Goal: Use online tool/utility: Utilize a website feature to perform a specific function

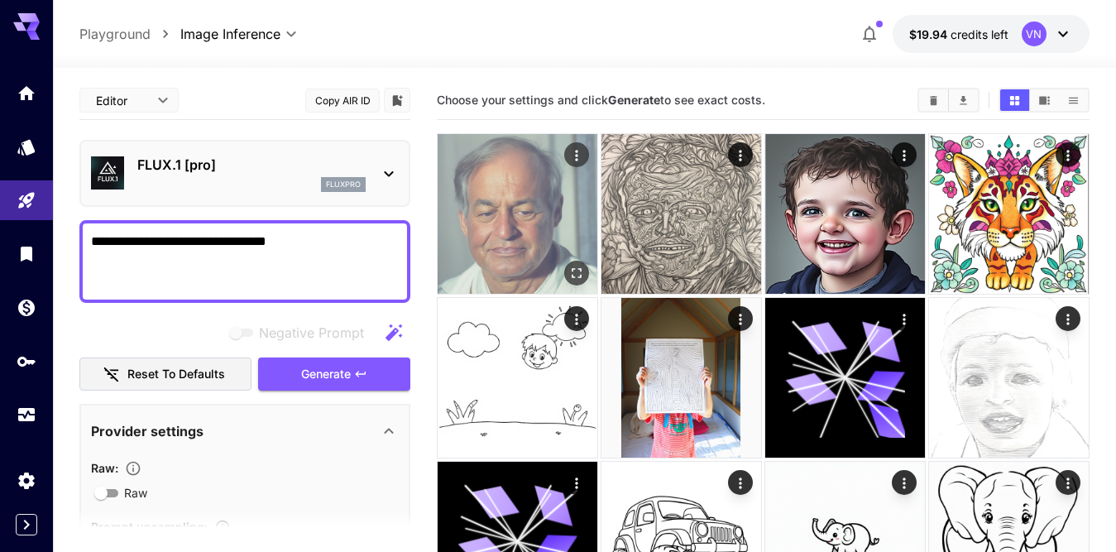
click at [493, 200] on img at bounding box center [518, 214] width 160 height 160
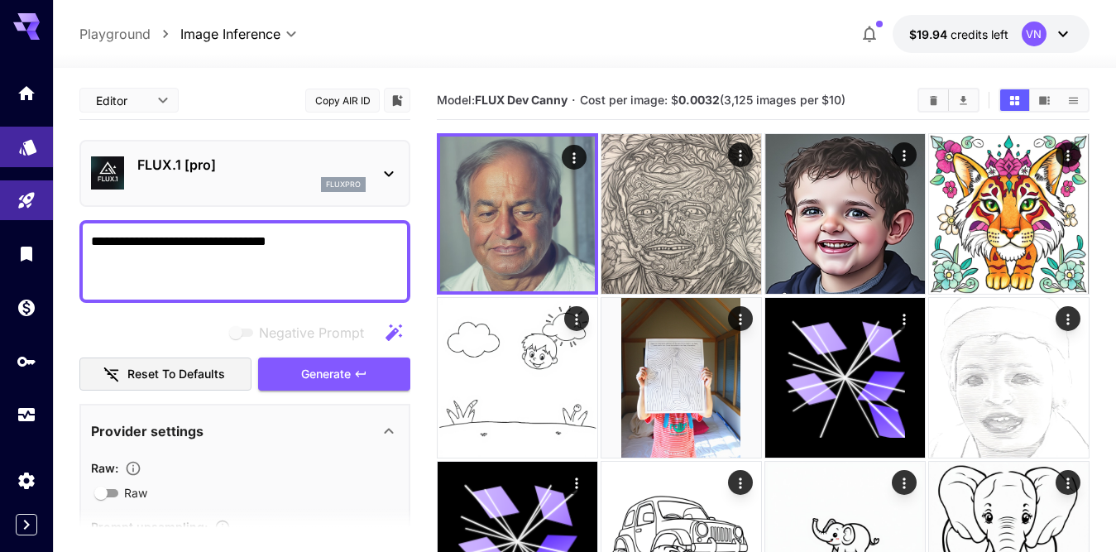
click at [23, 140] on icon "Models" at bounding box center [27, 142] width 17 height 16
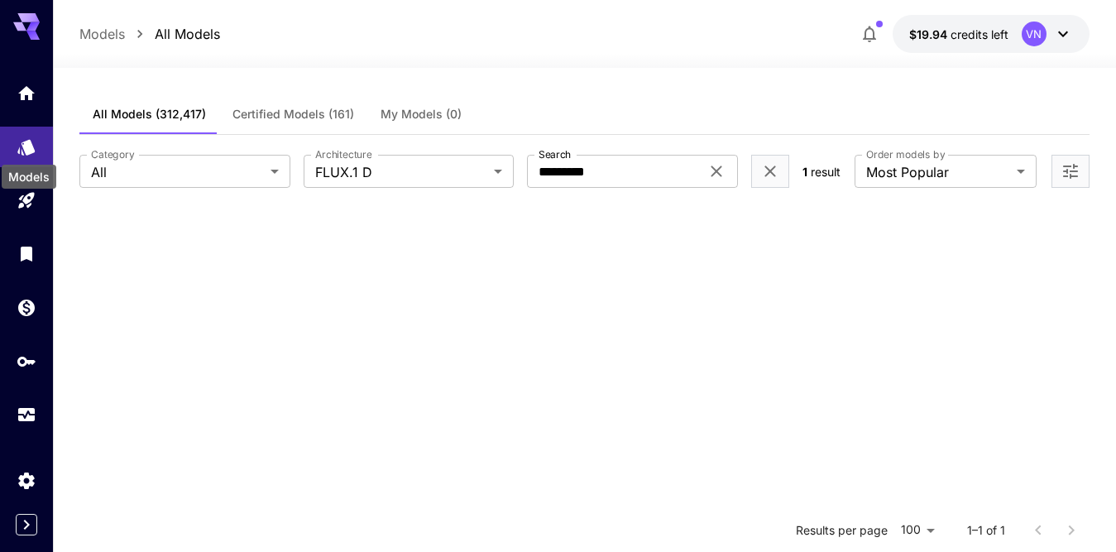
click at [333, 97] on button "Certified Models (161)" at bounding box center [293, 114] width 148 height 40
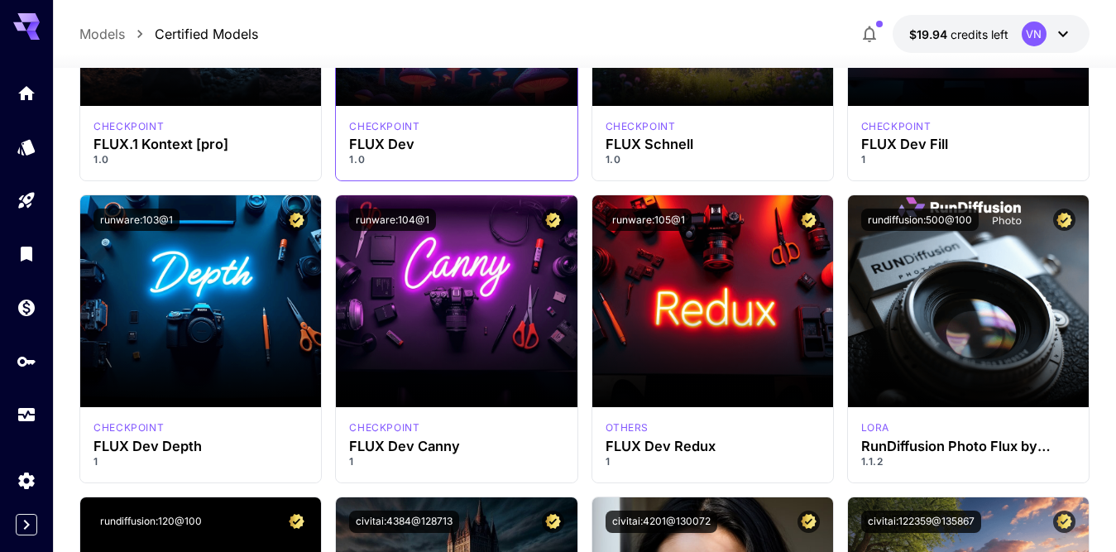
scroll to position [1241, 0]
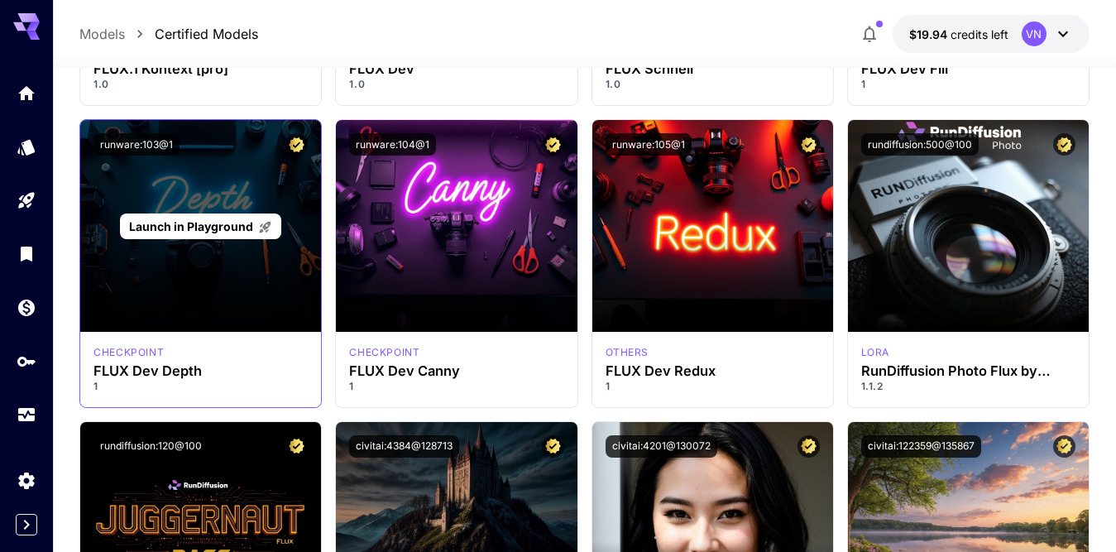
click at [215, 222] on span "Launch in Playground" at bounding box center [191, 226] width 124 height 14
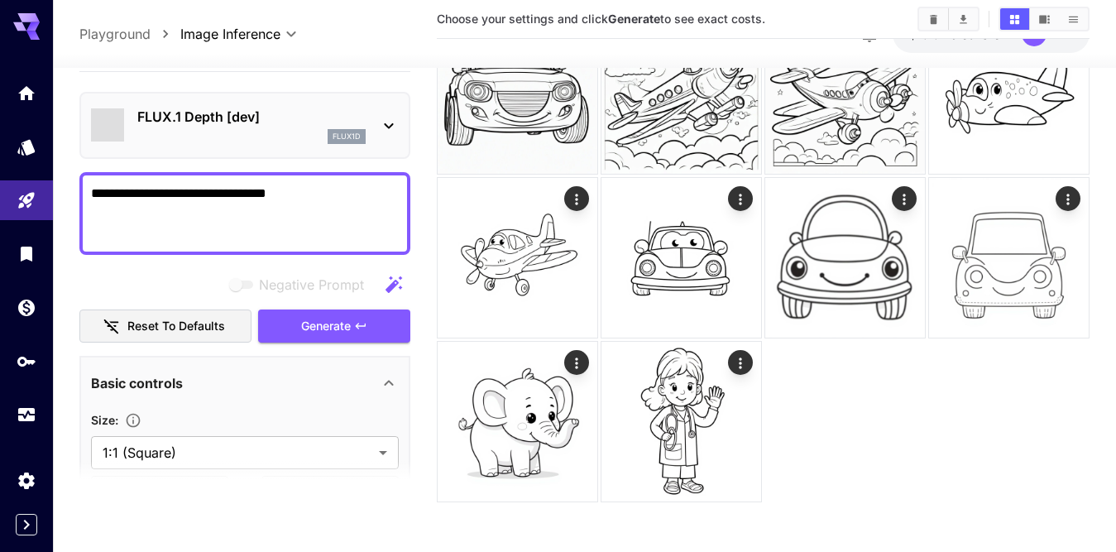
type input "**********"
type input "*******"
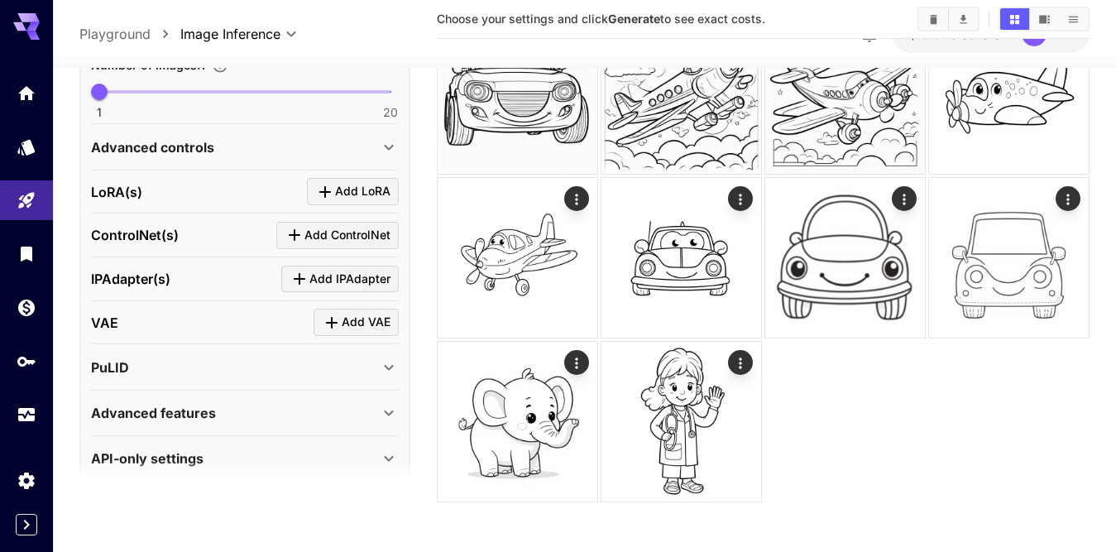
scroll to position [562, 0]
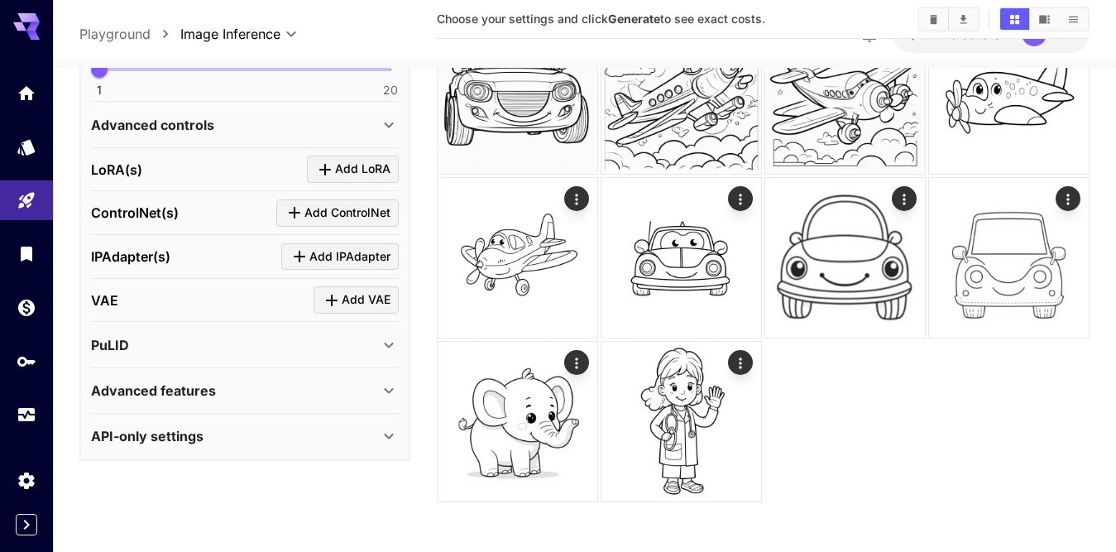
click at [204, 386] on p "Advanced features" at bounding box center [153, 390] width 125 height 20
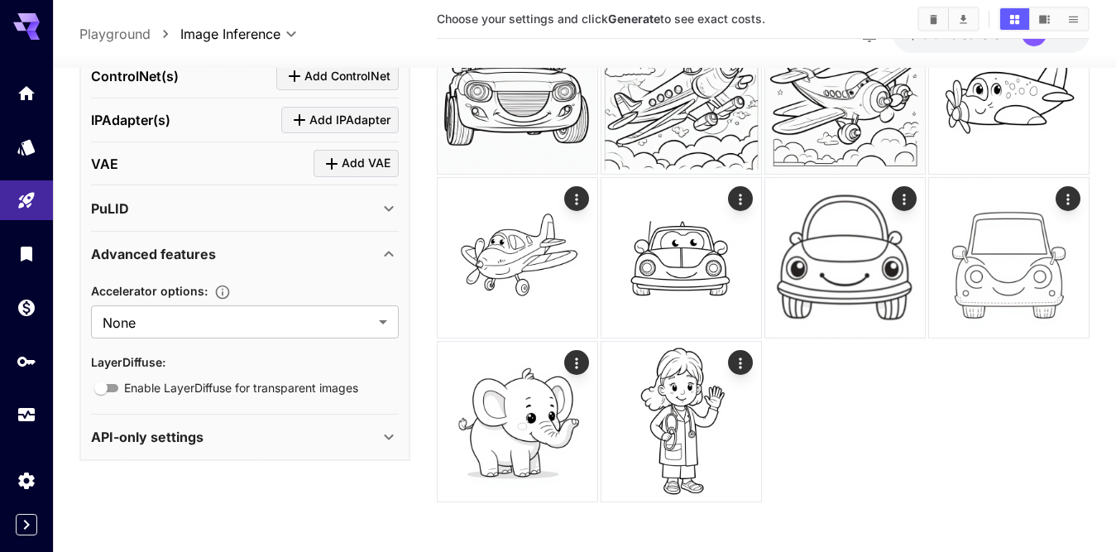
click at [189, 255] on p "Advanced features" at bounding box center [153, 254] width 125 height 20
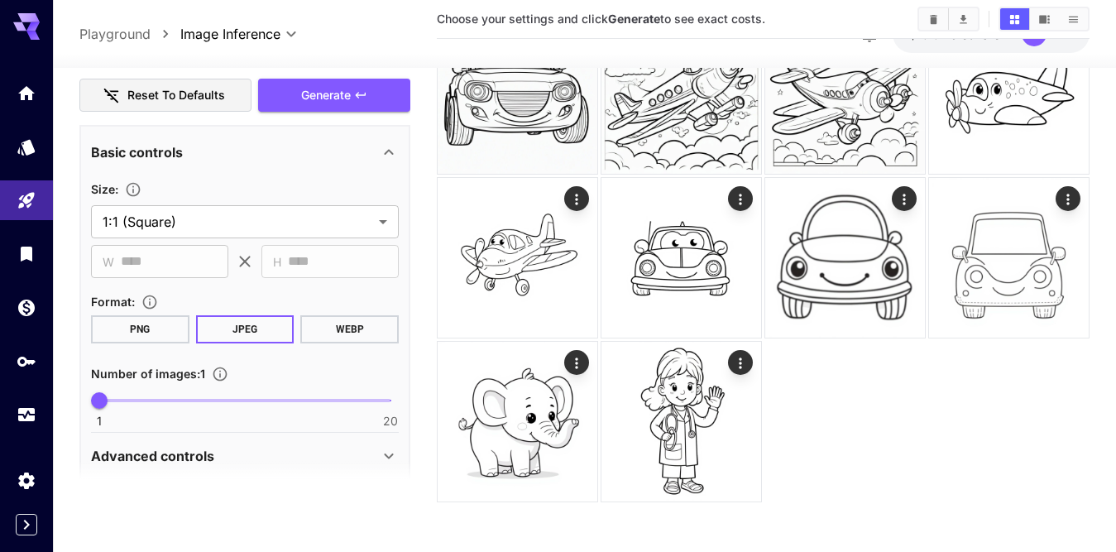
scroll to position [0, 0]
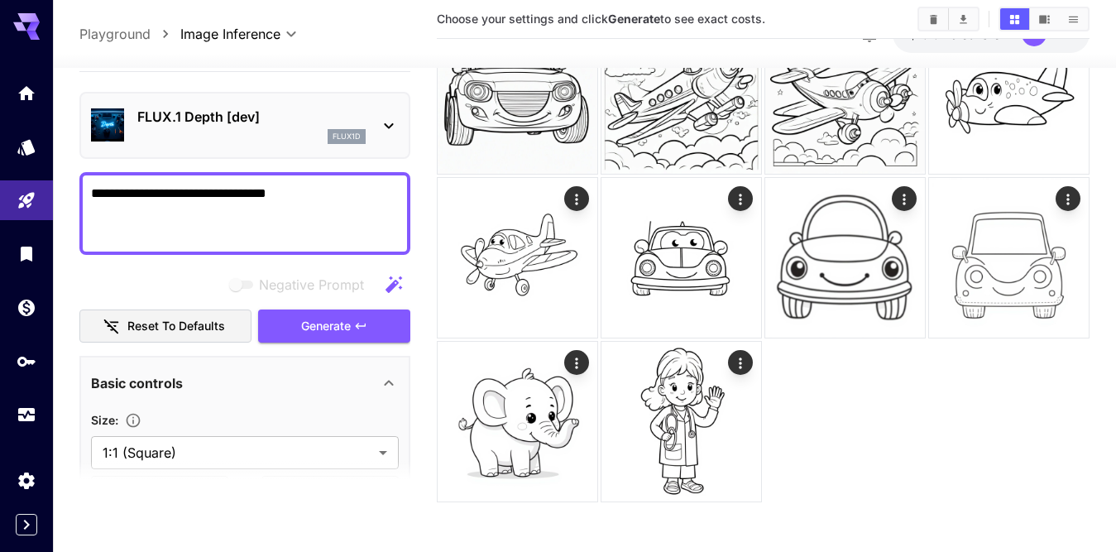
click at [189, 201] on textarea "**********" at bounding box center [245, 213] width 308 height 60
drag, startPoint x: 328, startPoint y: 194, endPoint x: 53, endPoint y: 190, distance: 274.6
paste textarea "**********"
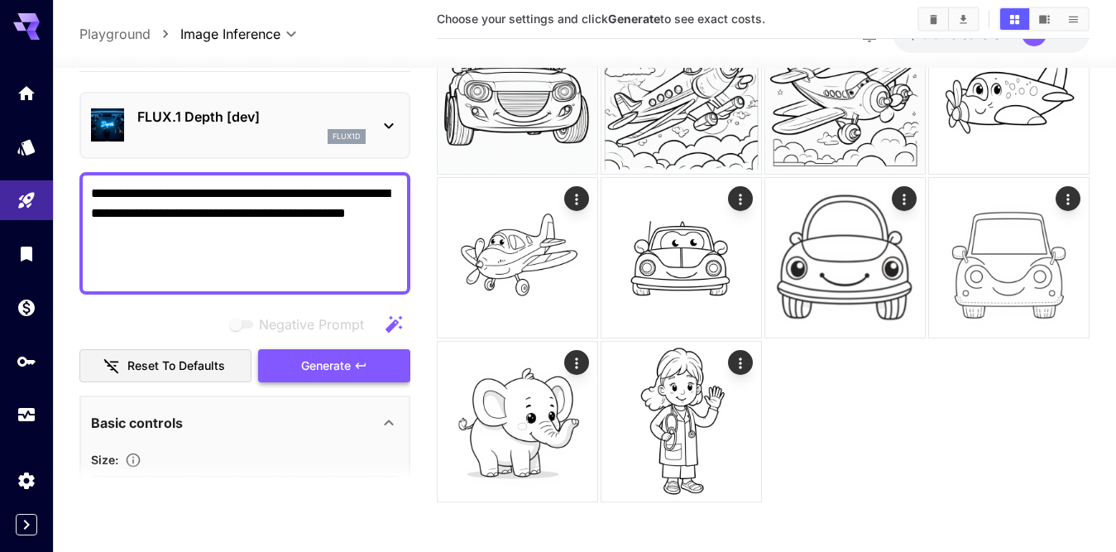
type textarea "**********"
click at [324, 371] on span "Generate" at bounding box center [326, 365] width 50 height 21
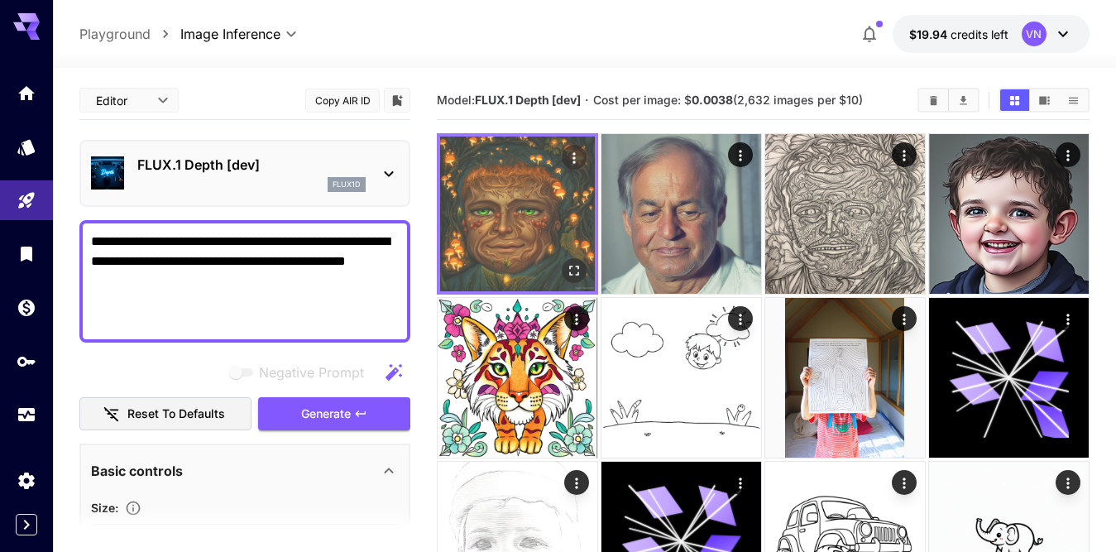
click at [494, 199] on img at bounding box center [517, 213] width 155 height 155
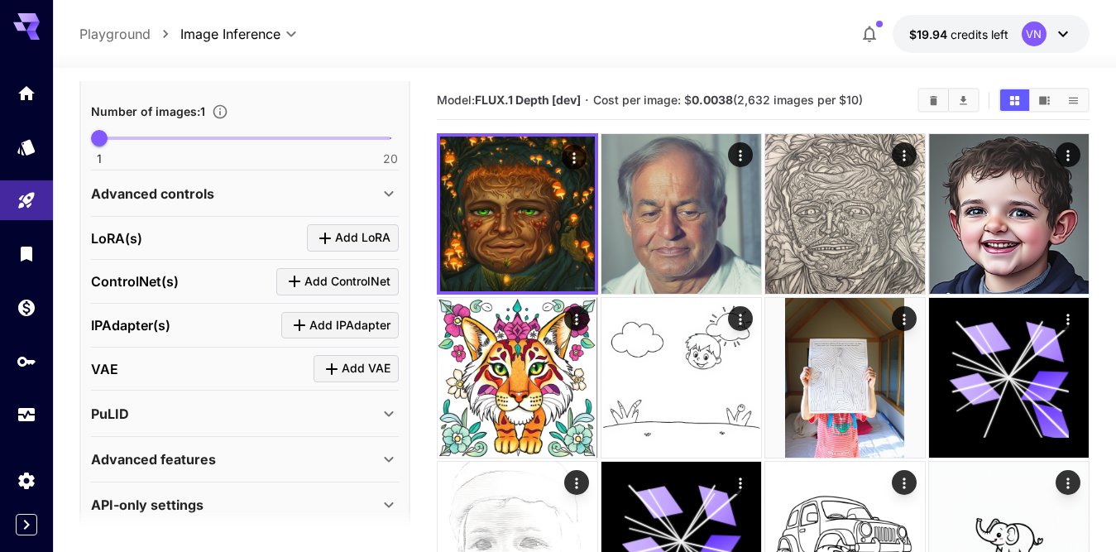
scroll to position [601, 0]
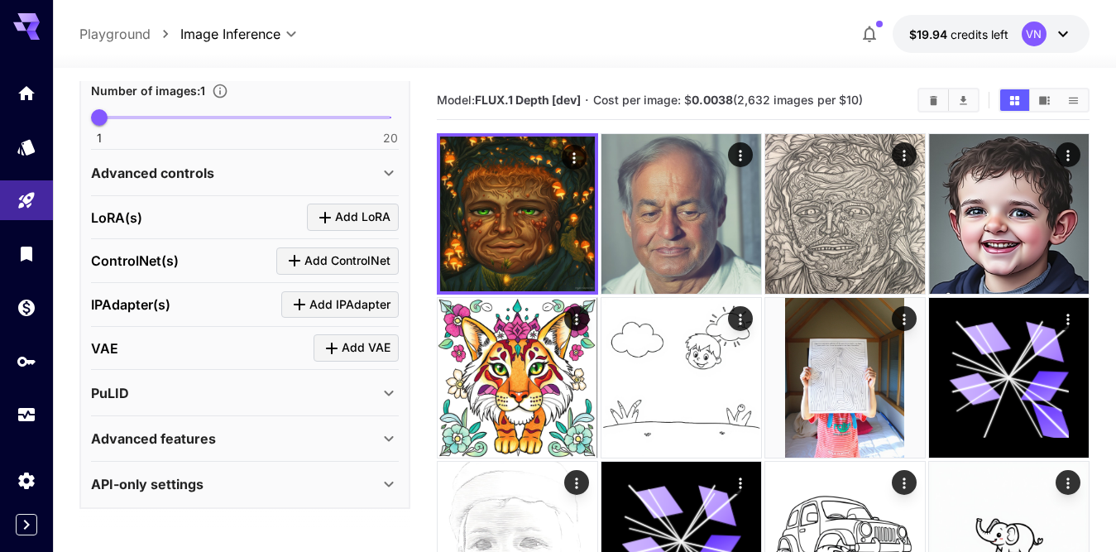
click at [207, 173] on p "Advanced controls" at bounding box center [152, 173] width 123 height 20
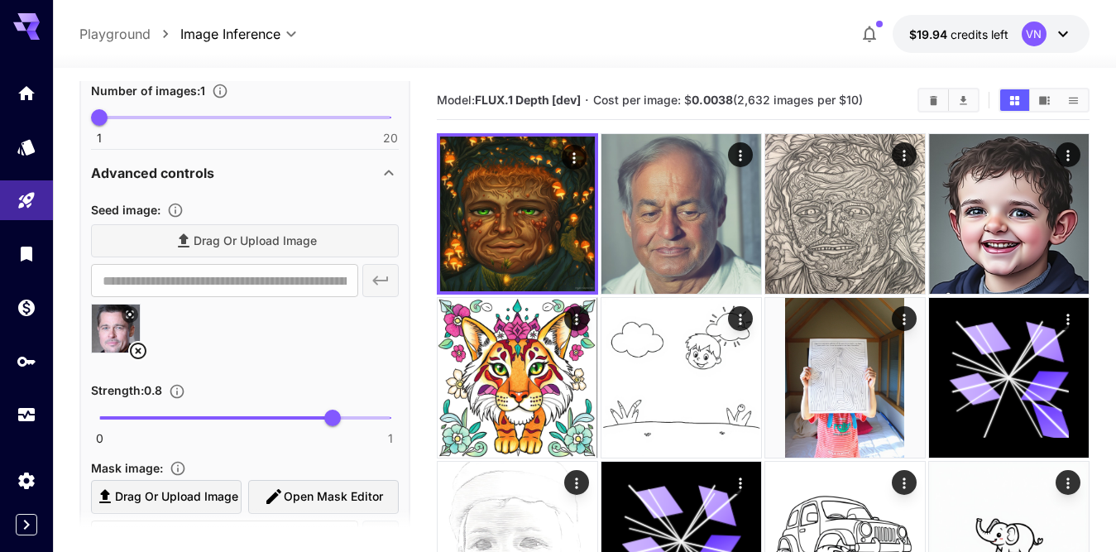
click at [135, 352] on icon at bounding box center [138, 351] width 20 height 20
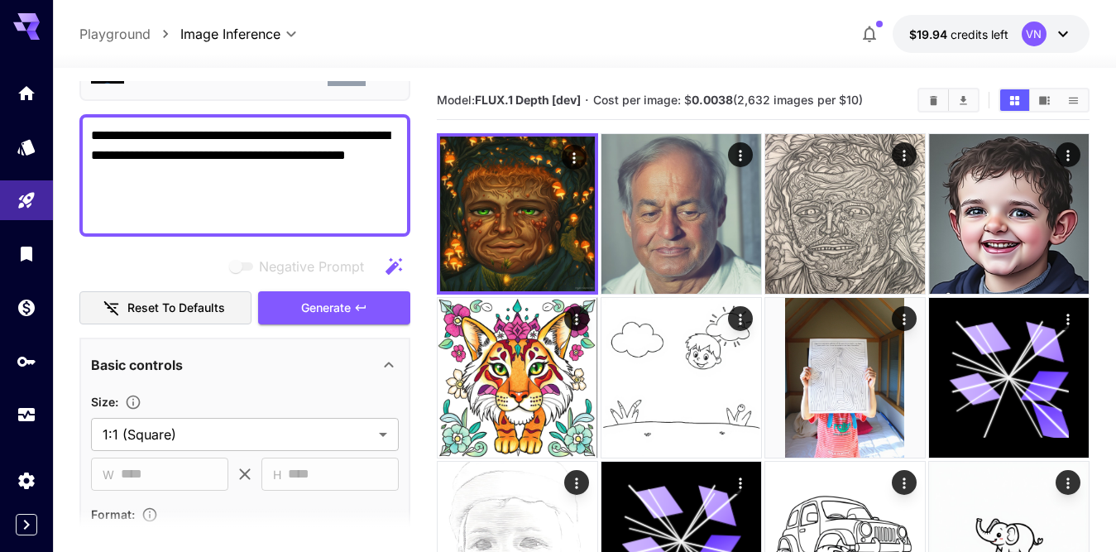
scroll to position [0, 0]
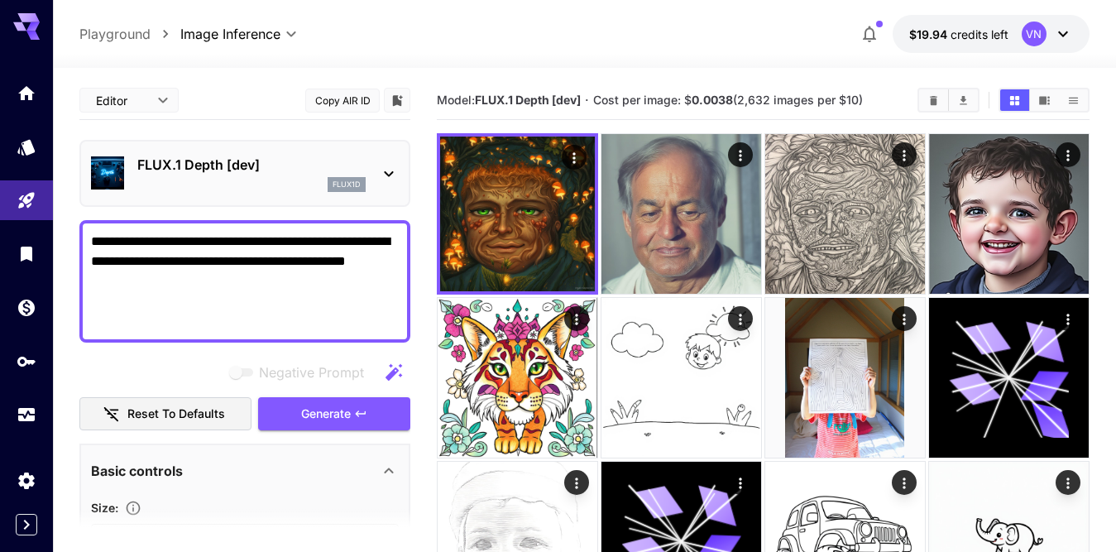
click at [162, 412] on button "Reset to defaults" at bounding box center [165, 414] width 172 height 34
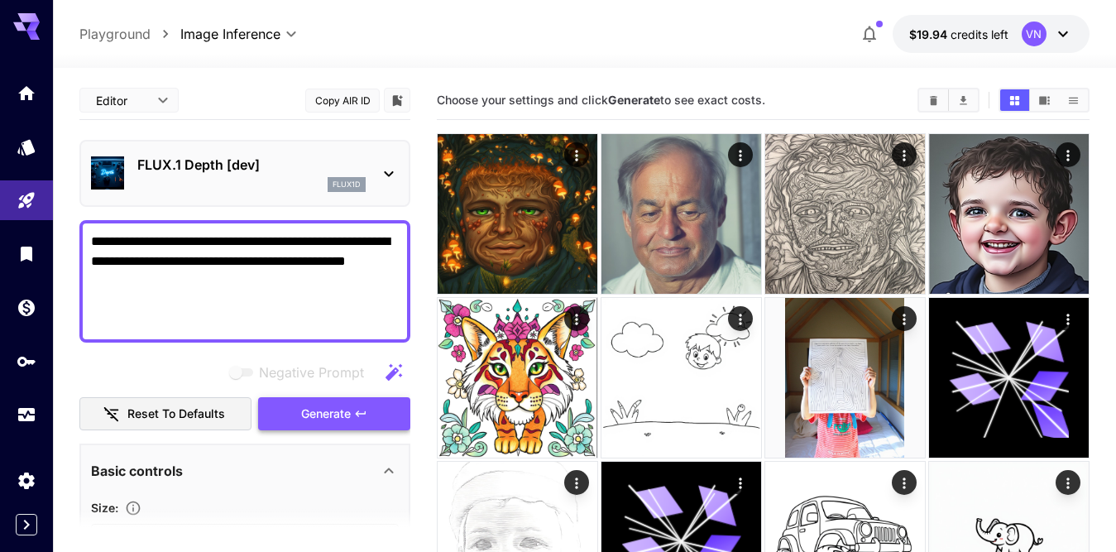
click at [327, 418] on span "Generate" at bounding box center [326, 414] width 50 height 21
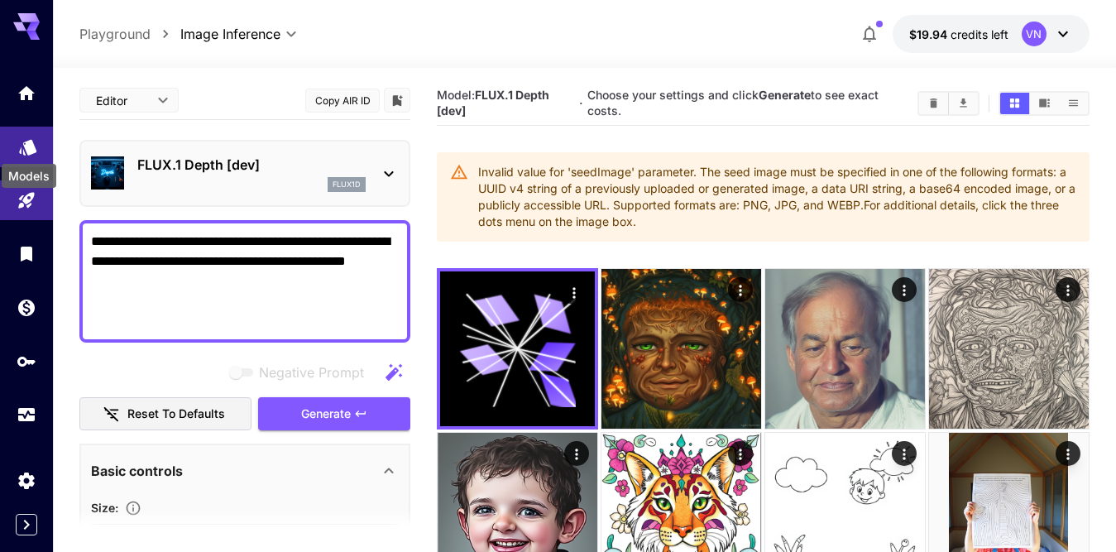
click at [26, 146] on icon "Models" at bounding box center [27, 142] width 17 height 16
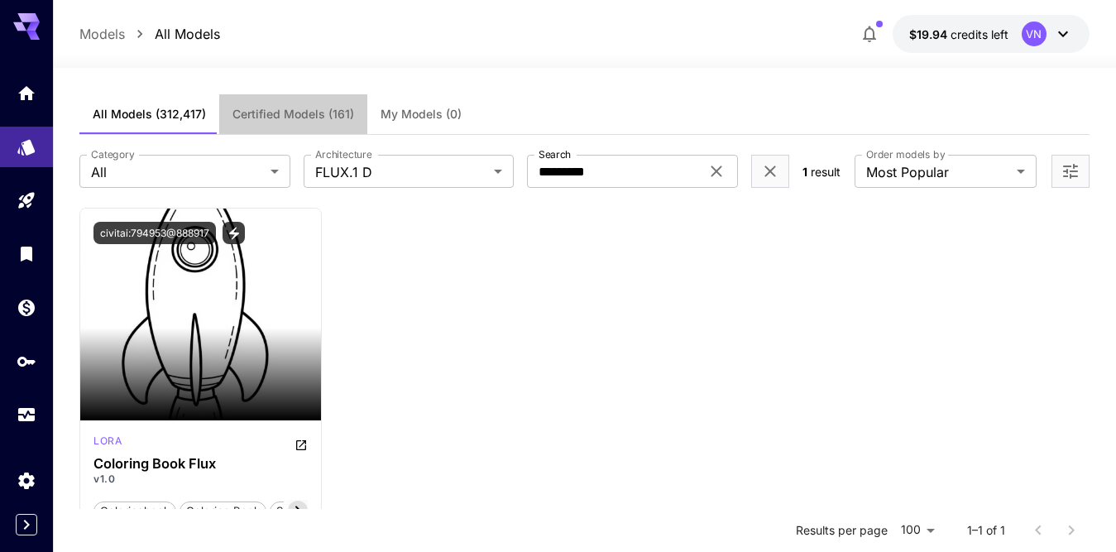
click at [292, 115] on span "Certified Models (161)" at bounding box center [293, 114] width 122 height 15
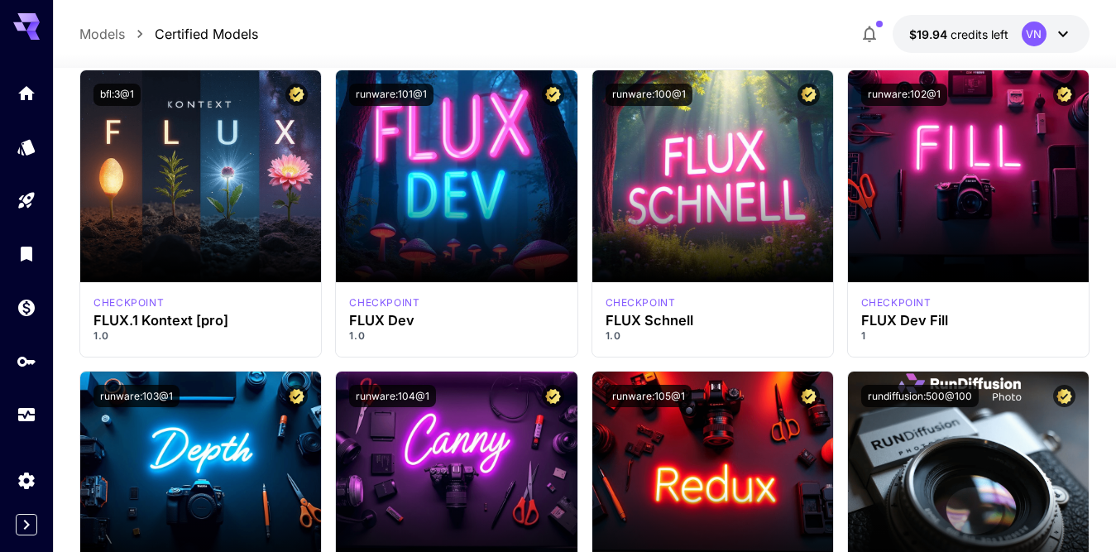
scroll to position [993, 0]
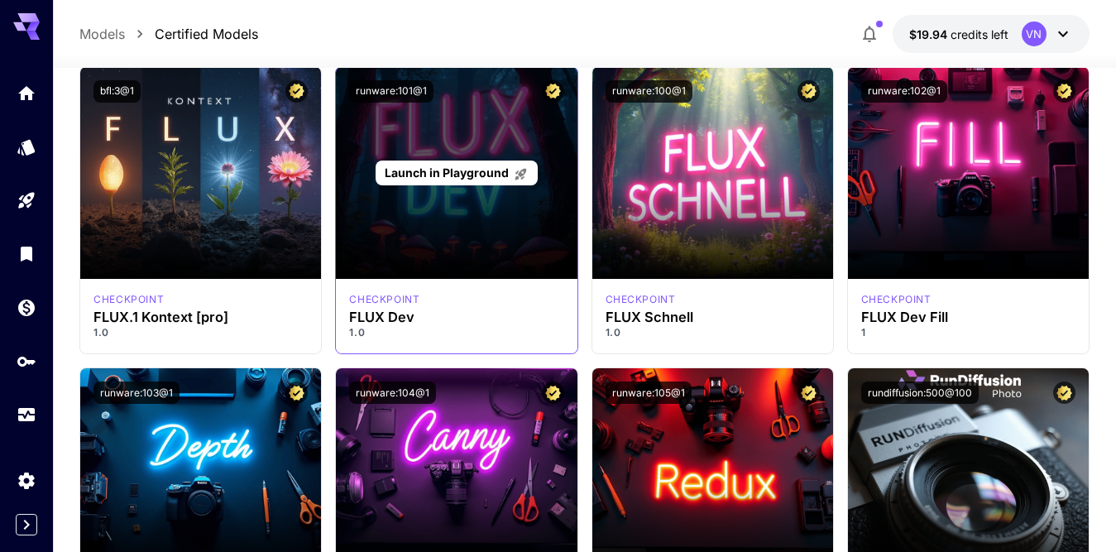
click at [438, 174] on span "Launch in Playground" at bounding box center [447, 172] width 124 height 14
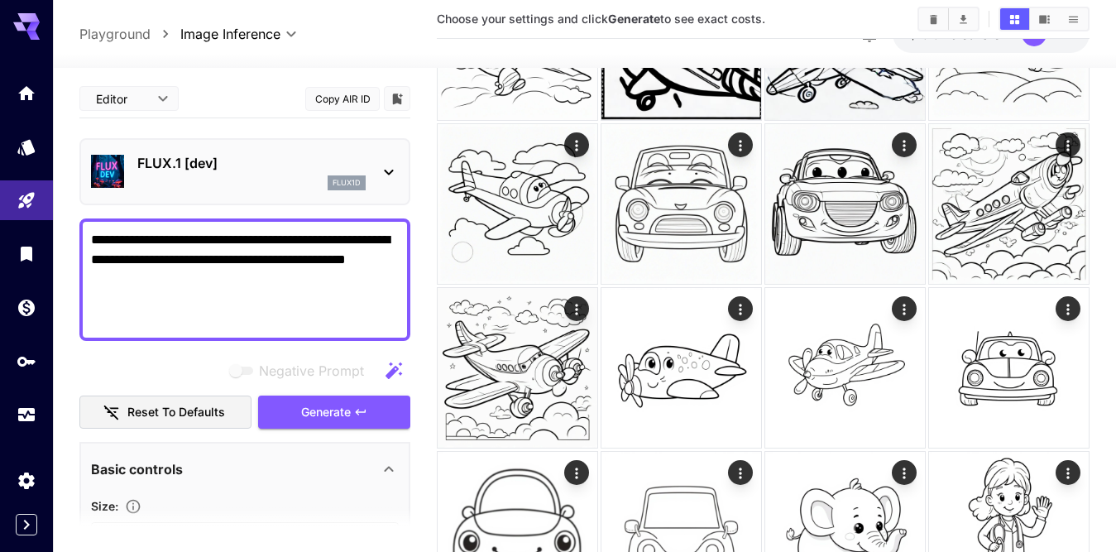
type input "**********"
click at [146, 411] on button "Reset to defaults" at bounding box center [165, 412] width 172 height 34
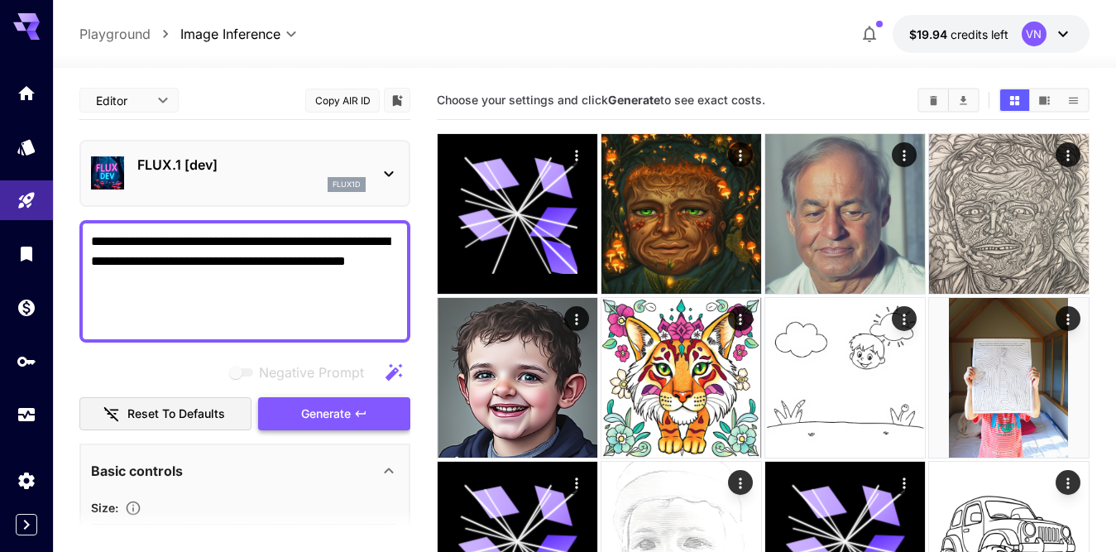
click at [320, 418] on span "Generate" at bounding box center [326, 414] width 50 height 21
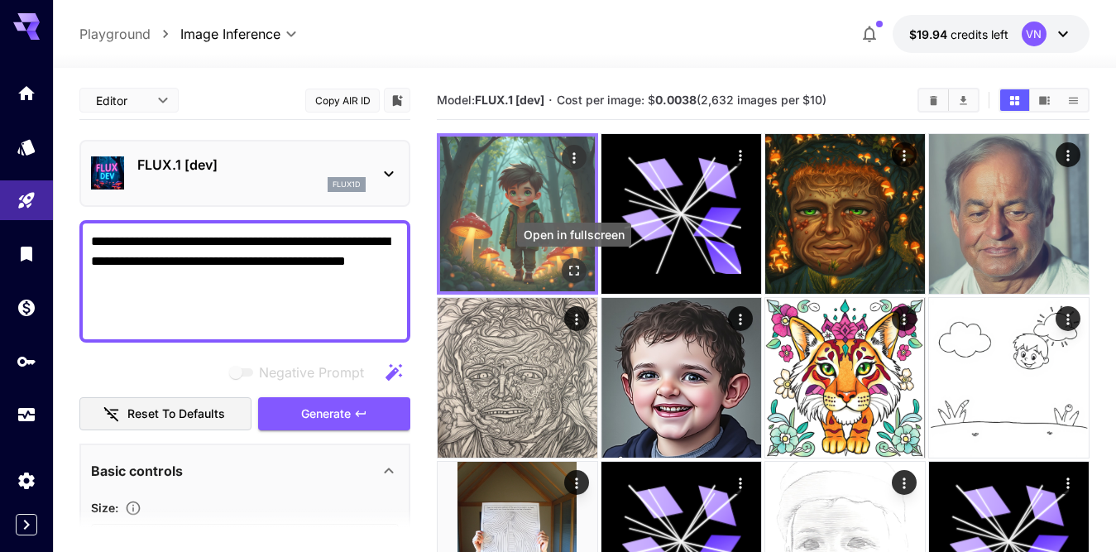
click at [572, 270] on icon "Open in fullscreen" at bounding box center [574, 270] width 17 height 17
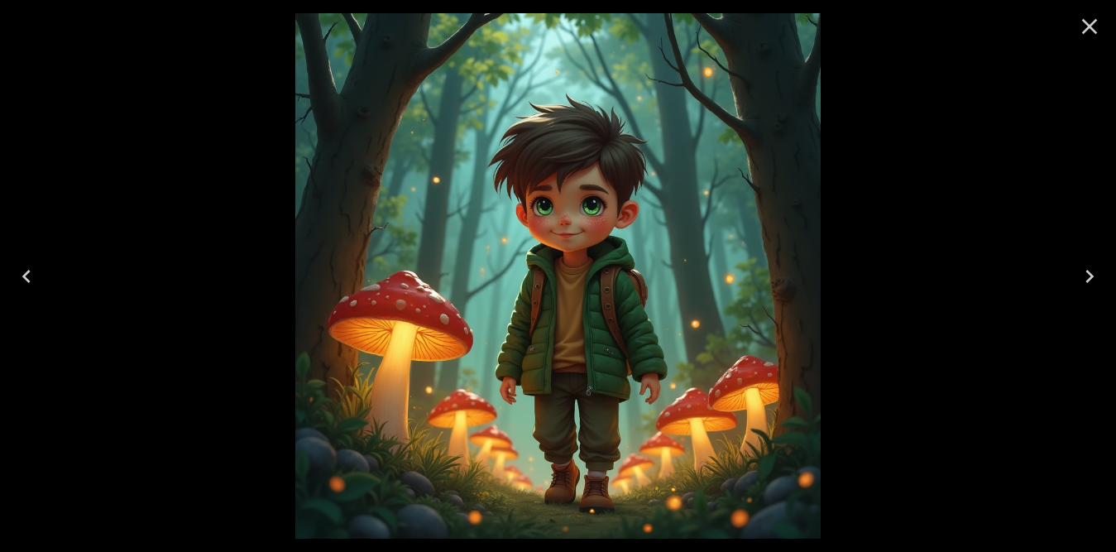
scroll to position [910, 0]
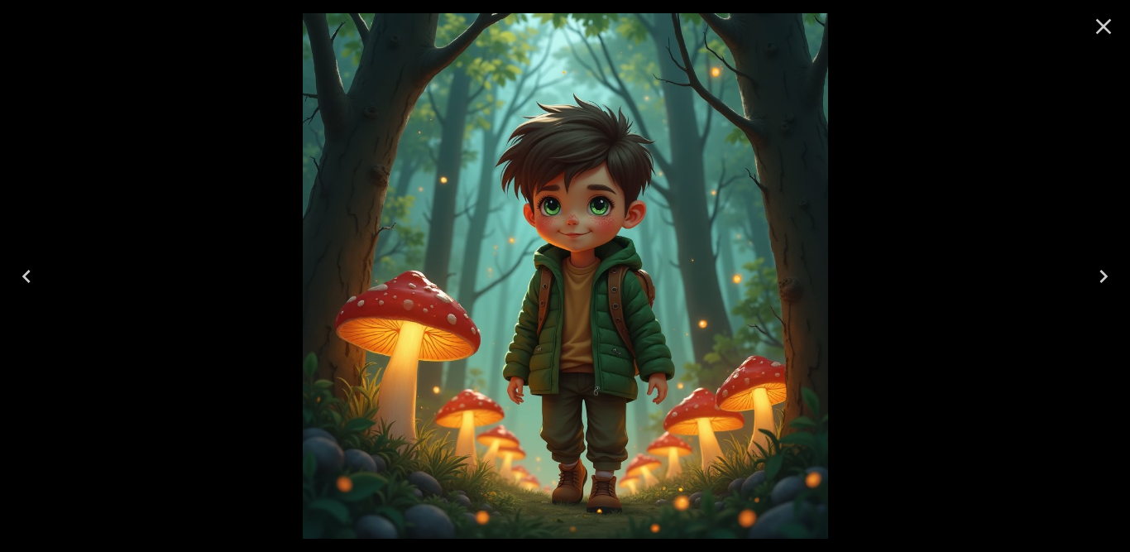
click at [1103, 26] on icon "Close" at bounding box center [1104, 27] width 16 height 16
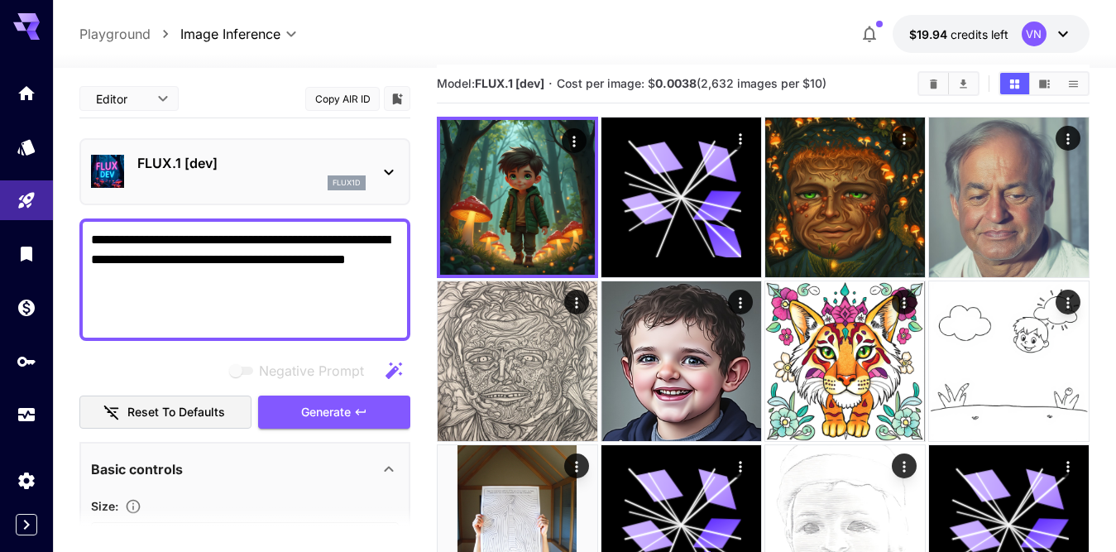
scroll to position [0, 0]
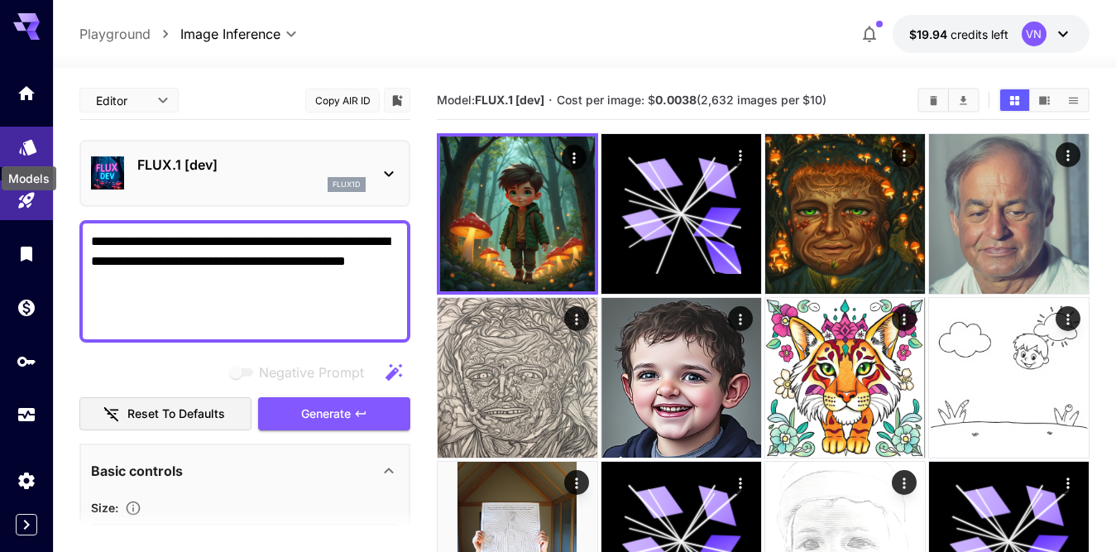
click at [30, 141] on icon "Models" at bounding box center [27, 142] width 17 height 16
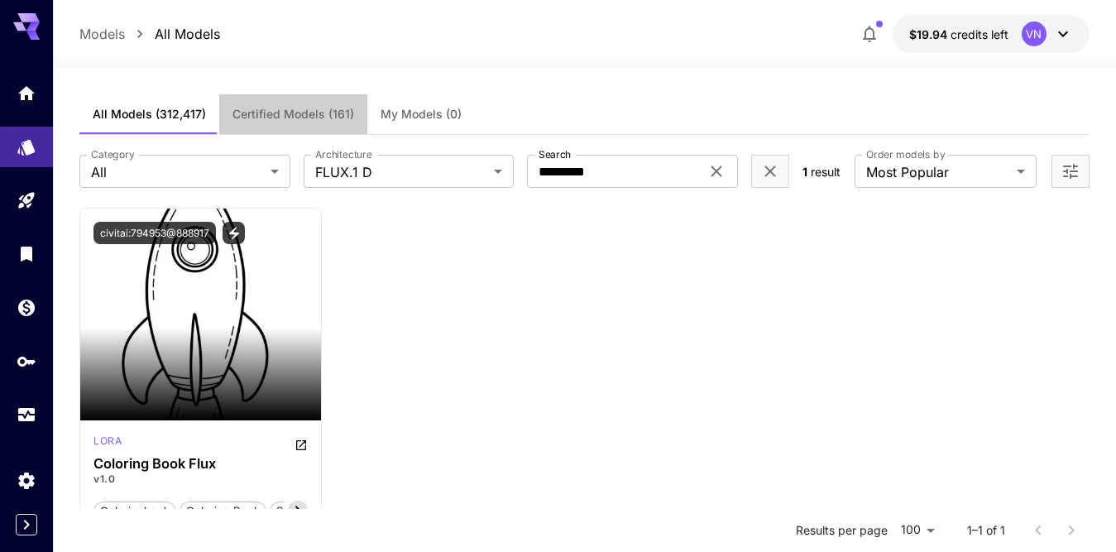
click at [290, 110] on span "Certified Models (161)" at bounding box center [293, 114] width 122 height 15
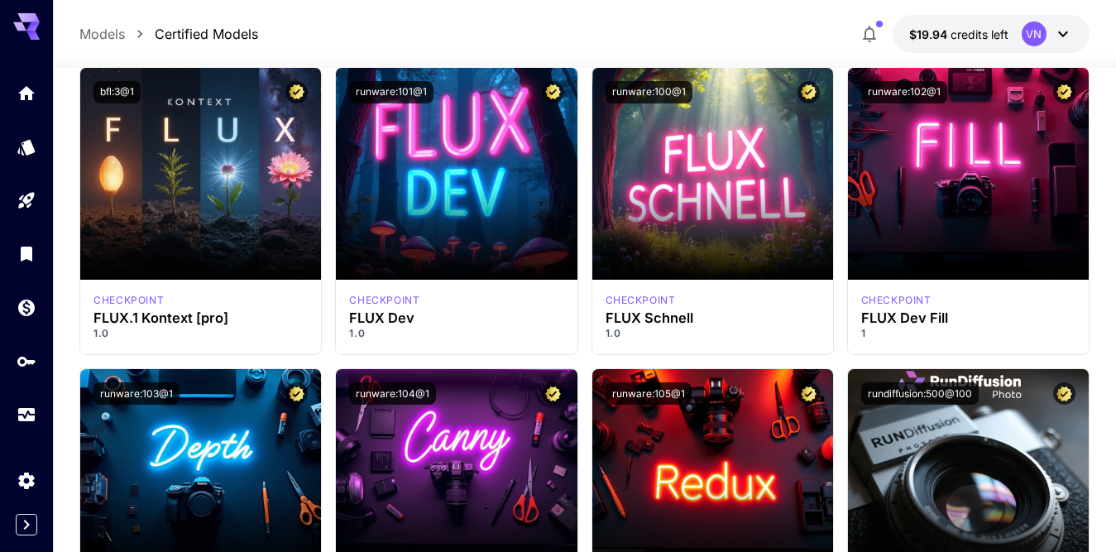
scroll to position [993, 0]
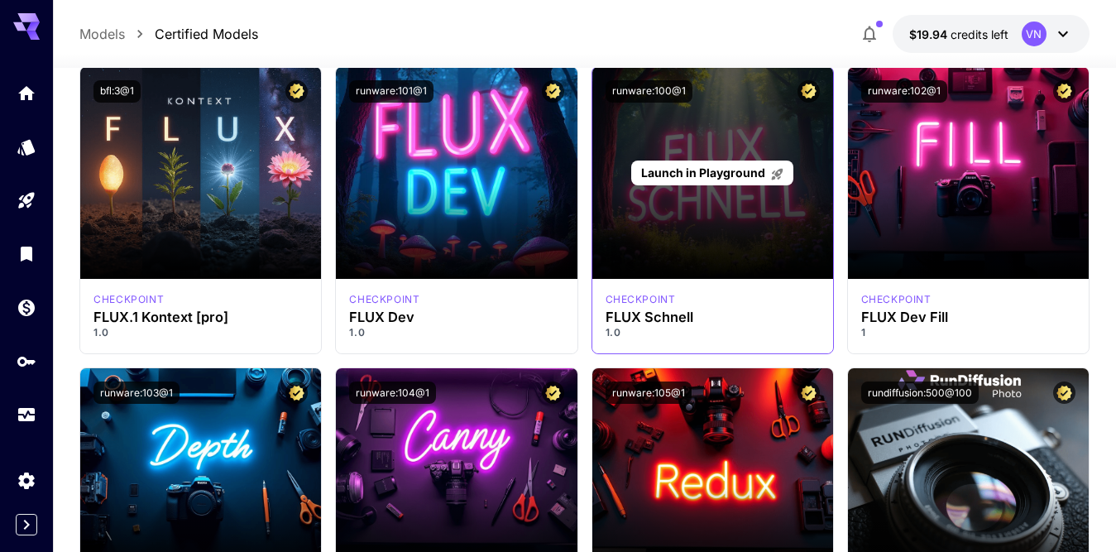
click at [722, 173] on span "Launch in Playground" at bounding box center [703, 172] width 124 height 14
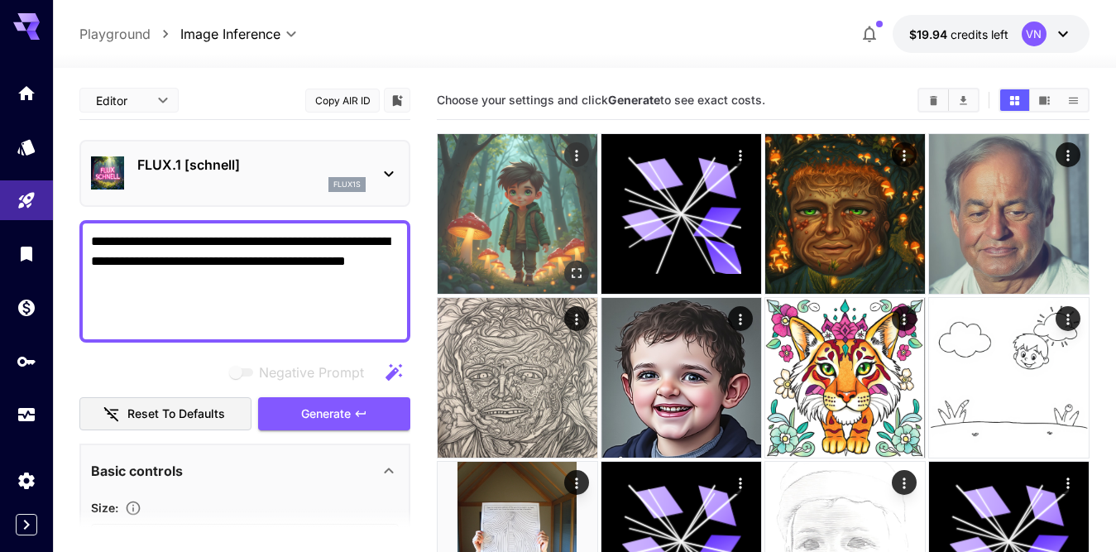
click at [494, 216] on img at bounding box center [518, 214] width 160 height 160
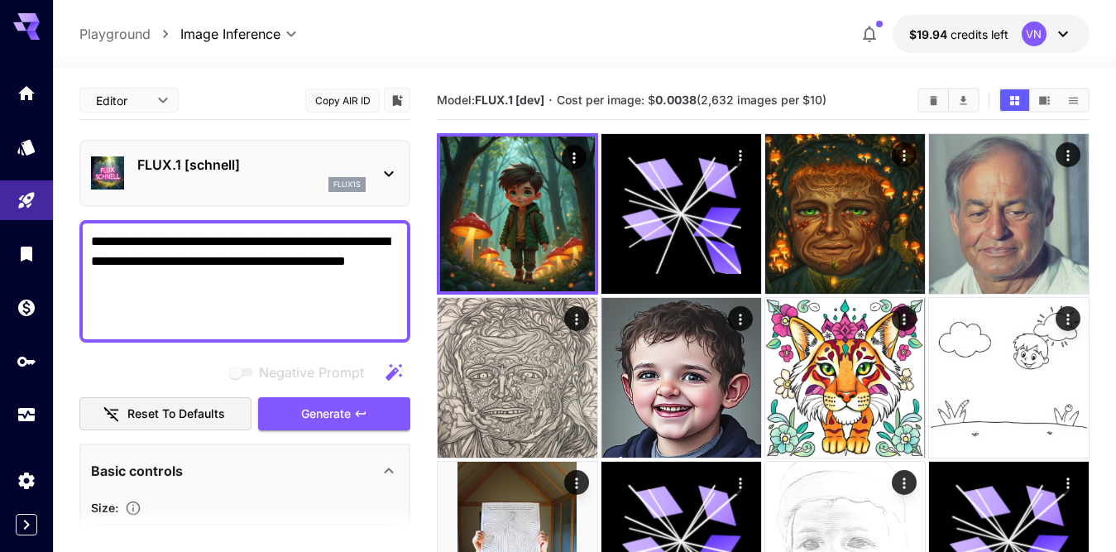
click at [327, 410] on span "Generate" at bounding box center [326, 414] width 50 height 21
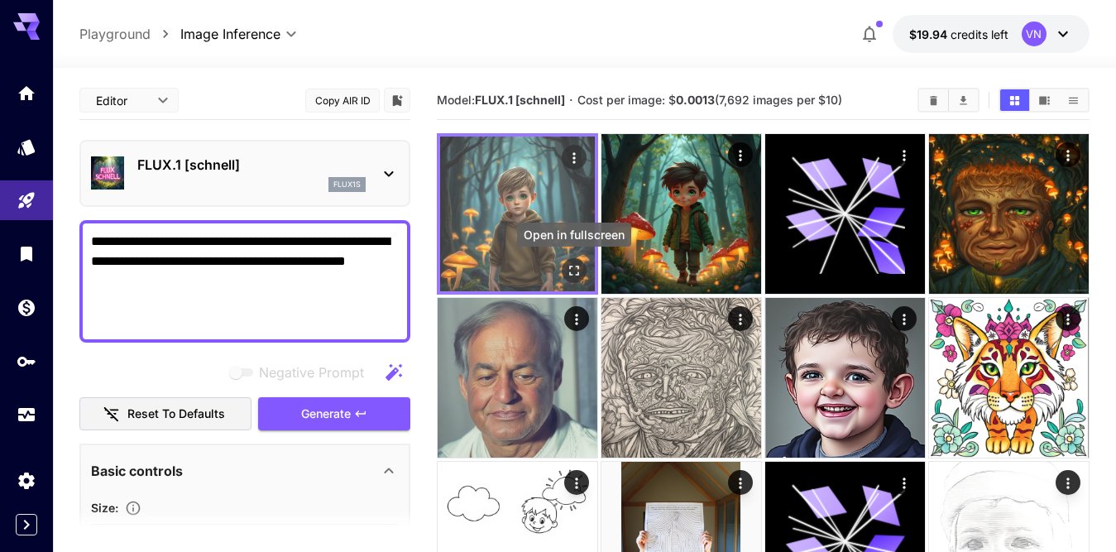
click at [572, 266] on icon "Open in fullscreen" at bounding box center [574, 271] width 10 height 10
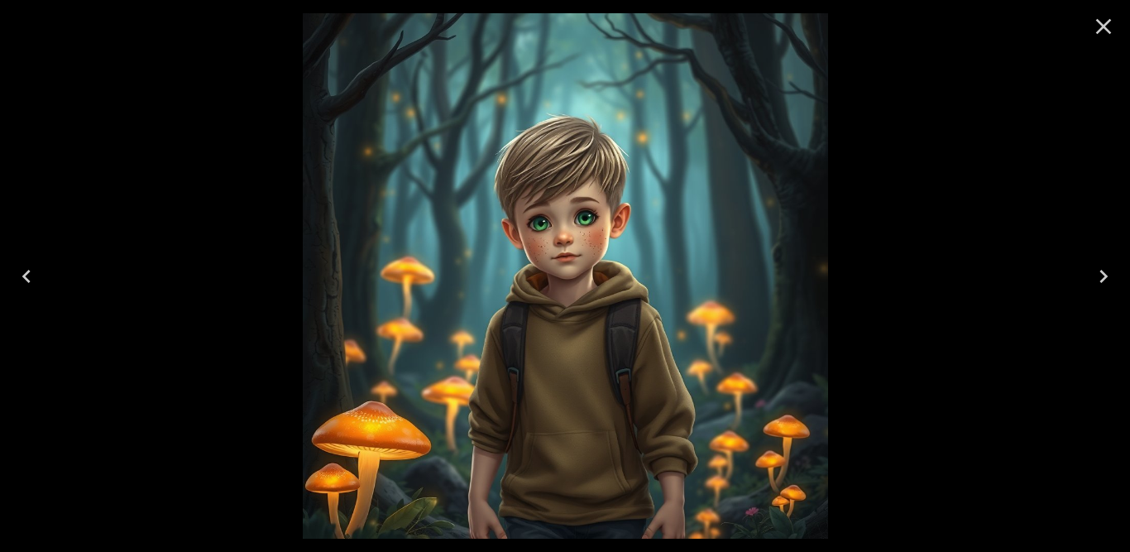
click at [1102, 279] on icon "Next" at bounding box center [1103, 276] width 26 height 26
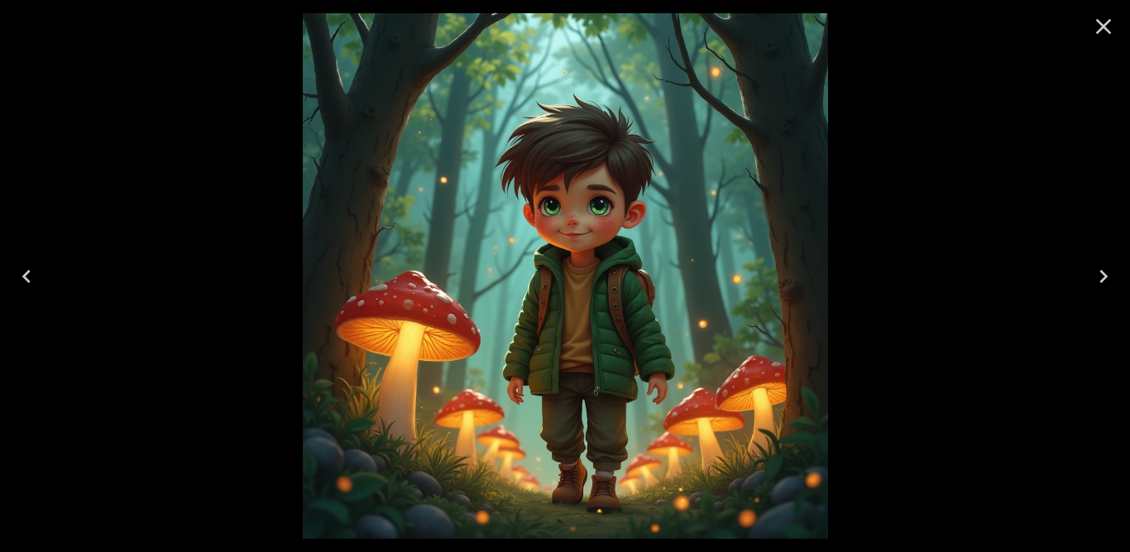
click at [29, 276] on icon "Previous" at bounding box center [26, 276] width 26 height 26
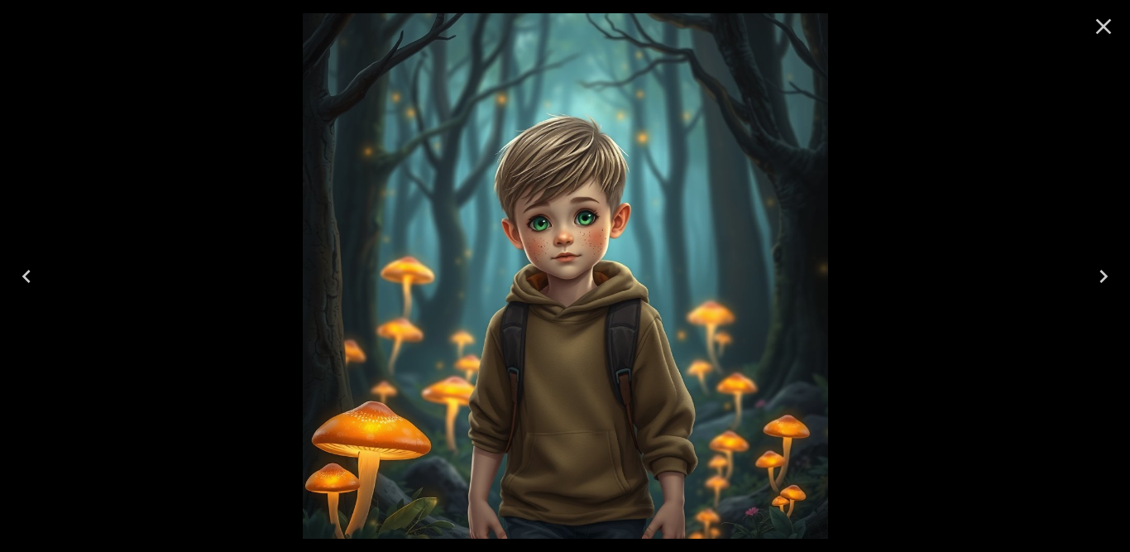
click at [1103, 275] on icon "Next" at bounding box center [1103, 276] width 26 height 26
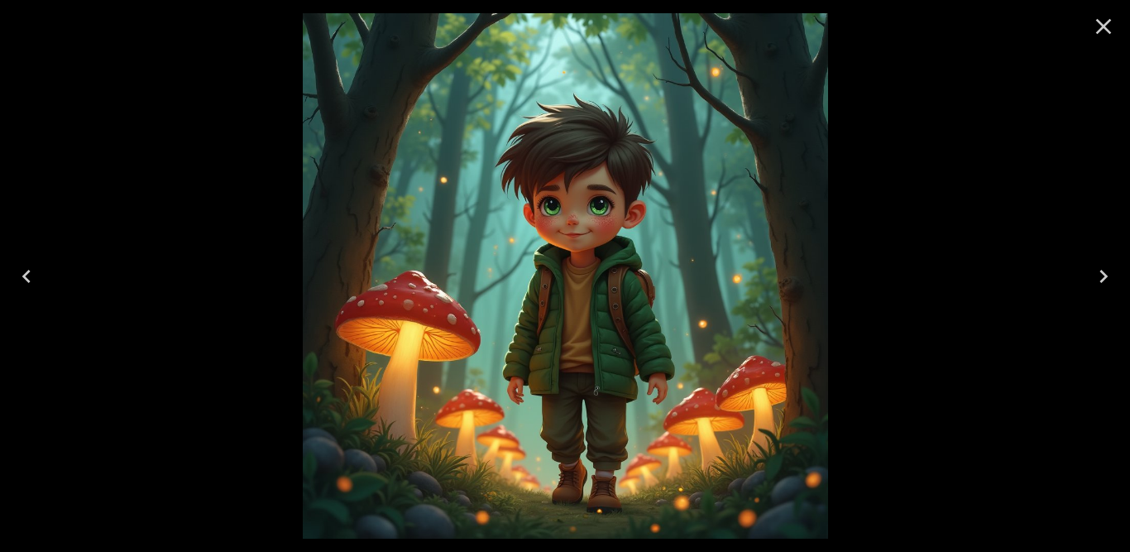
drag, startPoint x: 1103, startPoint y: 21, endPoint x: 1020, endPoint y: 60, distance: 91.4
click at [1103, 21] on icon "Close" at bounding box center [1103, 26] width 26 height 26
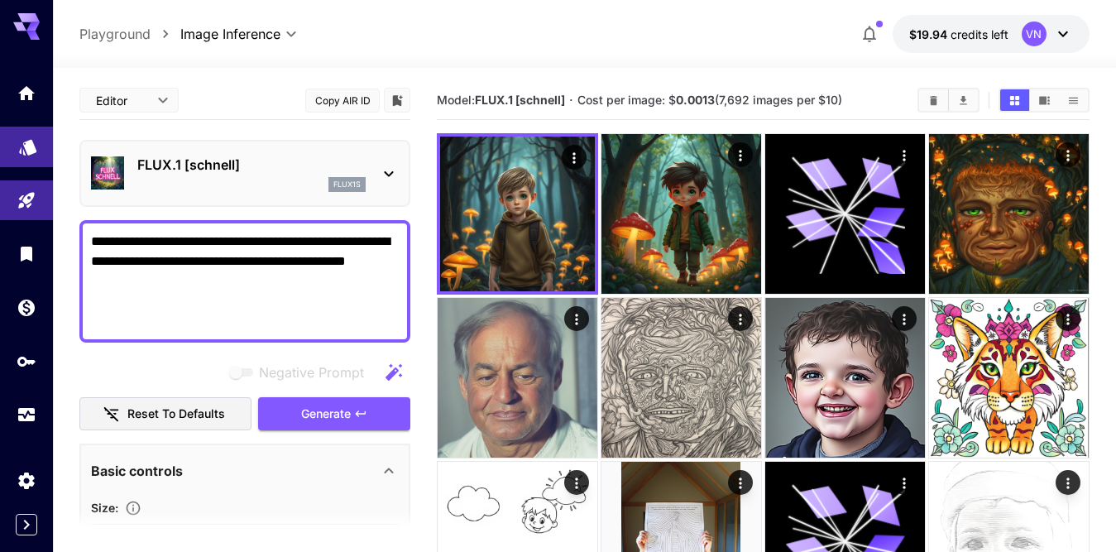
click at [27, 136] on icon "Models" at bounding box center [28, 146] width 20 height 20
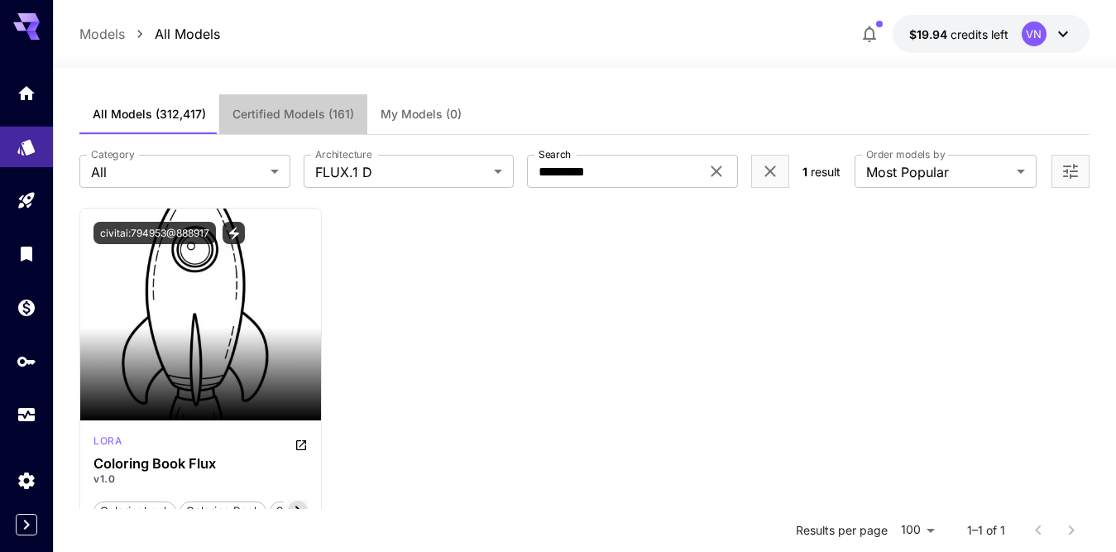
click at [303, 116] on span "Certified Models (161)" at bounding box center [293, 114] width 122 height 15
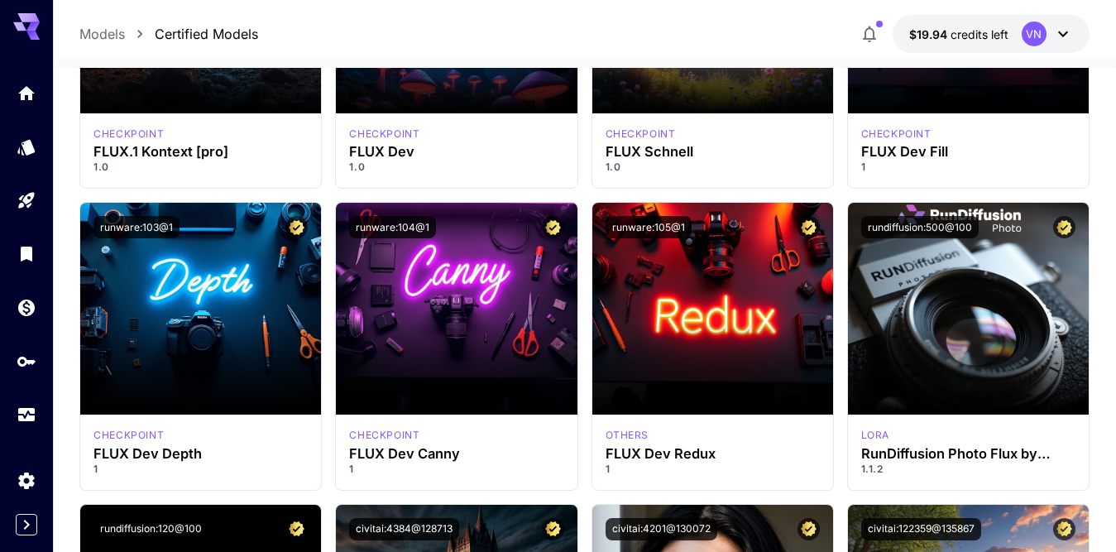
scroll to position [993, 0]
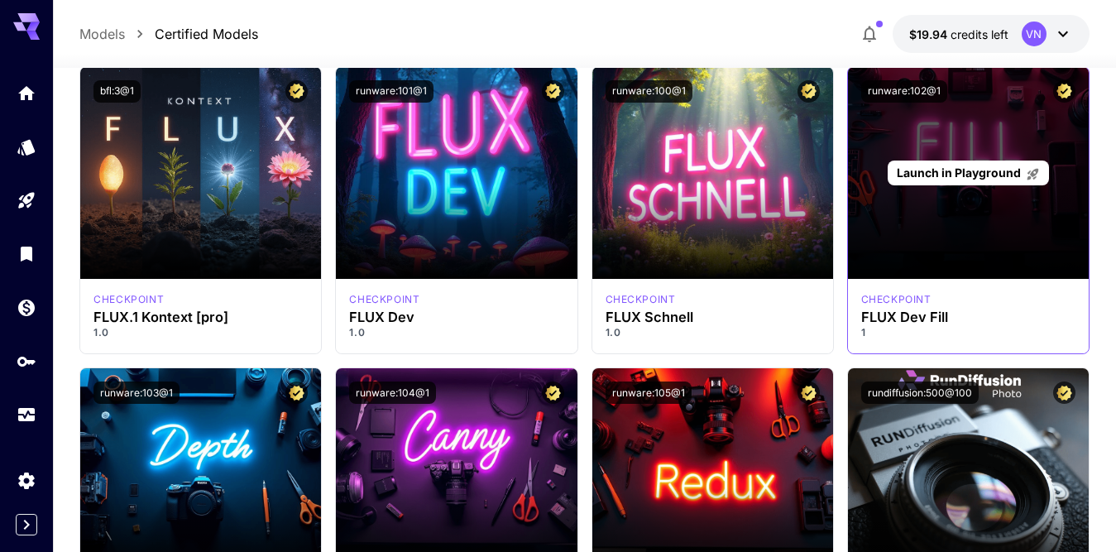
click at [964, 172] on span "Launch in Playground" at bounding box center [959, 172] width 124 height 14
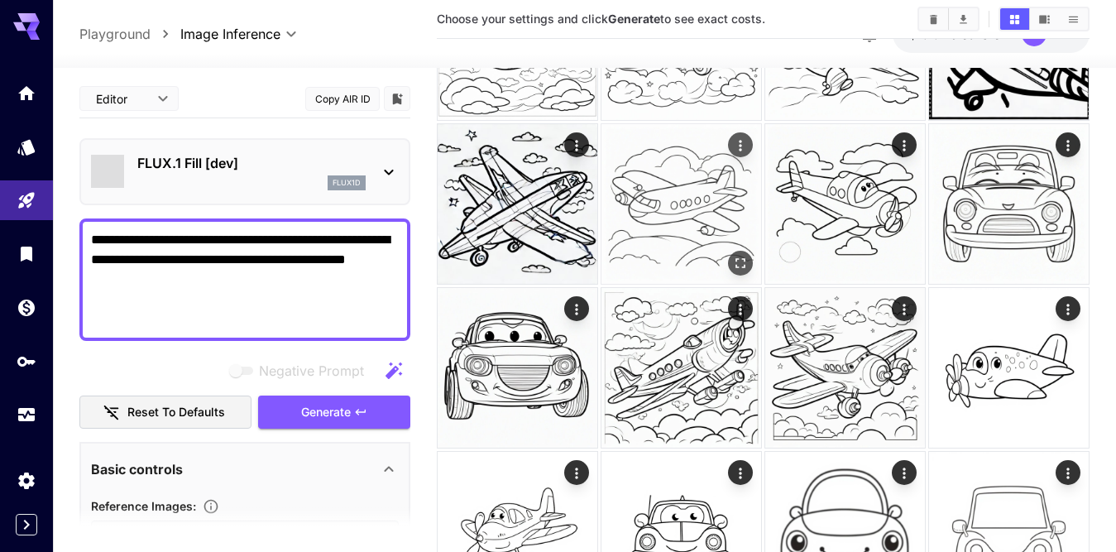
type input "*******"
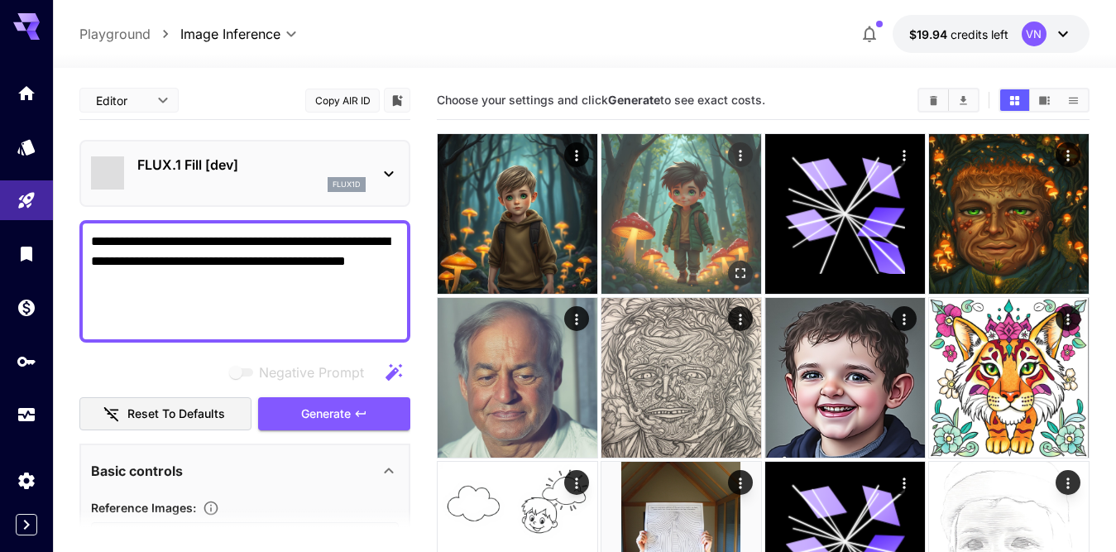
click at [666, 208] on img at bounding box center [681, 214] width 160 height 160
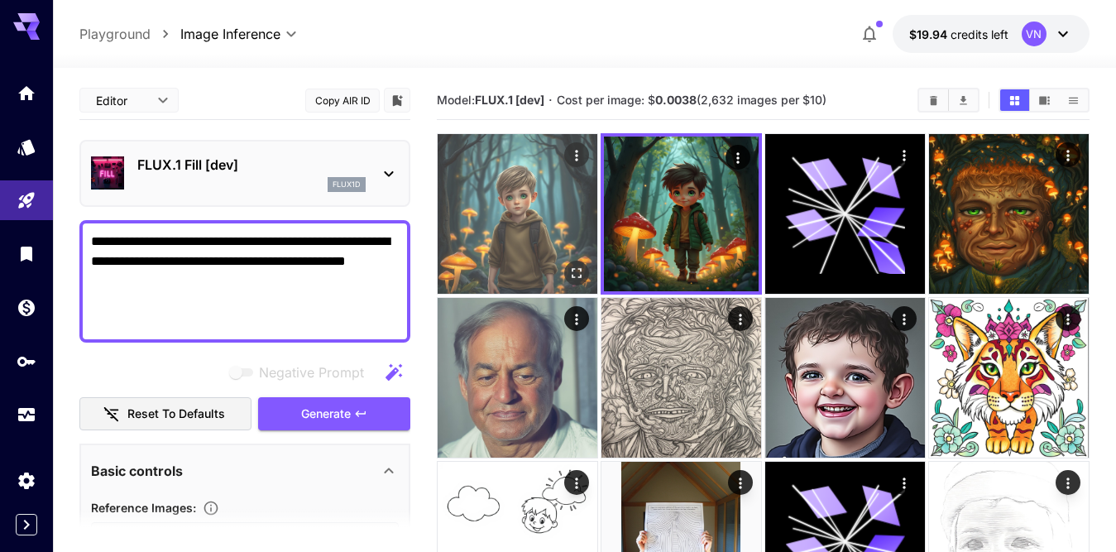
click at [546, 212] on img at bounding box center [518, 214] width 160 height 160
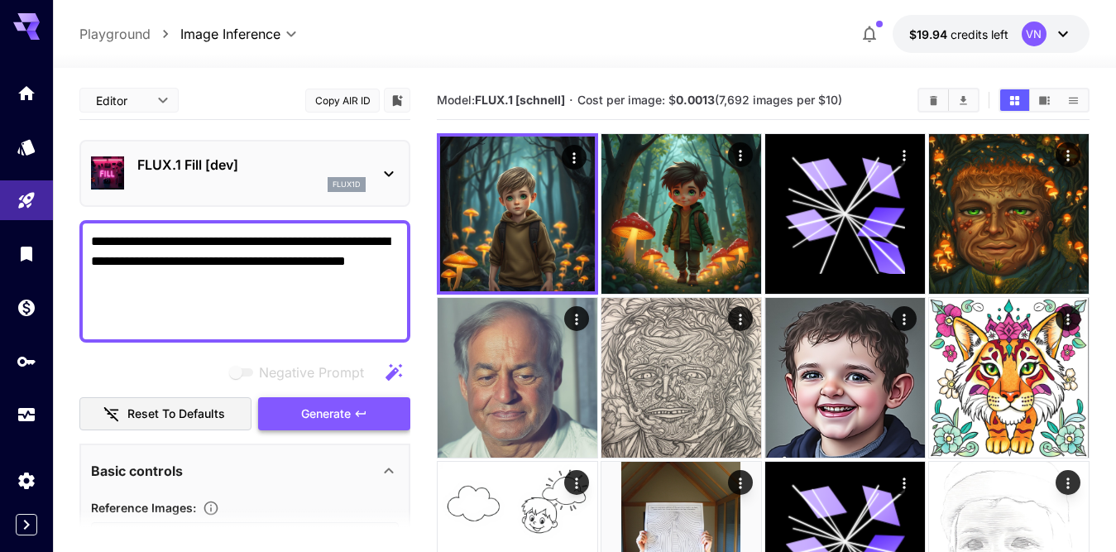
click at [319, 417] on span "Generate" at bounding box center [326, 414] width 50 height 21
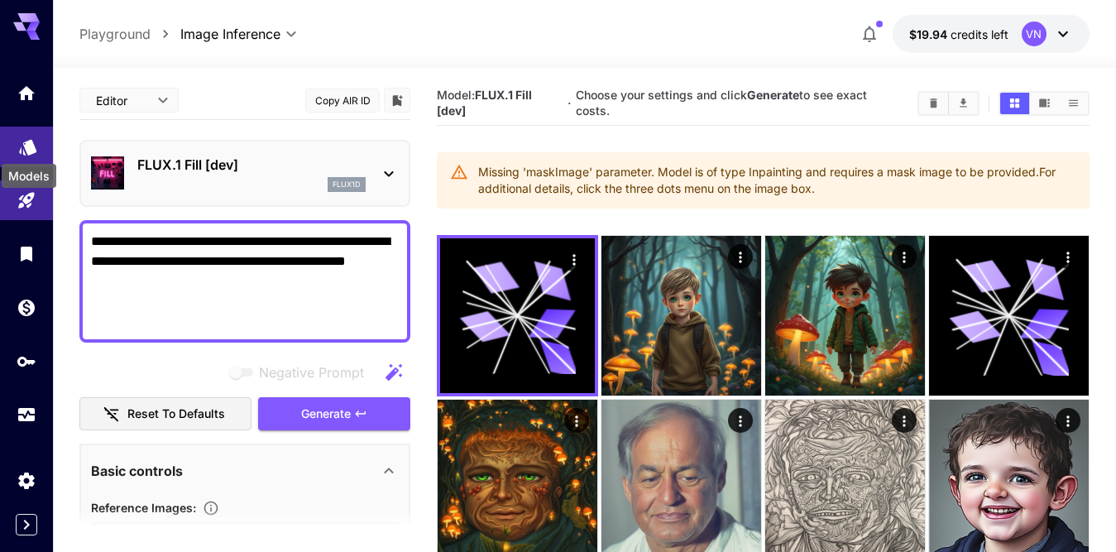
click at [26, 146] on icon "Models" at bounding box center [27, 143] width 17 height 16
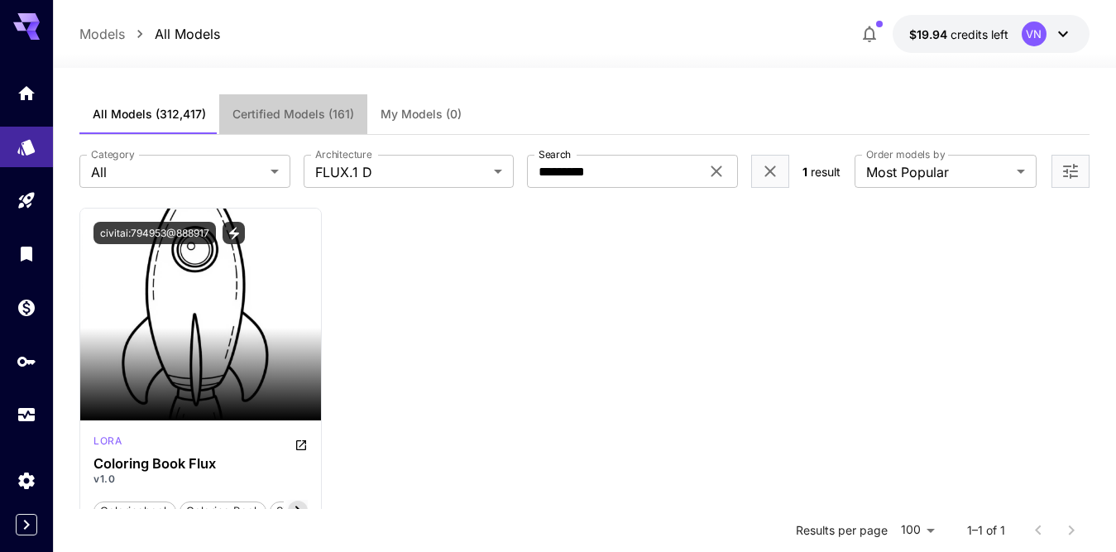
click at [326, 117] on span "Certified Models (161)" at bounding box center [293, 114] width 122 height 15
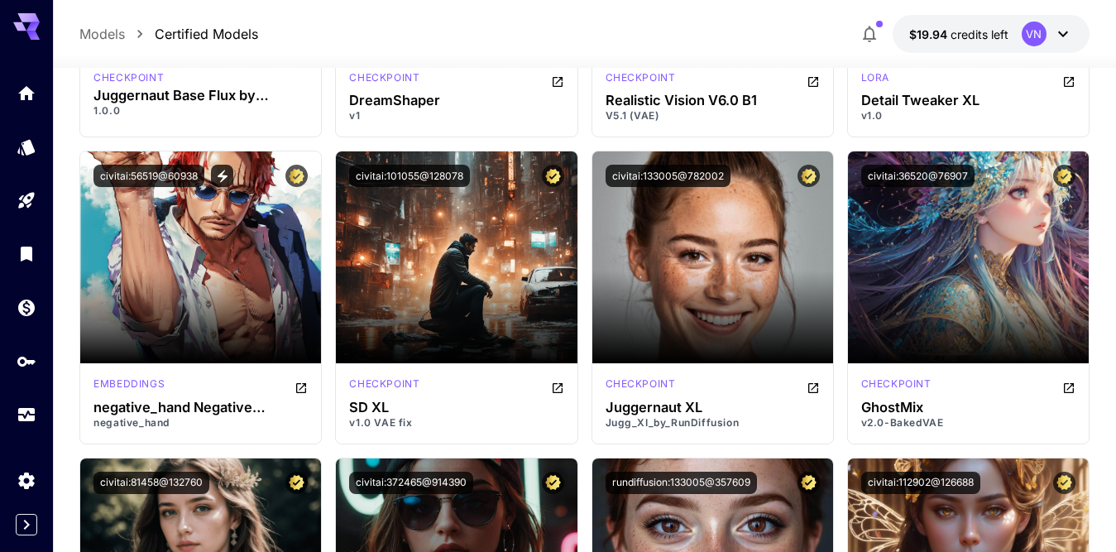
scroll to position [1820, 0]
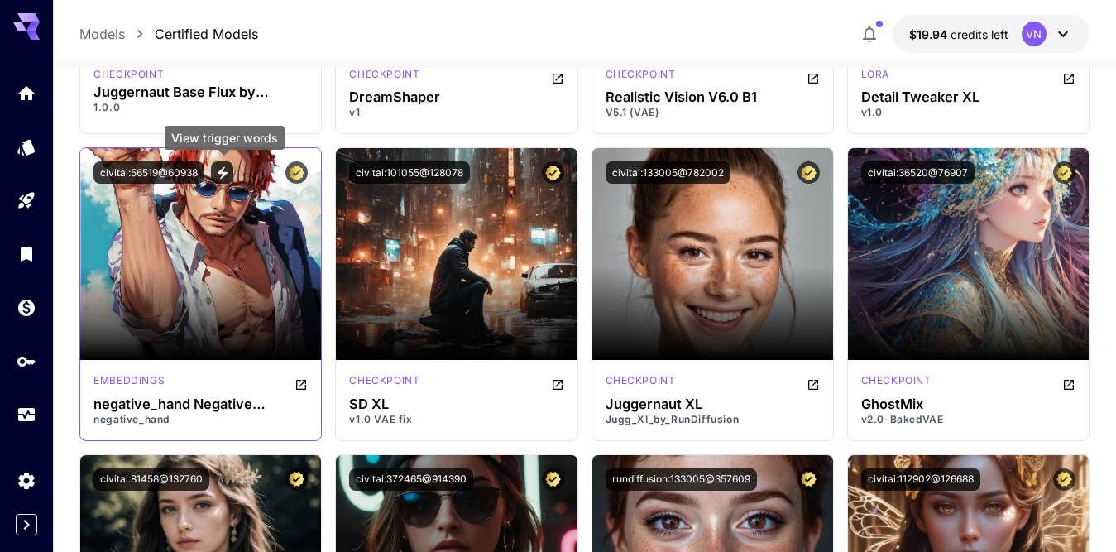
click at [221, 174] on icon "View trigger words" at bounding box center [222, 172] width 15 height 15
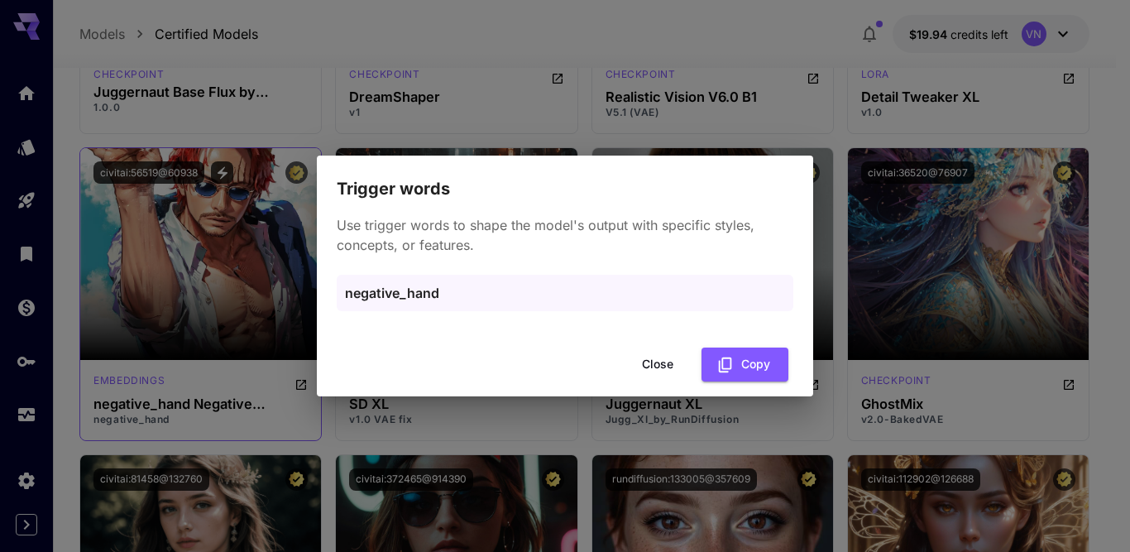
click at [221, 174] on div "Trigger words Use trigger words to shape the model's output with specific style…" at bounding box center [565, 276] width 1130 height 552
click at [645, 362] on button "Close" at bounding box center [657, 364] width 74 height 34
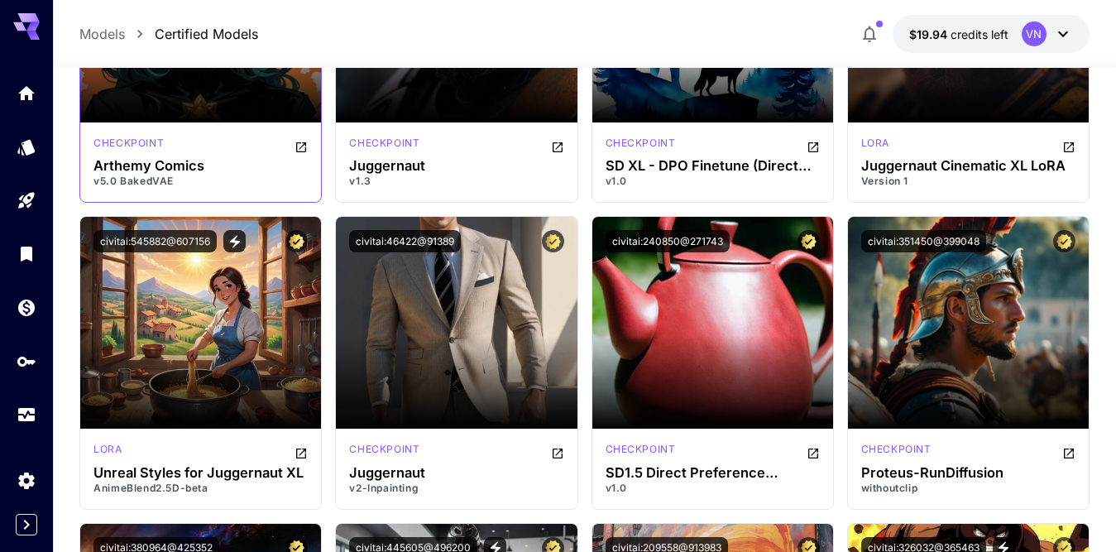
scroll to position [8602, 0]
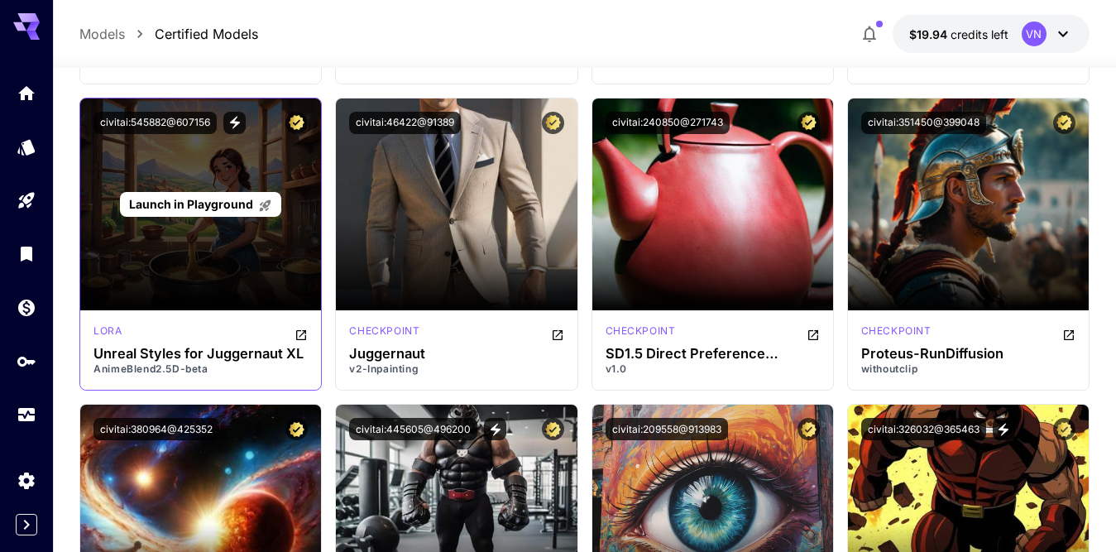
click at [191, 202] on span "Launch in Playground" at bounding box center [191, 204] width 124 height 14
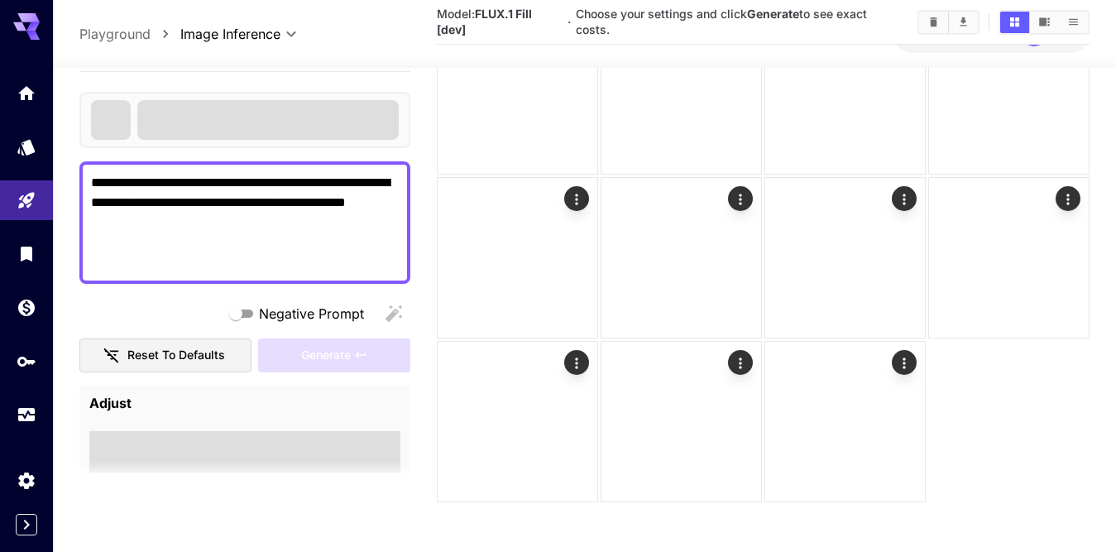
scroll to position [1368, 0]
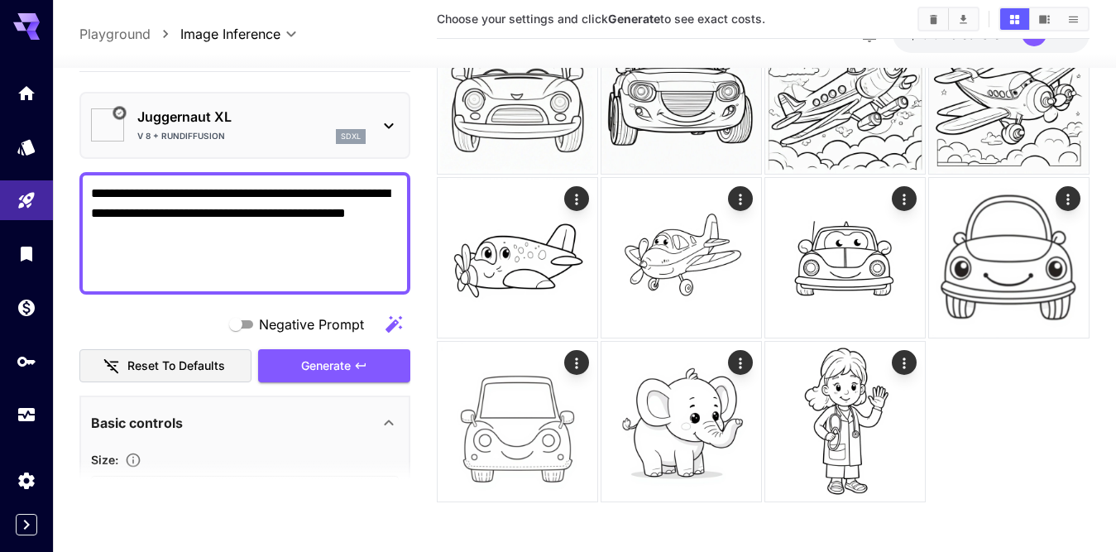
scroll to position [1266, 0]
type input "*******"
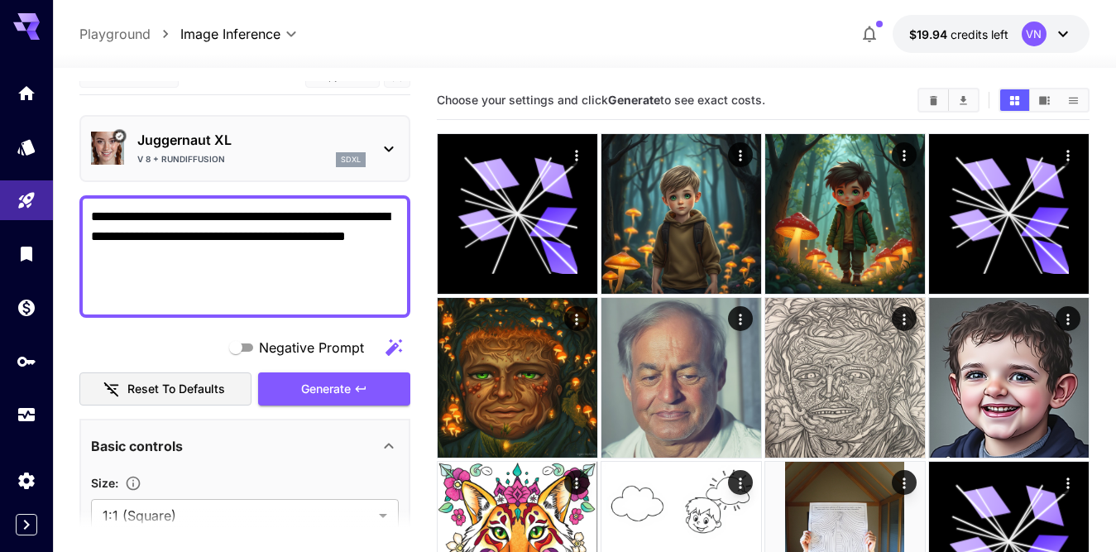
scroll to position [0, 0]
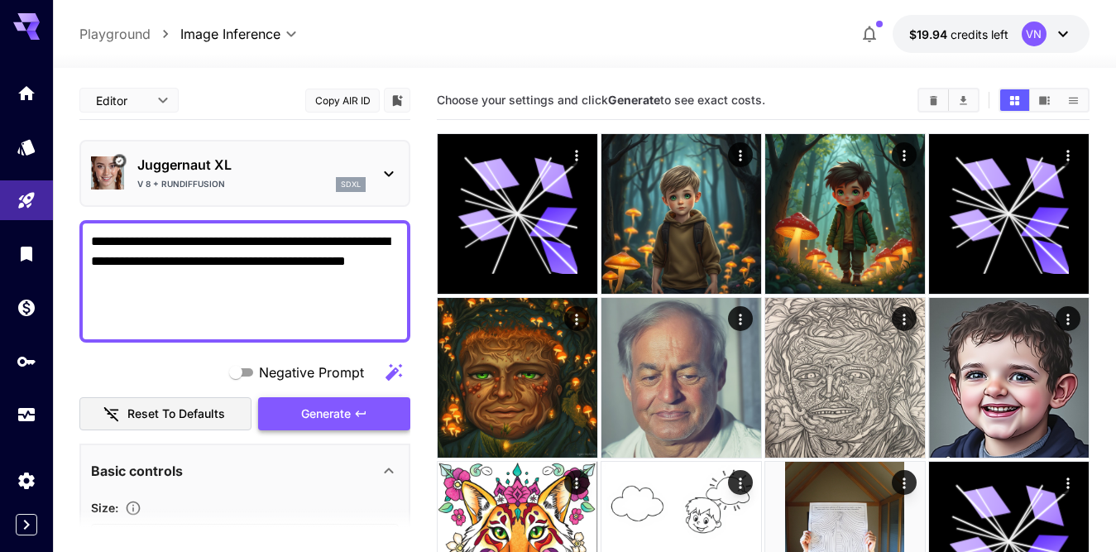
click at [314, 419] on span "Generate" at bounding box center [326, 414] width 50 height 21
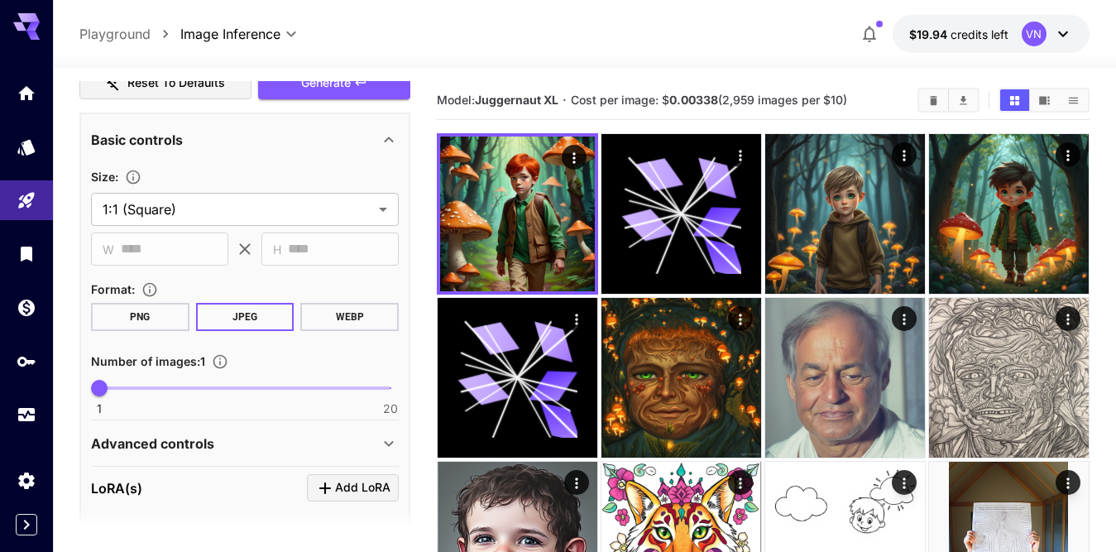
scroll to position [662, 0]
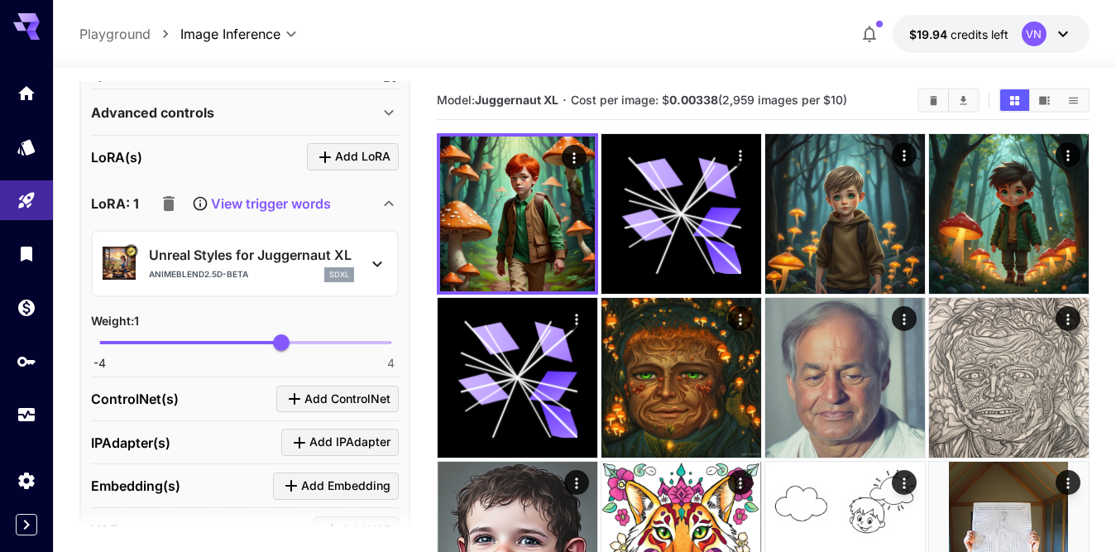
click at [202, 202] on icon at bounding box center [200, 203] width 17 height 17
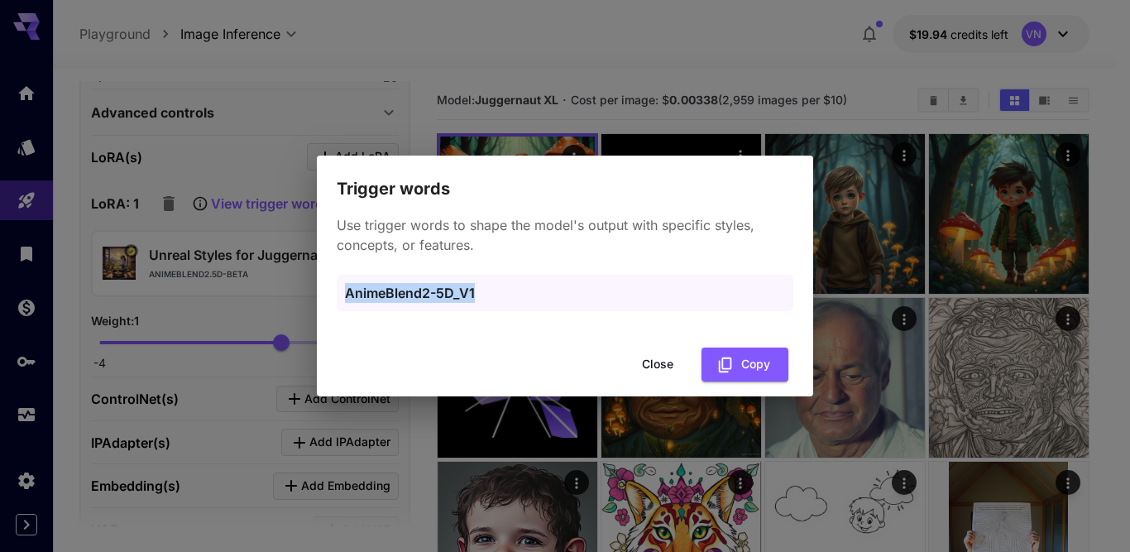
drag, startPoint x: 481, startPoint y: 286, endPoint x: 344, endPoint y: 292, distance: 137.4
click at [344, 292] on div "AnimeBlend2-5D_V1" at bounding box center [565, 293] width 457 height 36
copy p "AnimeBlend2-5D_V1"
click at [651, 371] on button "Close" at bounding box center [657, 364] width 74 height 34
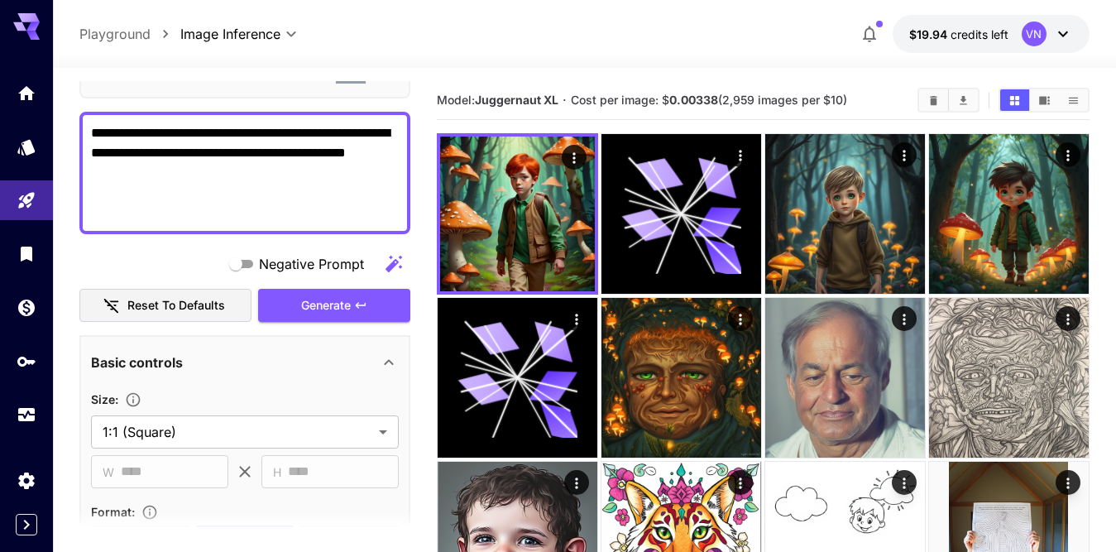
scroll to position [0, 0]
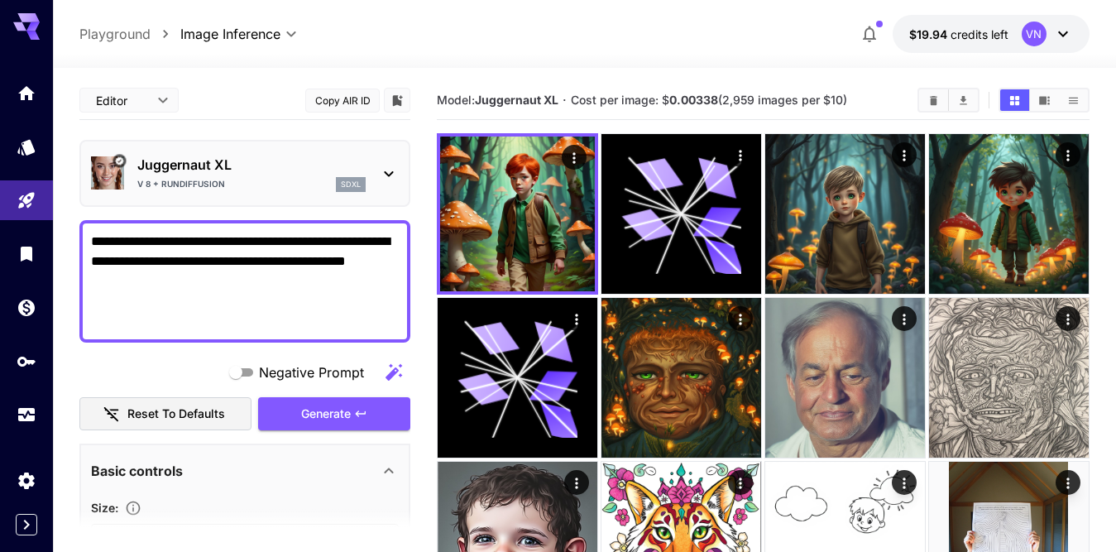
click at [177, 287] on textarea "**********" at bounding box center [245, 281] width 308 height 99
paste textarea "**********"
type textarea "**********"
click at [321, 414] on span "Generate" at bounding box center [326, 414] width 50 height 21
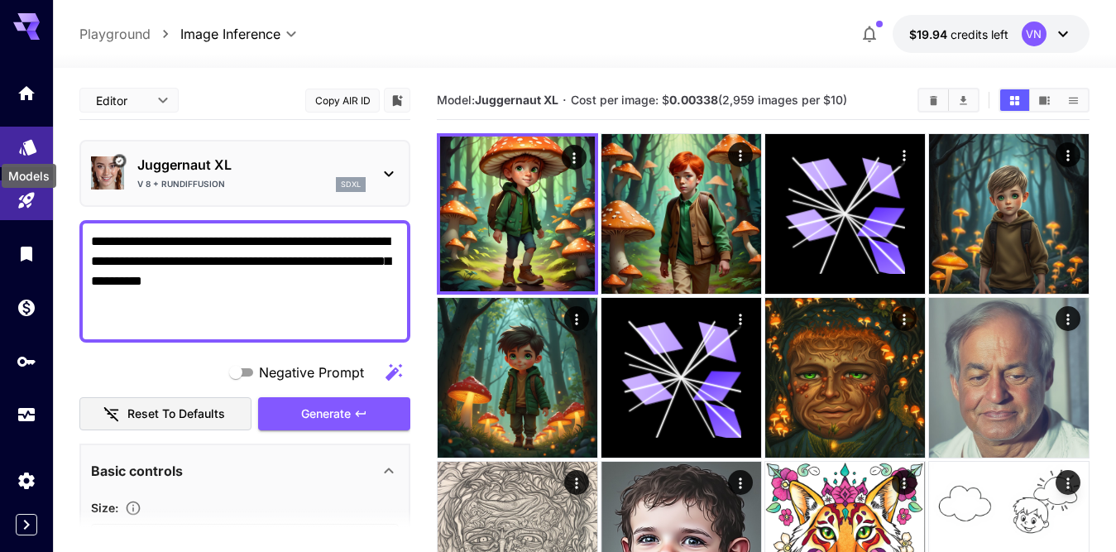
click at [22, 146] on icon "Models" at bounding box center [28, 142] width 20 height 20
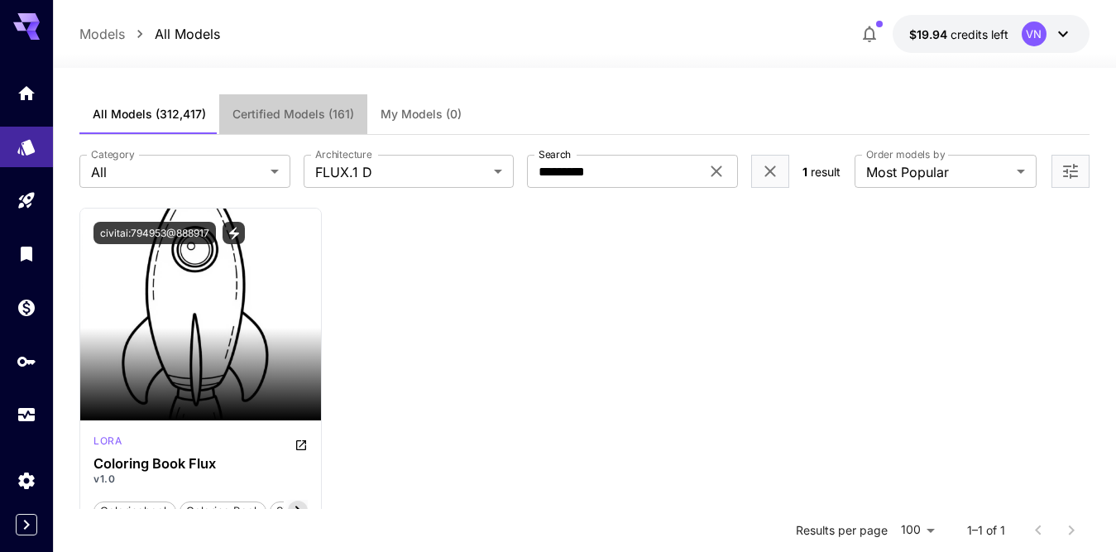
click at [328, 112] on span "Certified Models (161)" at bounding box center [293, 114] width 122 height 15
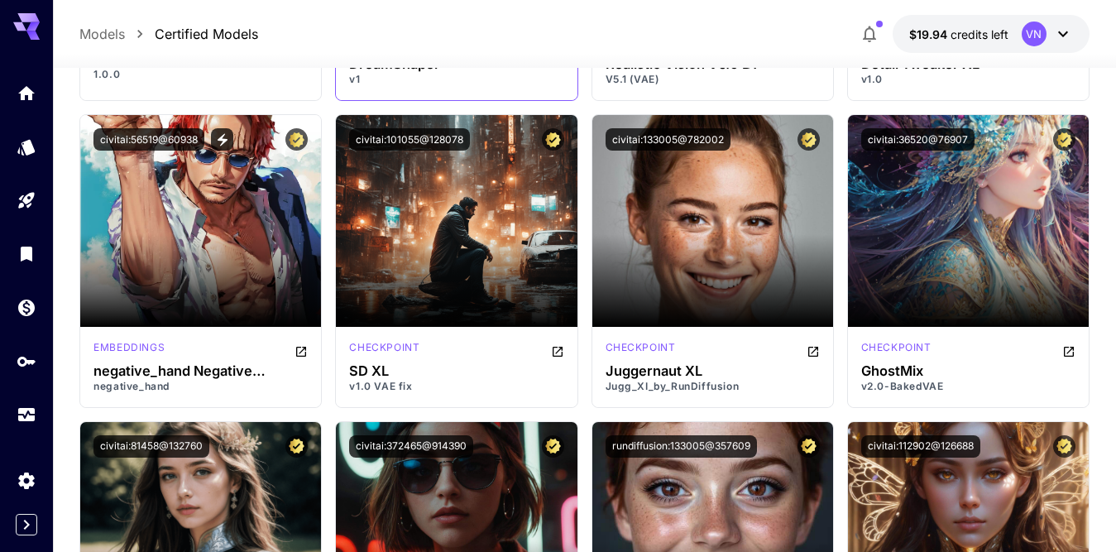
scroll to position [1902, 0]
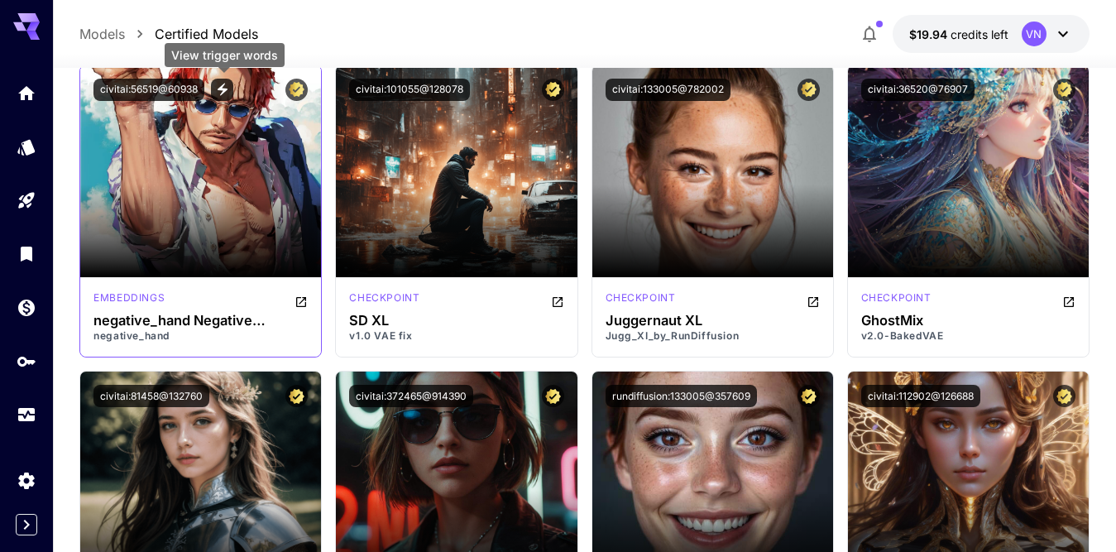
click at [222, 86] on icon "View trigger words" at bounding box center [222, 89] width 15 height 15
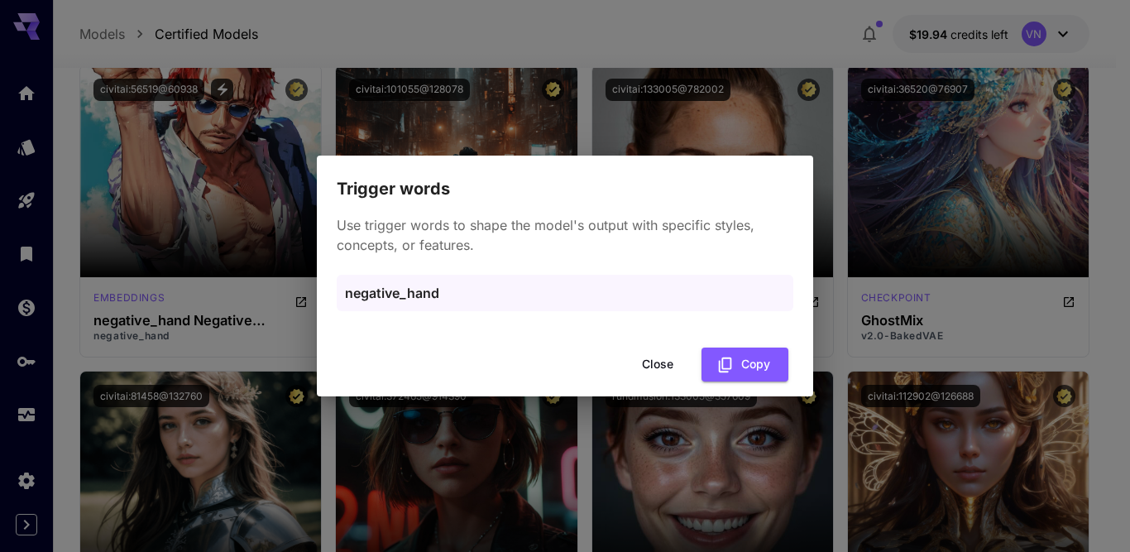
click at [412, 296] on p "negative_hand" at bounding box center [565, 293] width 440 height 20
copy p "negative_hand"
click at [216, 101] on div "Trigger words Use trigger words to shape the model's output with specific style…" at bounding box center [565, 276] width 1130 height 552
click at [655, 364] on button "Close" at bounding box center [657, 364] width 74 height 34
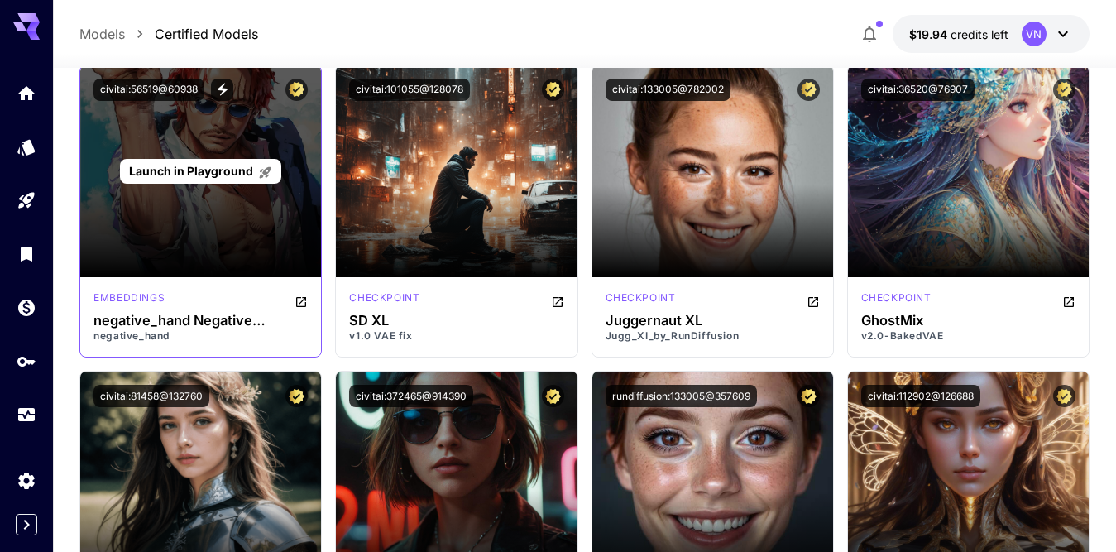
click at [203, 165] on span "Launch in Playground" at bounding box center [191, 171] width 124 height 14
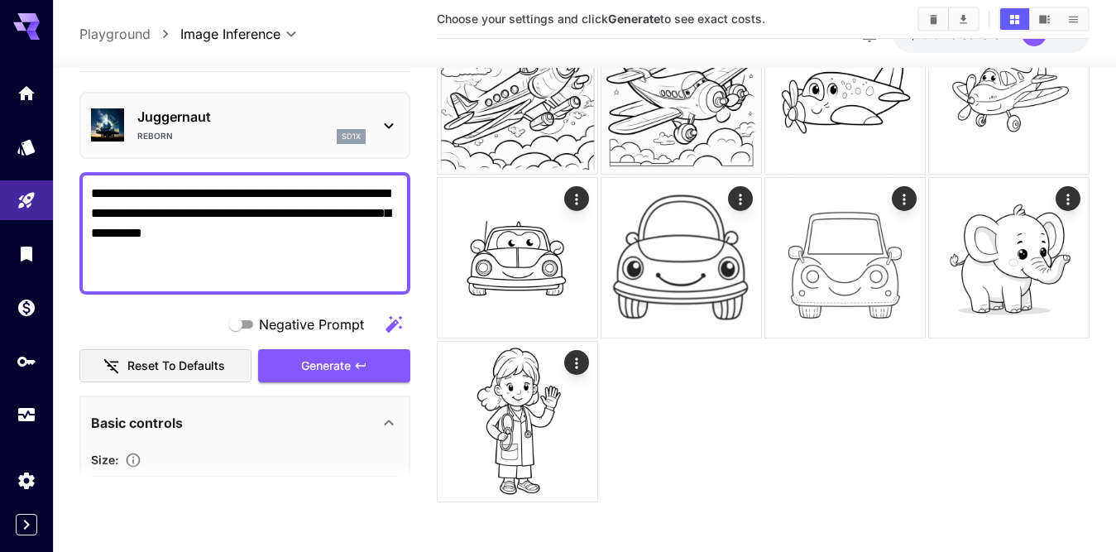
scroll to position [1430, 0]
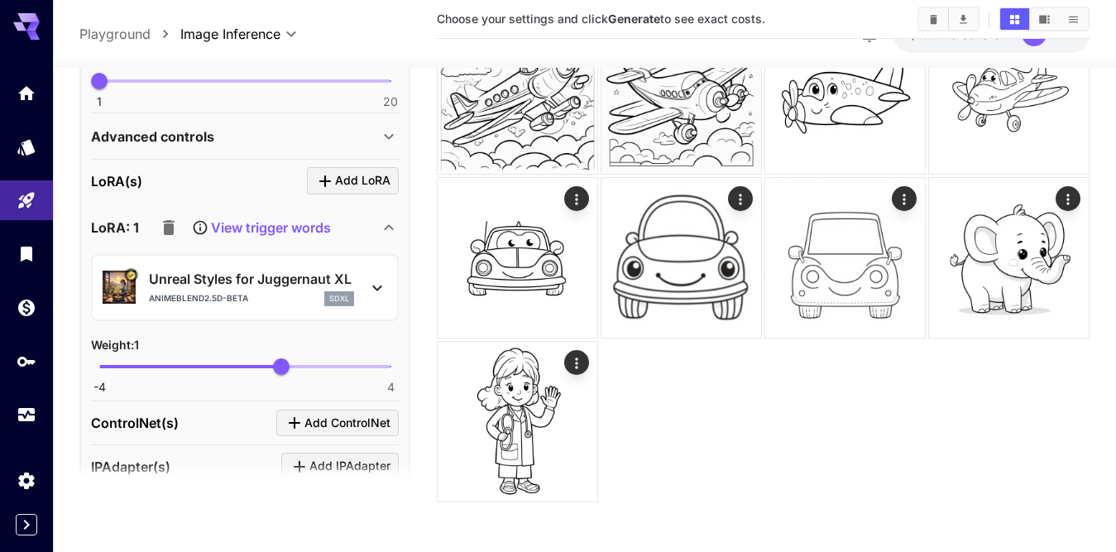
scroll to position [662, 0]
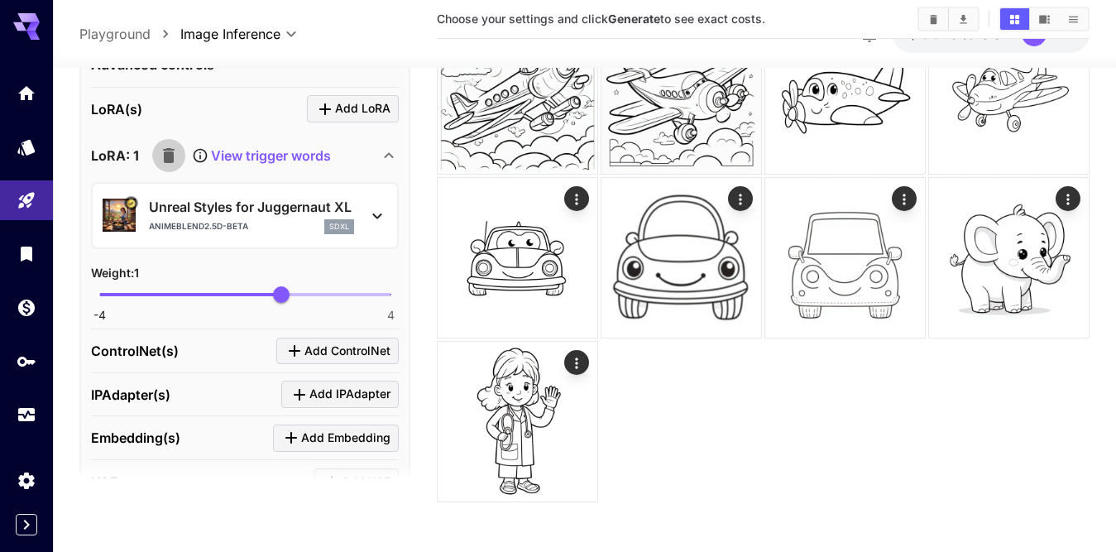
click at [167, 156] on icon "button" at bounding box center [169, 155] width 12 height 15
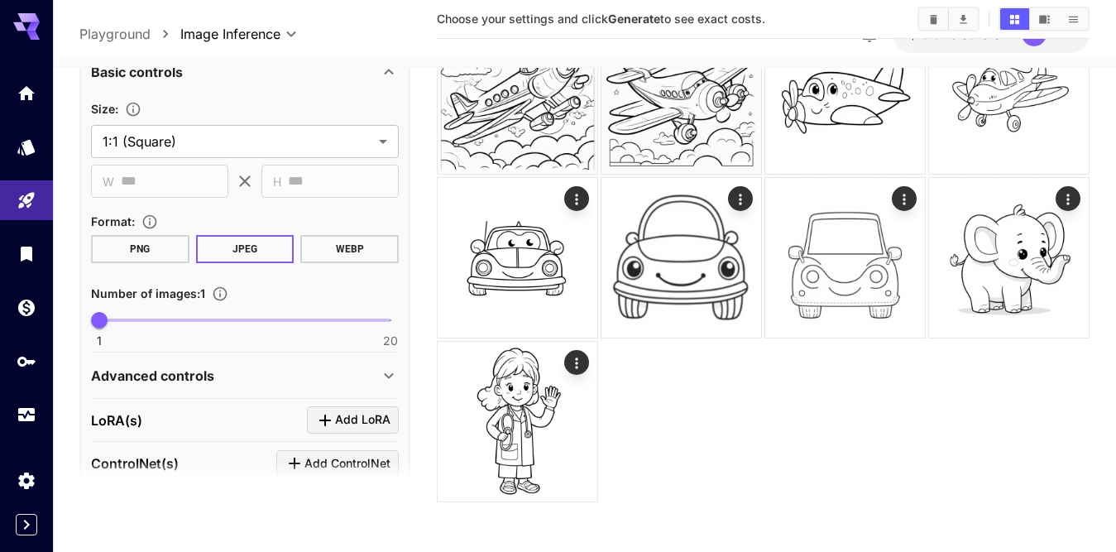
scroll to position [0, 0]
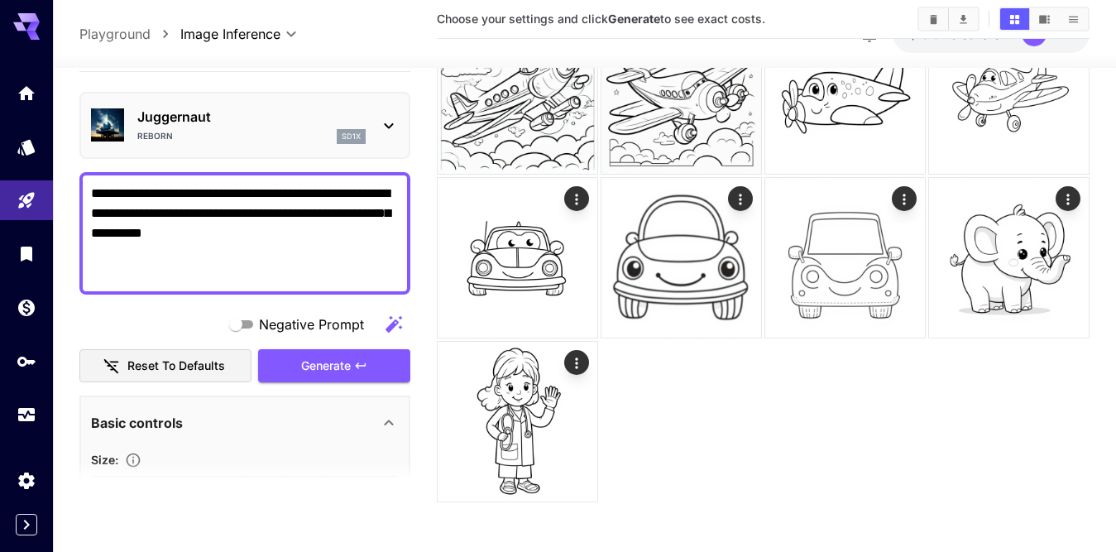
click at [153, 233] on textarea "**********" at bounding box center [245, 232] width 308 height 99
click at [237, 232] on textarea "**********" at bounding box center [245, 232] width 308 height 99
drag, startPoint x: 123, startPoint y: 233, endPoint x: 288, endPoint y: 235, distance: 164.6
click at [288, 235] on textarea "**********" at bounding box center [245, 232] width 308 height 99
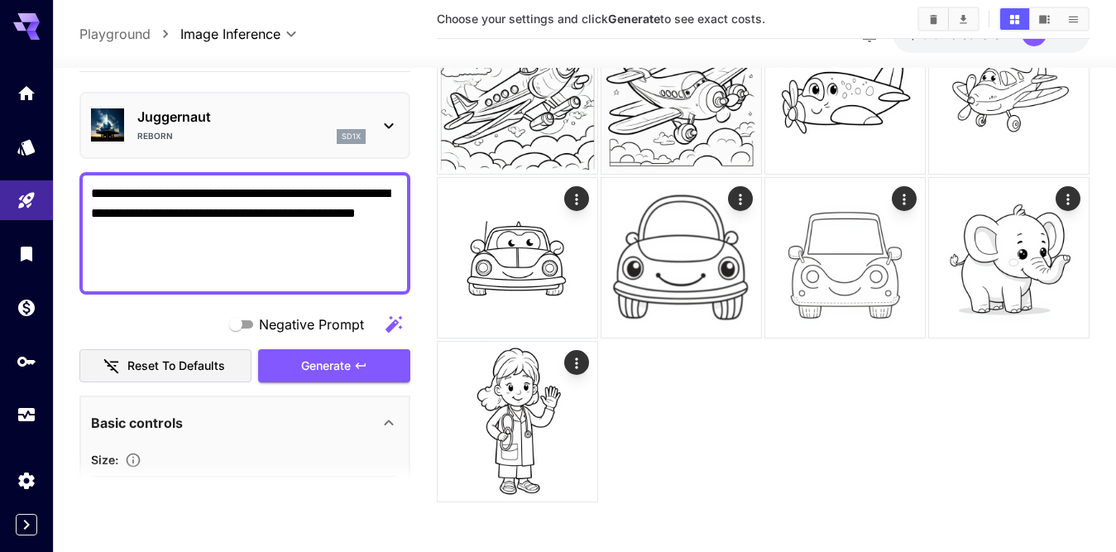
paste textarea "**********"
type textarea "**********"
click at [316, 369] on span "Generate" at bounding box center [326, 365] width 50 height 21
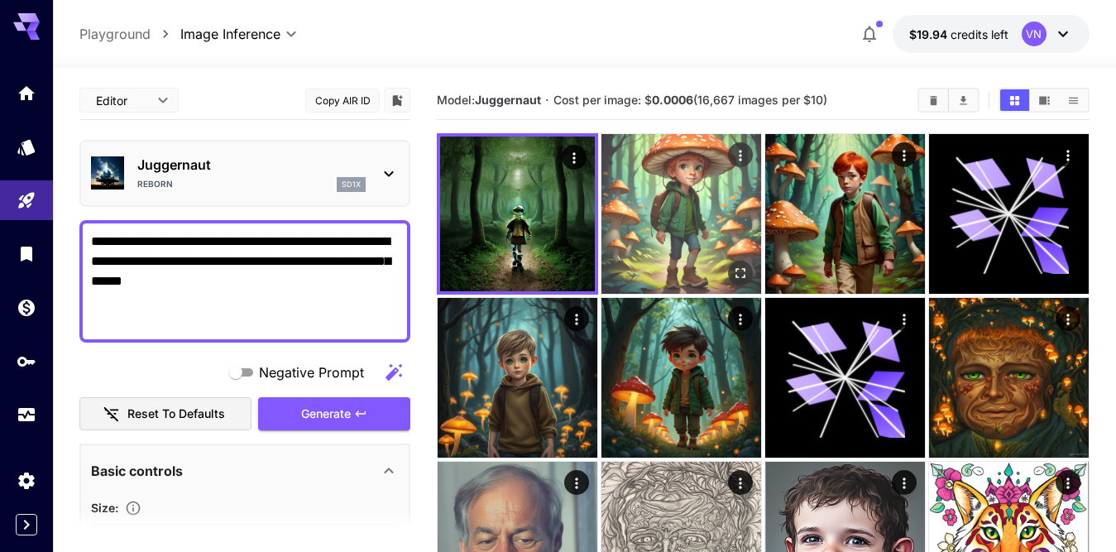
click at [637, 212] on img at bounding box center [681, 214] width 160 height 160
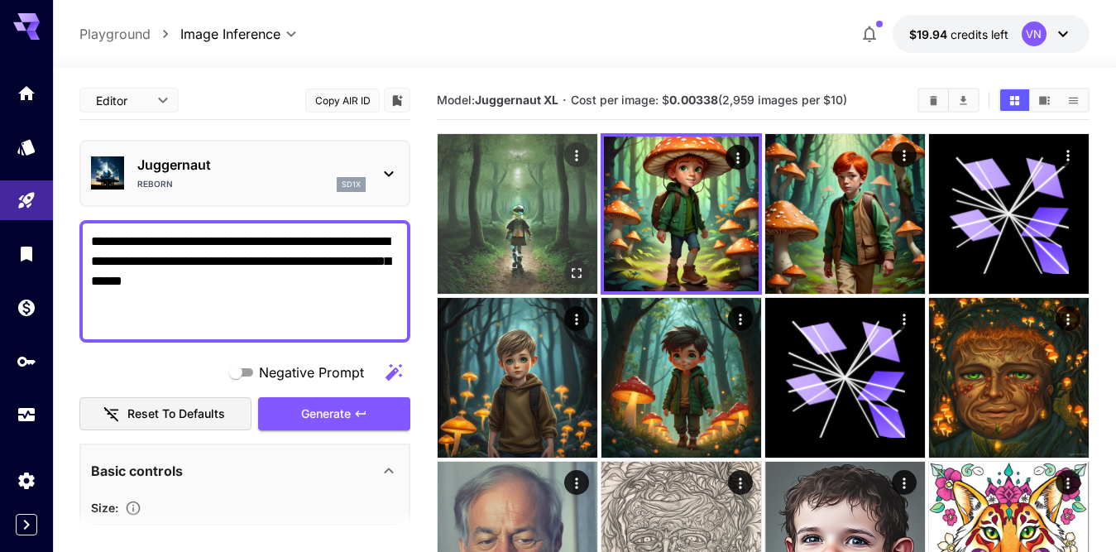
click at [531, 214] on img at bounding box center [518, 214] width 160 height 160
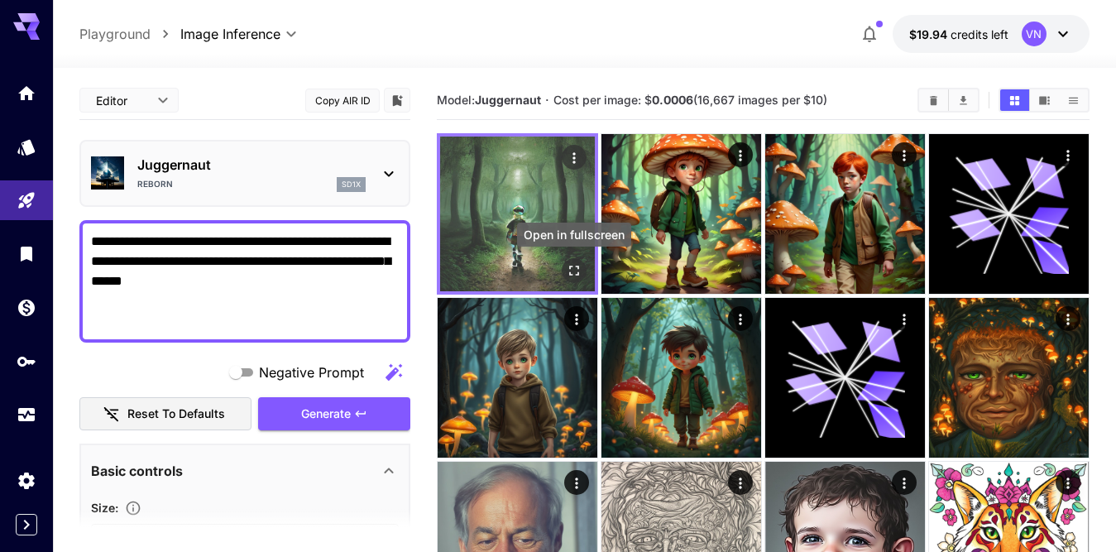
click at [574, 270] on icon "Open in fullscreen" at bounding box center [574, 270] width 17 height 17
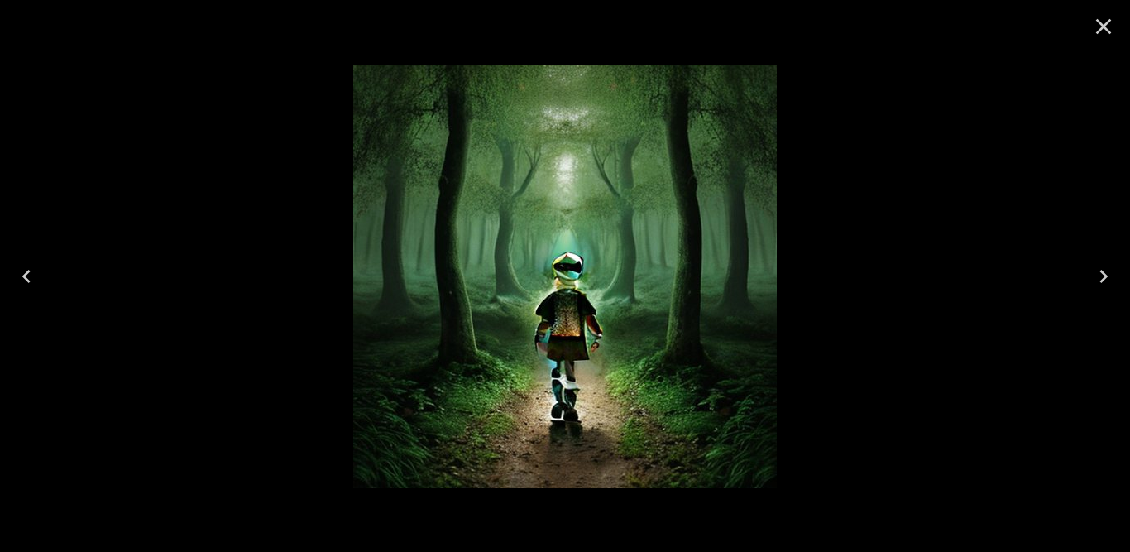
click at [1098, 22] on icon "Close" at bounding box center [1104, 27] width 16 height 16
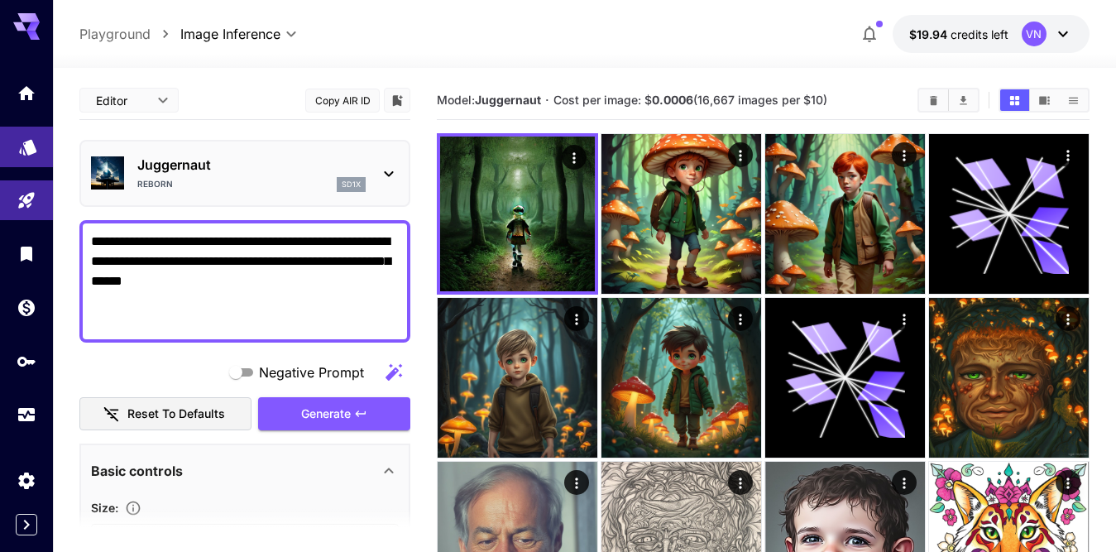
click at [26, 146] on icon "Models" at bounding box center [27, 142] width 17 height 16
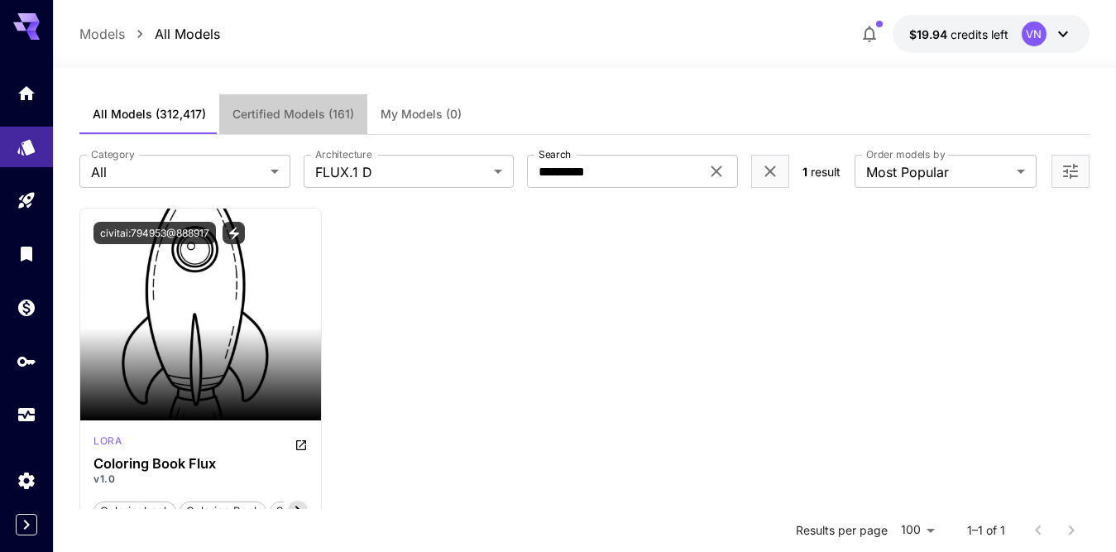
click at [332, 114] on span "Certified Models (161)" at bounding box center [293, 114] width 122 height 15
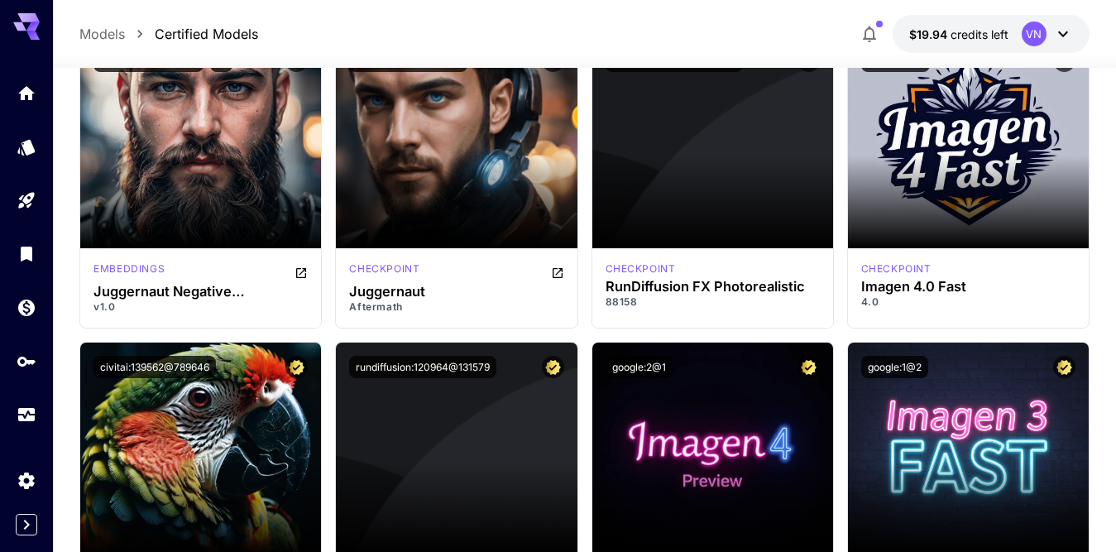
scroll to position [3970, 0]
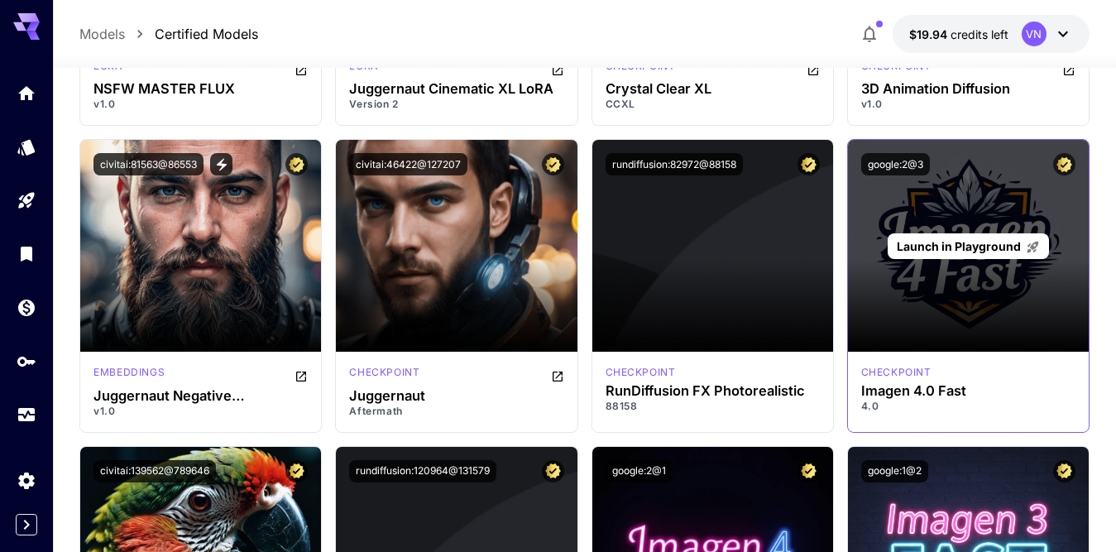
click at [950, 246] on span "Launch in Playground" at bounding box center [959, 246] width 124 height 14
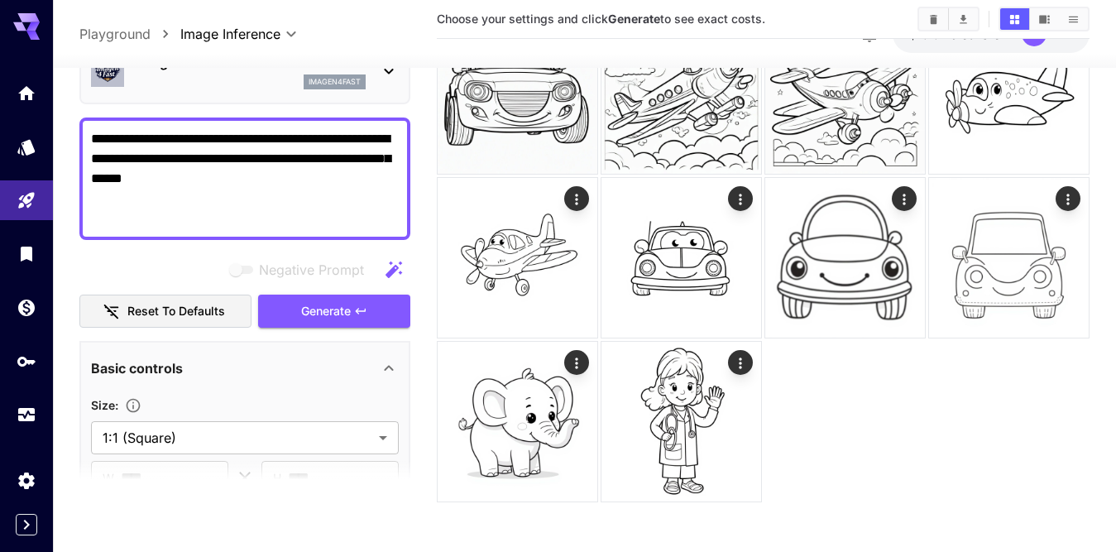
scroll to position [83, 0]
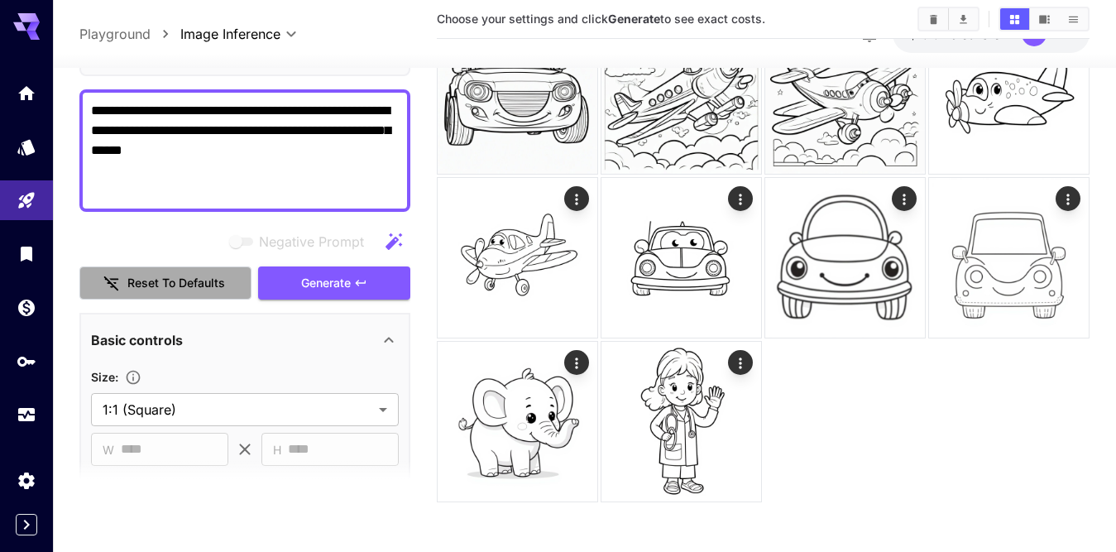
click at [133, 289] on button "Reset to defaults" at bounding box center [165, 283] width 172 height 34
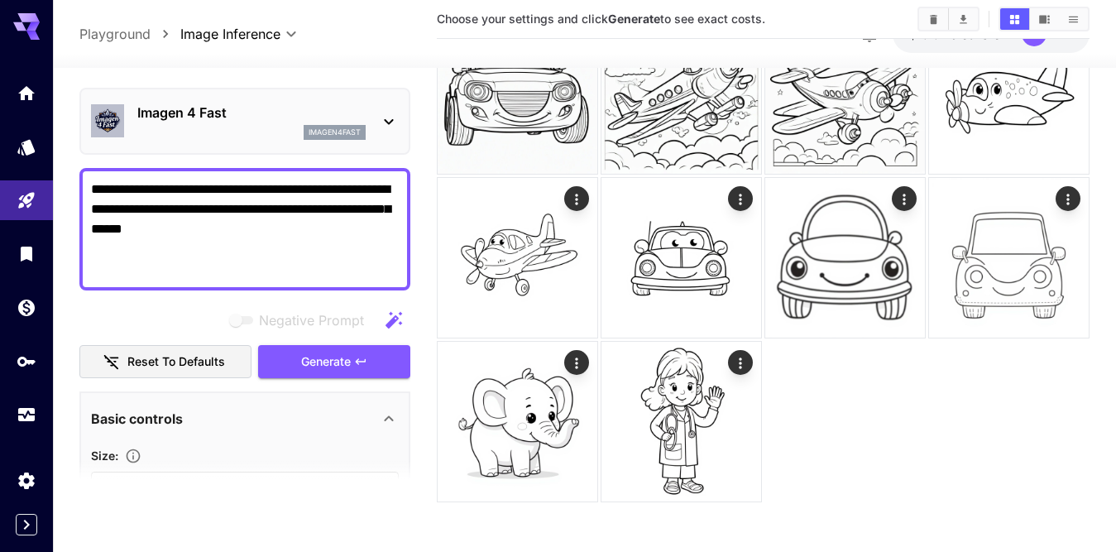
scroll to position [0, 0]
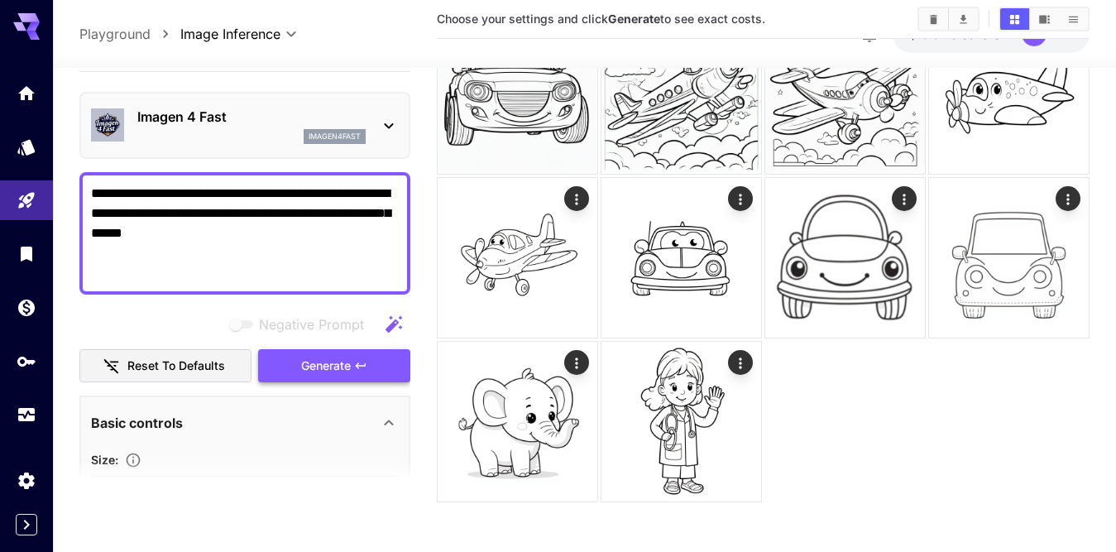
click at [346, 364] on span "Generate" at bounding box center [326, 365] width 50 height 21
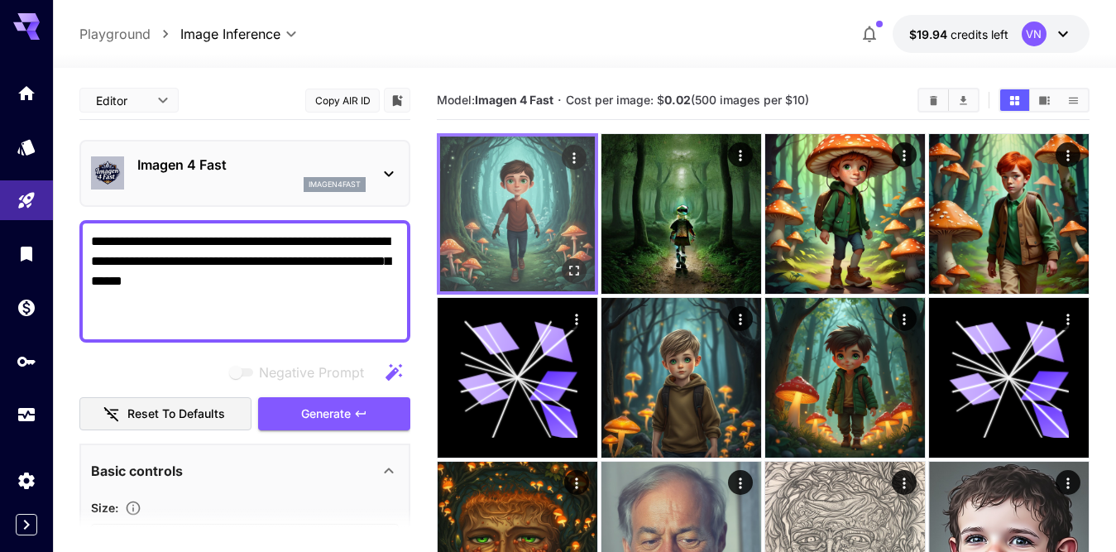
click at [519, 222] on img at bounding box center [517, 213] width 155 height 155
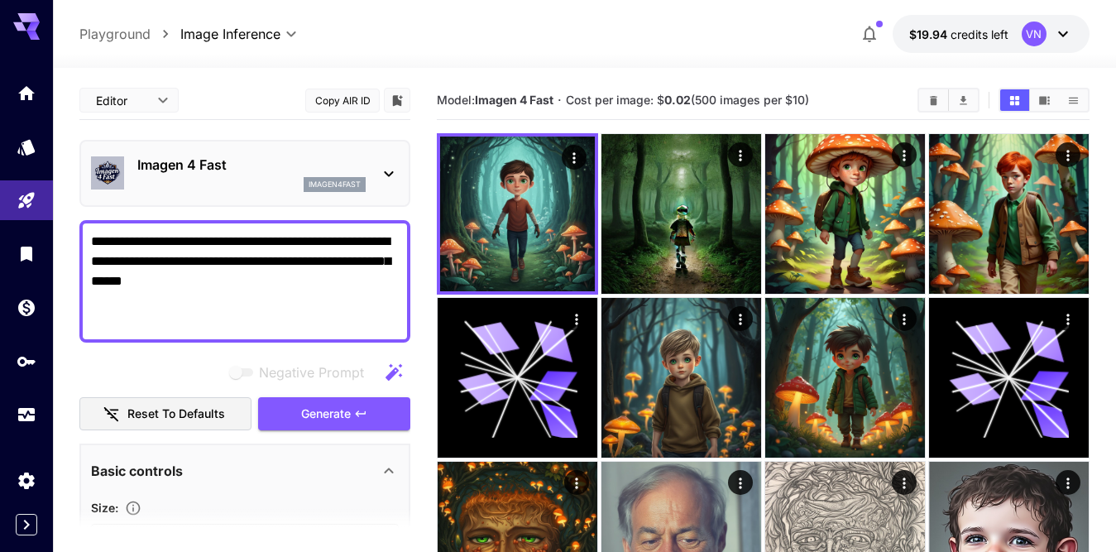
click at [383, 173] on icon at bounding box center [389, 174] width 20 height 20
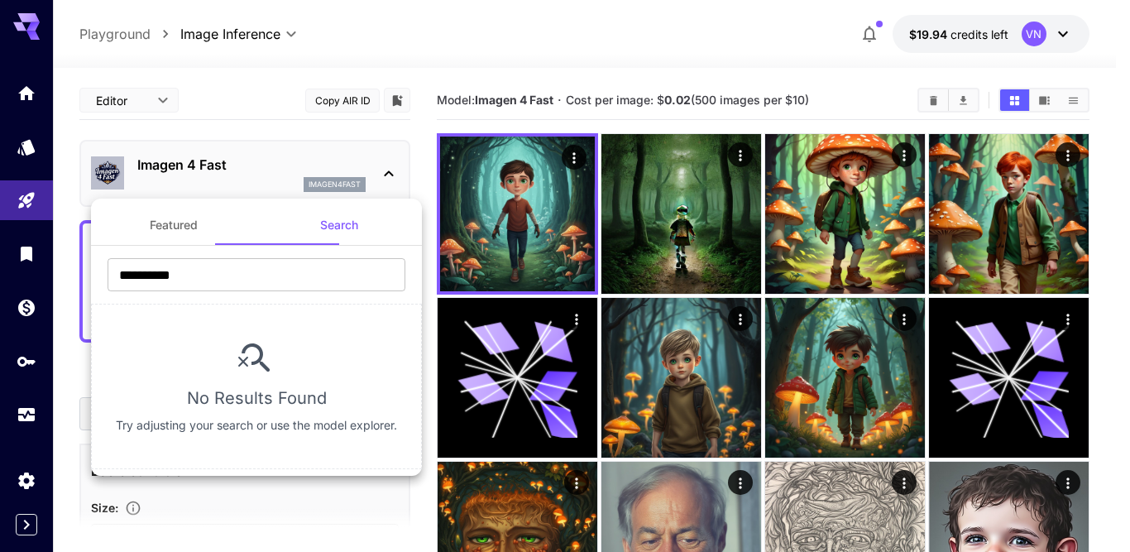
drag, startPoint x: 138, startPoint y: 166, endPoint x: 186, endPoint y: 163, distance: 48.1
click at [186, 163] on div at bounding box center [565, 276] width 1130 height 552
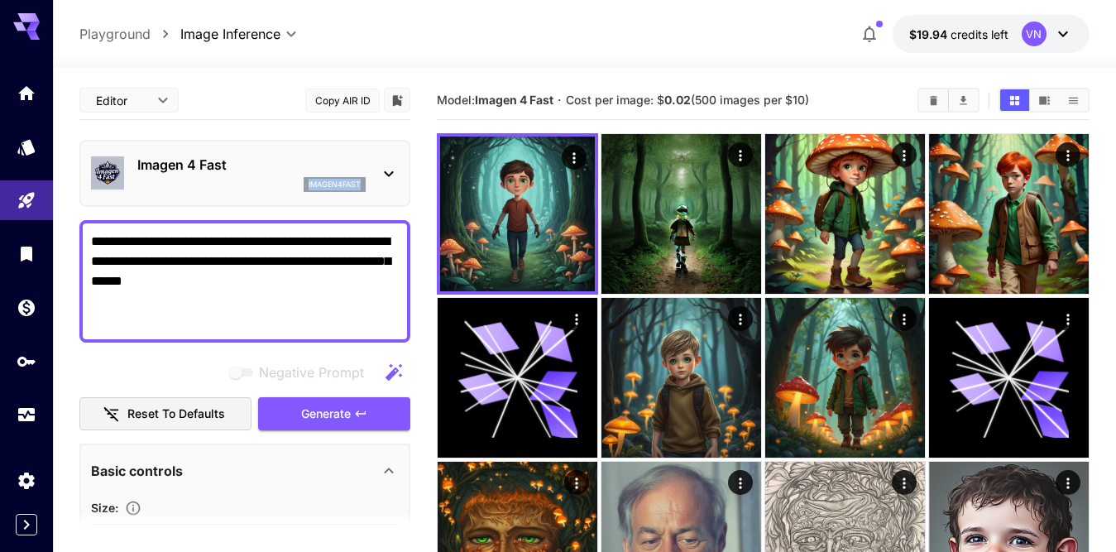
drag, startPoint x: 362, startPoint y: 186, endPoint x: 298, endPoint y: 184, distance: 64.5
click at [298, 184] on div "Imagen 4 Fast imagen4fast" at bounding box center [245, 173] width 308 height 50
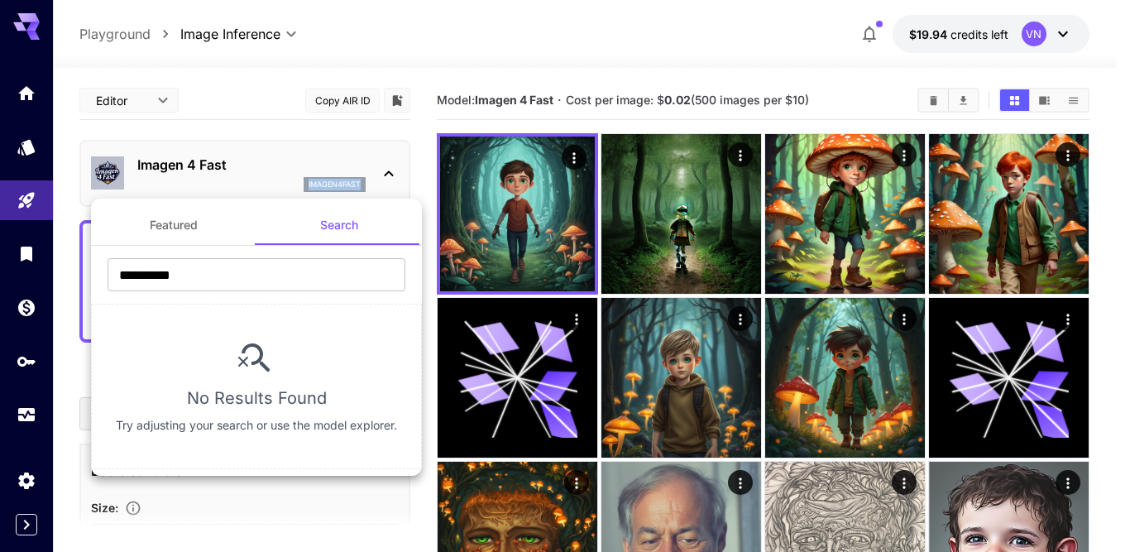
copy div "imagen4fast"
click at [194, 268] on input "**********" at bounding box center [257, 274] width 298 height 33
drag, startPoint x: 218, startPoint y: 271, endPoint x: 94, endPoint y: 272, distance: 123.2
click at [94, 272] on div "**********" at bounding box center [256, 280] width 331 height 45
paste input "*"
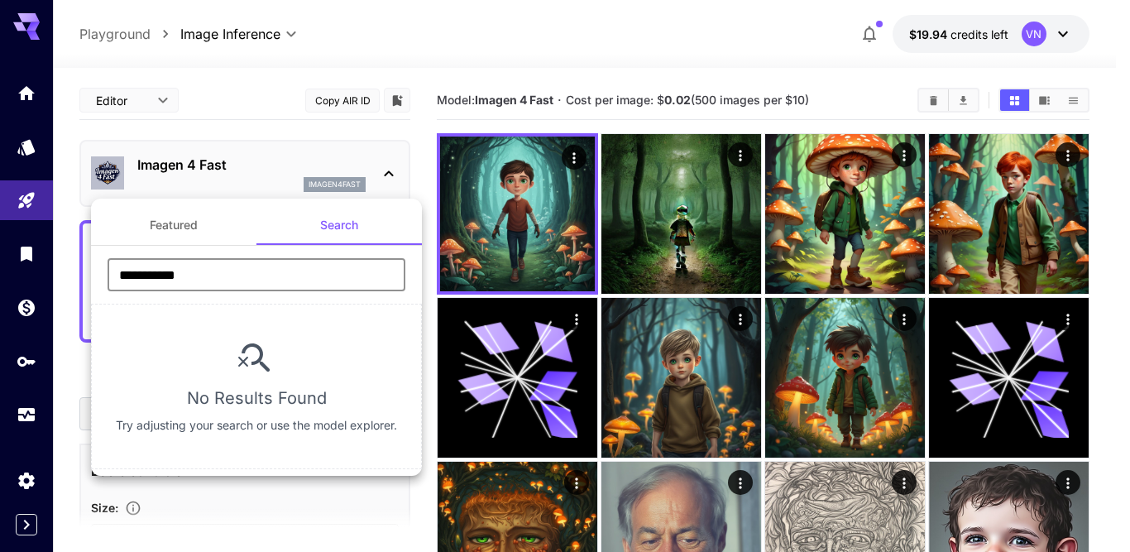
drag, startPoint x: 173, startPoint y: 275, endPoint x: 242, endPoint y: 268, distance: 69.1
click at [242, 268] on input "**********" at bounding box center [257, 274] width 298 height 33
type input "******"
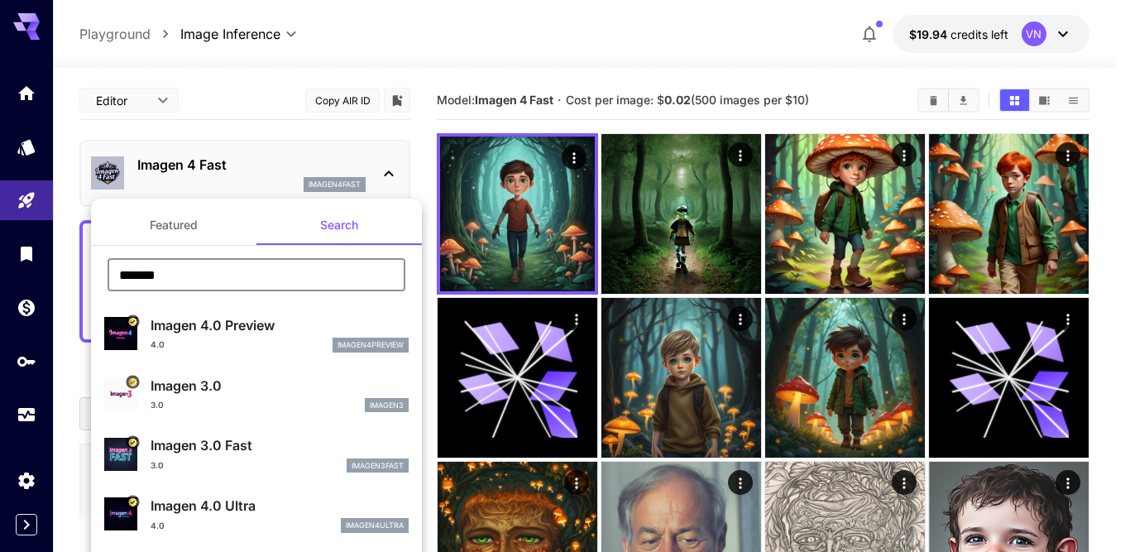
click at [183, 378] on p "Imagen 3.0" at bounding box center [280, 386] width 258 height 20
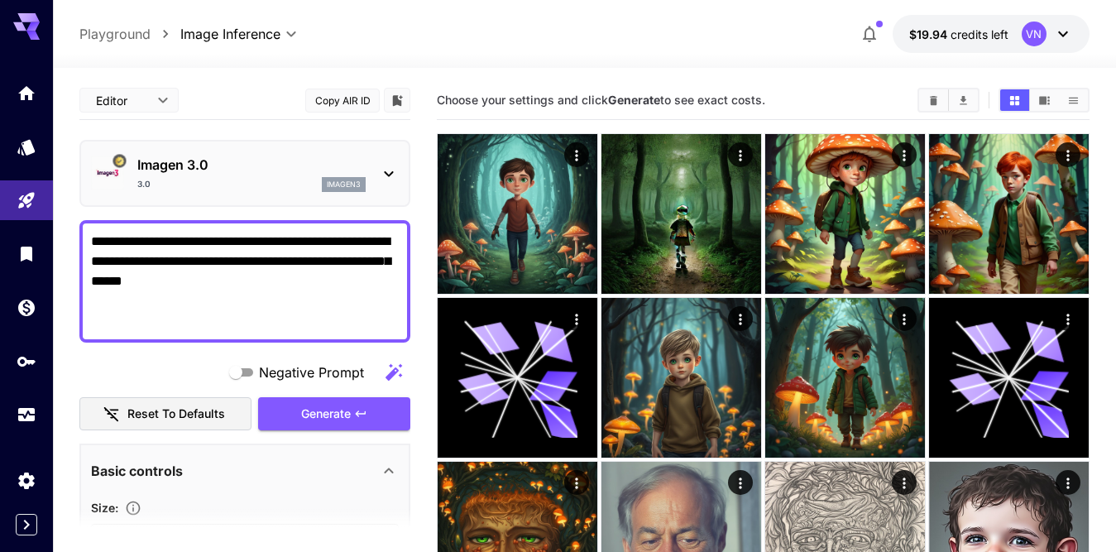
click at [147, 413] on button "Reset to defaults" at bounding box center [165, 414] width 172 height 34
click at [315, 409] on span "Generate" at bounding box center [326, 414] width 50 height 21
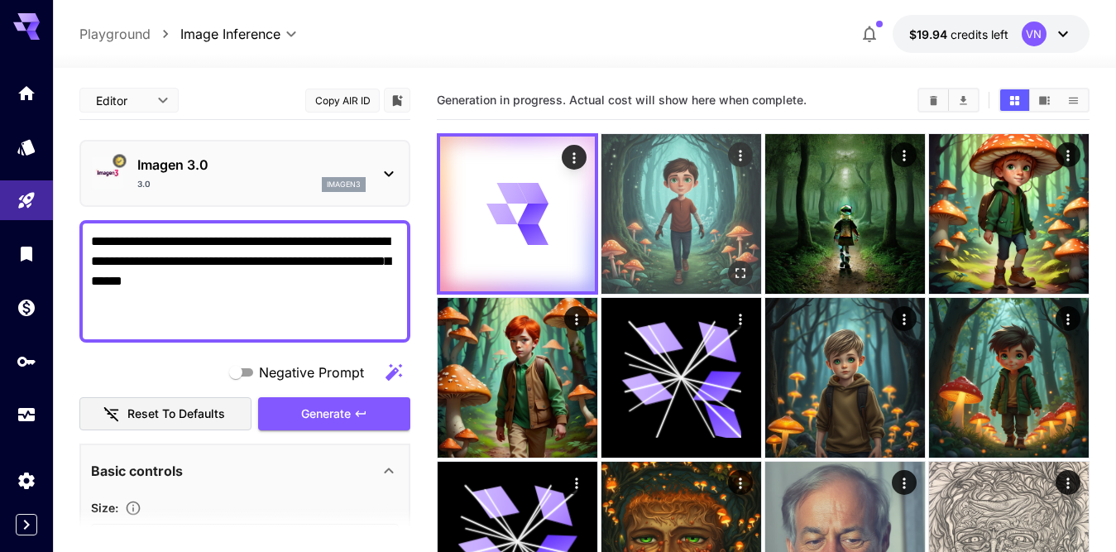
click at [672, 196] on img at bounding box center [681, 214] width 160 height 160
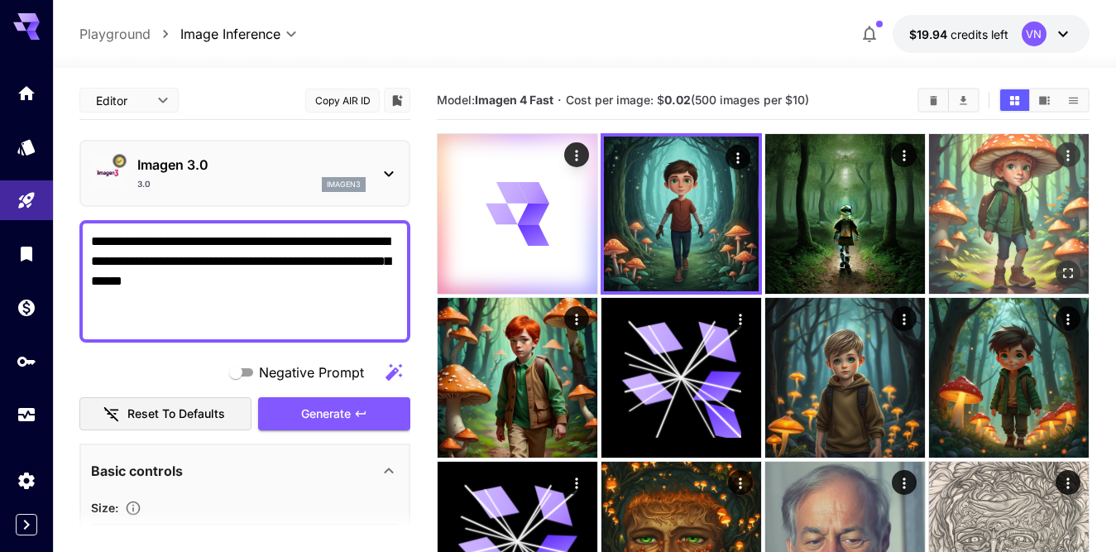
click at [991, 203] on img at bounding box center [1009, 214] width 160 height 160
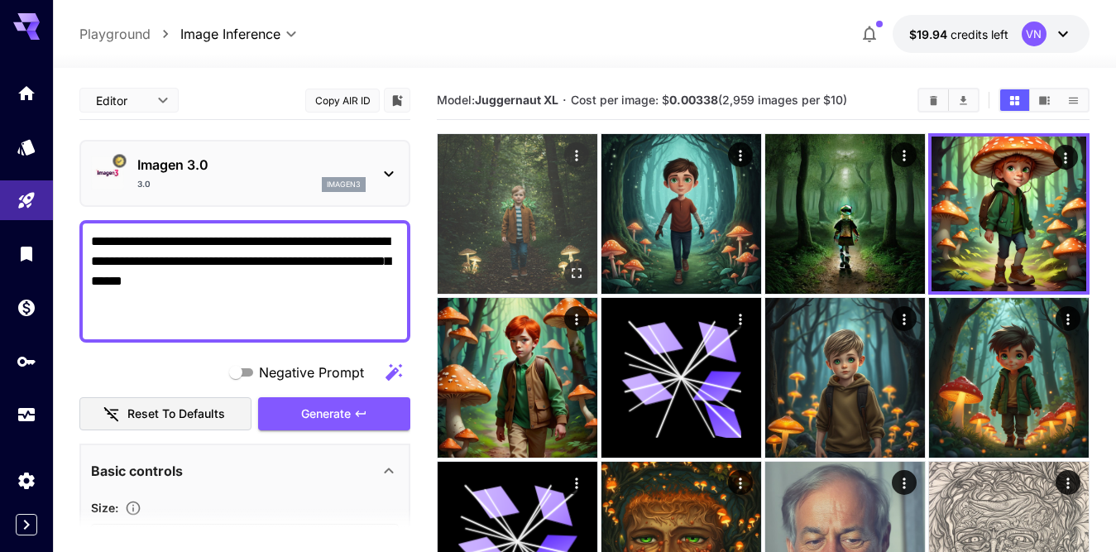
click at [501, 214] on img at bounding box center [518, 214] width 160 height 160
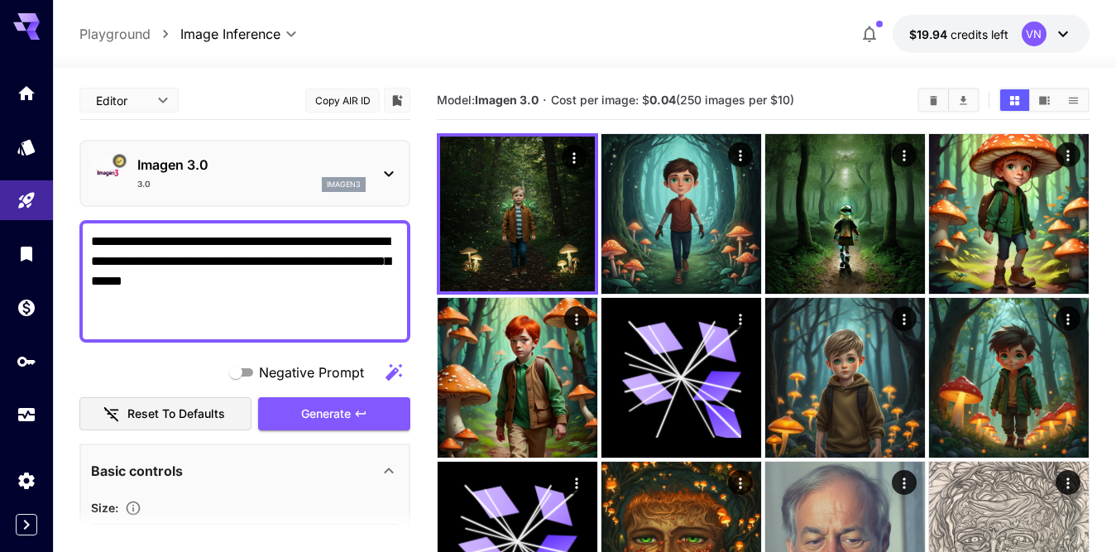
click at [244, 172] on p "Imagen 3.0" at bounding box center [251, 165] width 228 height 20
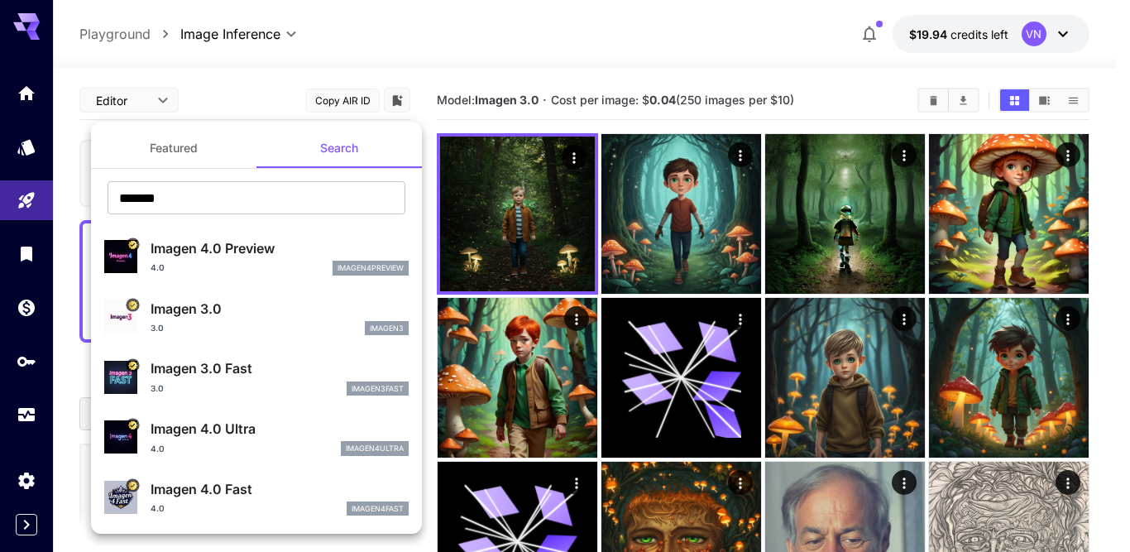
click at [376, 49] on div at bounding box center [565, 276] width 1130 height 552
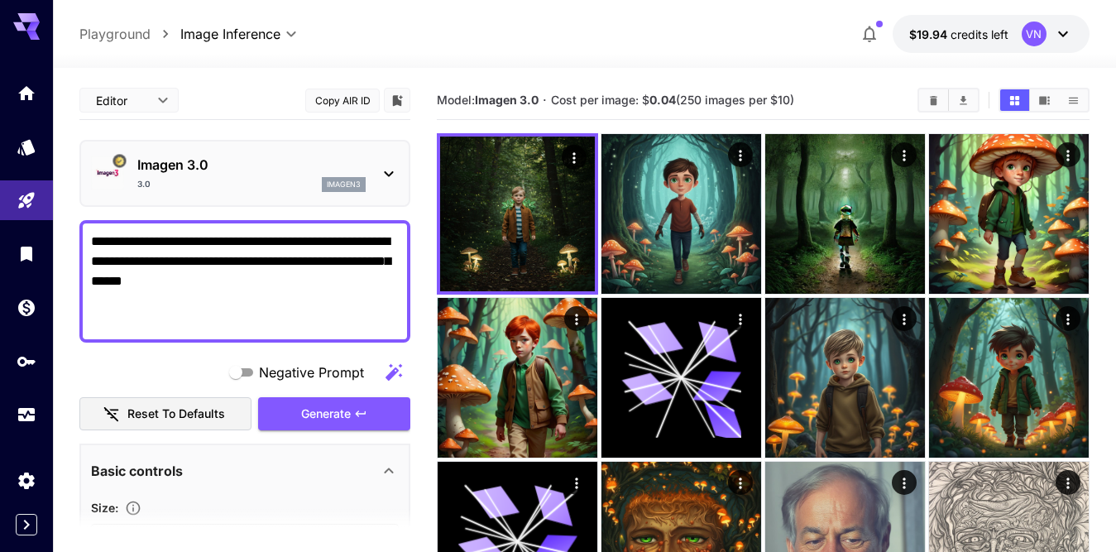
click at [254, 182] on div "3.0 imagen3" at bounding box center [251, 184] width 228 height 15
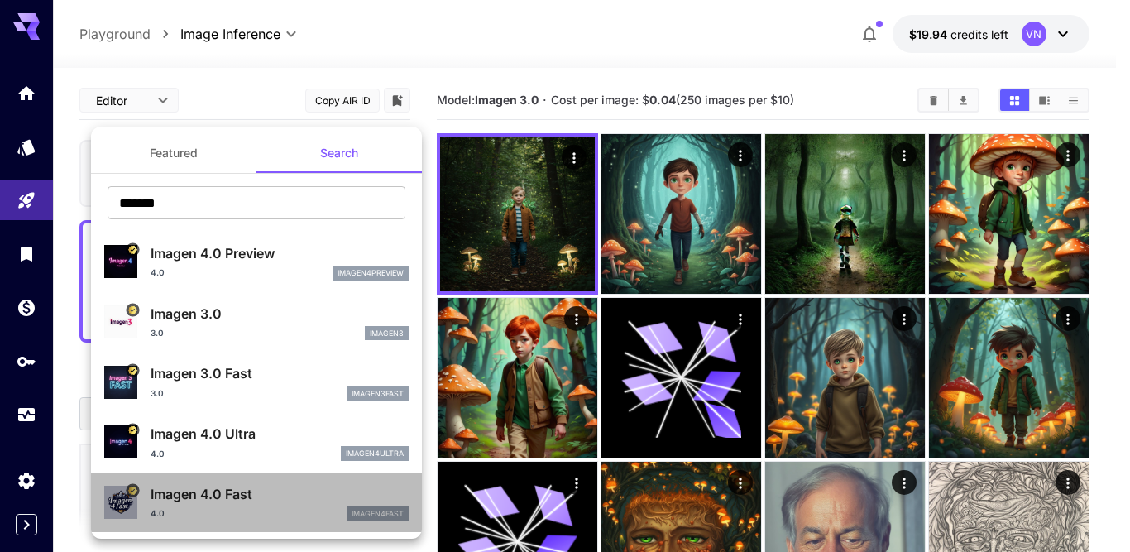
click at [171, 499] on p "Imagen 4.0 Fast" at bounding box center [280, 494] width 258 height 20
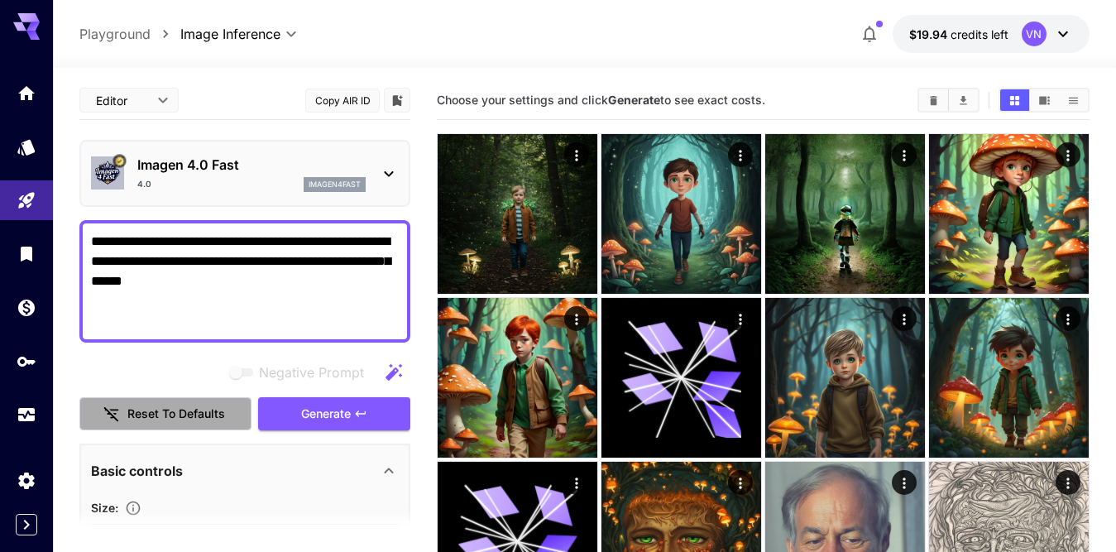
click at [147, 399] on button "Reset to defaults" at bounding box center [165, 414] width 172 height 34
click at [339, 416] on span "Generate" at bounding box center [326, 414] width 50 height 21
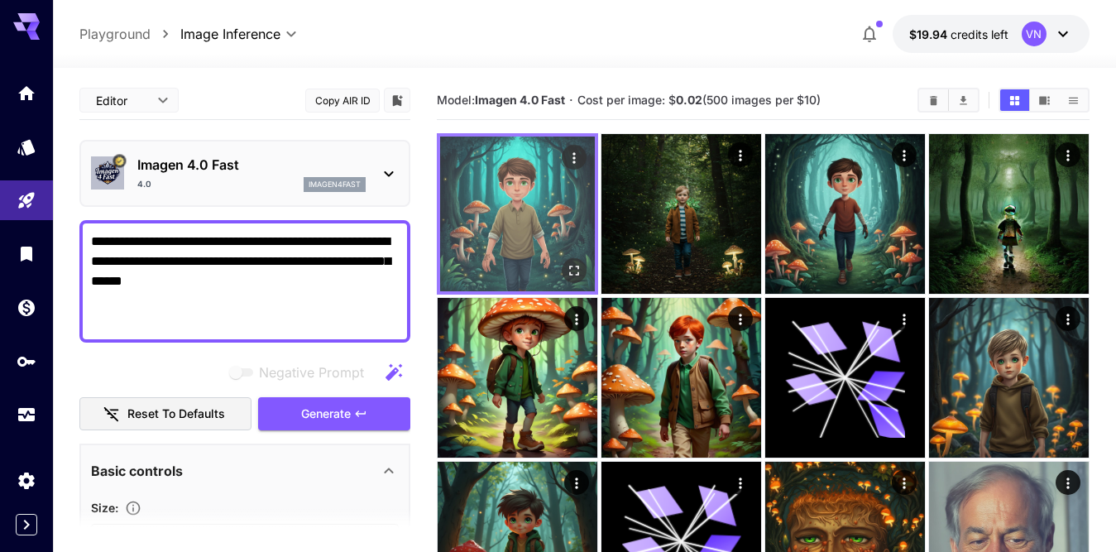
click at [529, 197] on img at bounding box center [517, 213] width 155 height 155
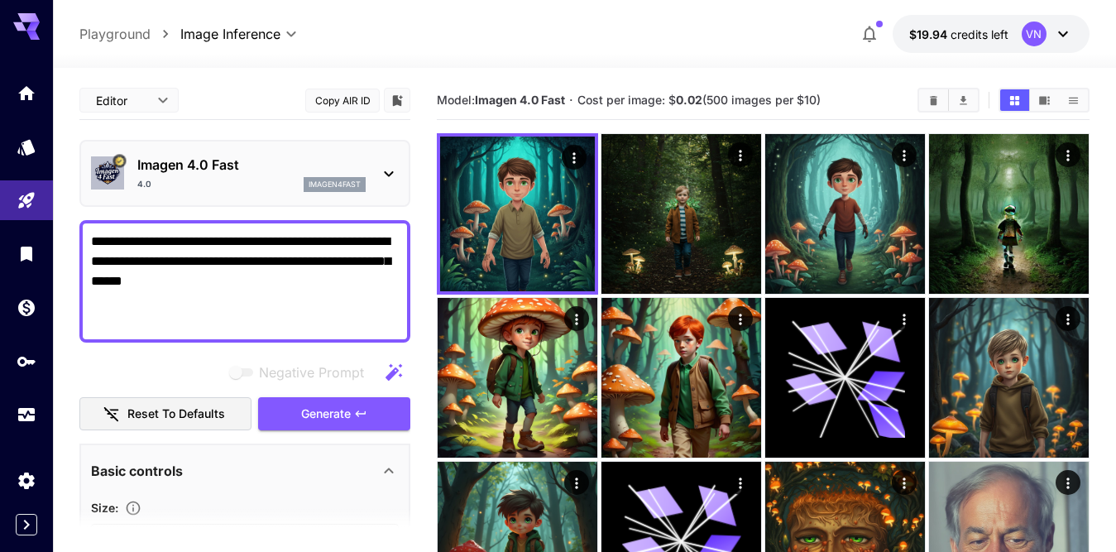
click at [389, 173] on icon at bounding box center [389, 174] width 20 height 20
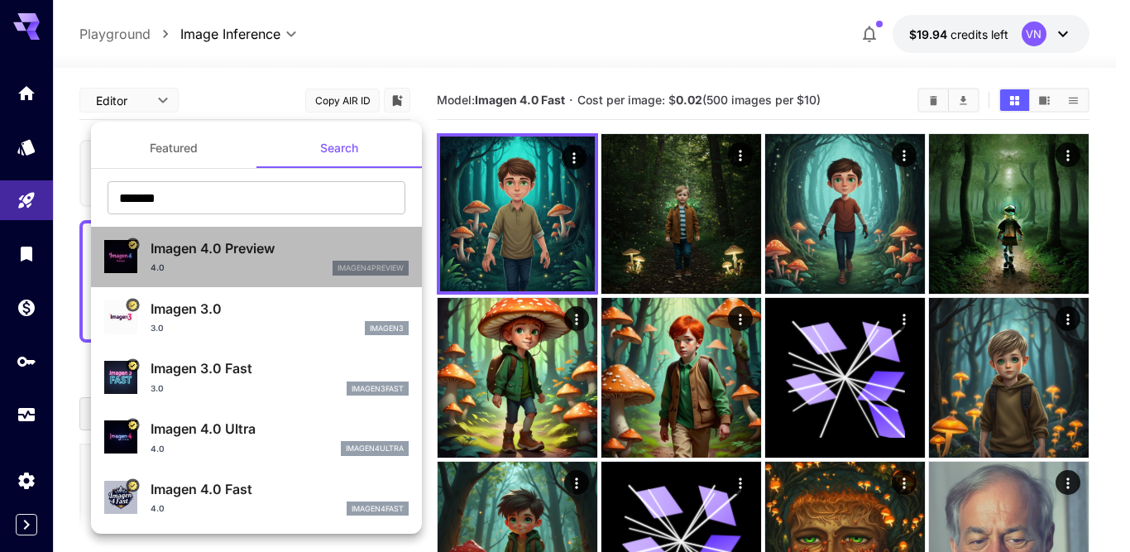
click at [251, 245] on p "Imagen 4.0 Preview" at bounding box center [280, 248] width 258 height 20
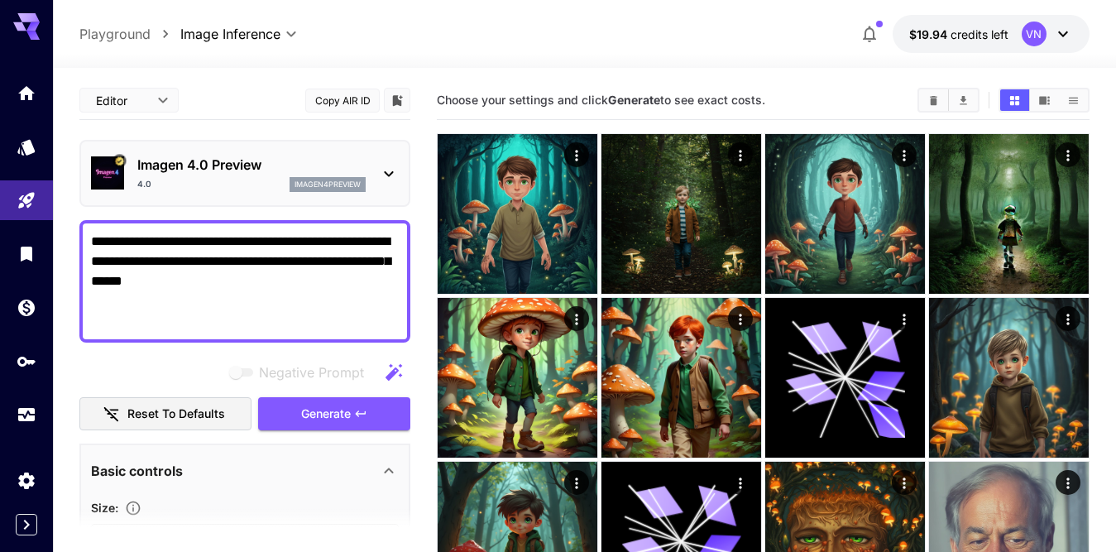
click at [149, 411] on button "Reset to defaults" at bounding box center [165, 414] width 172 height 34
click at [336, 414] on span "Generate" at bounding box center [326, 414] width 50 height 21
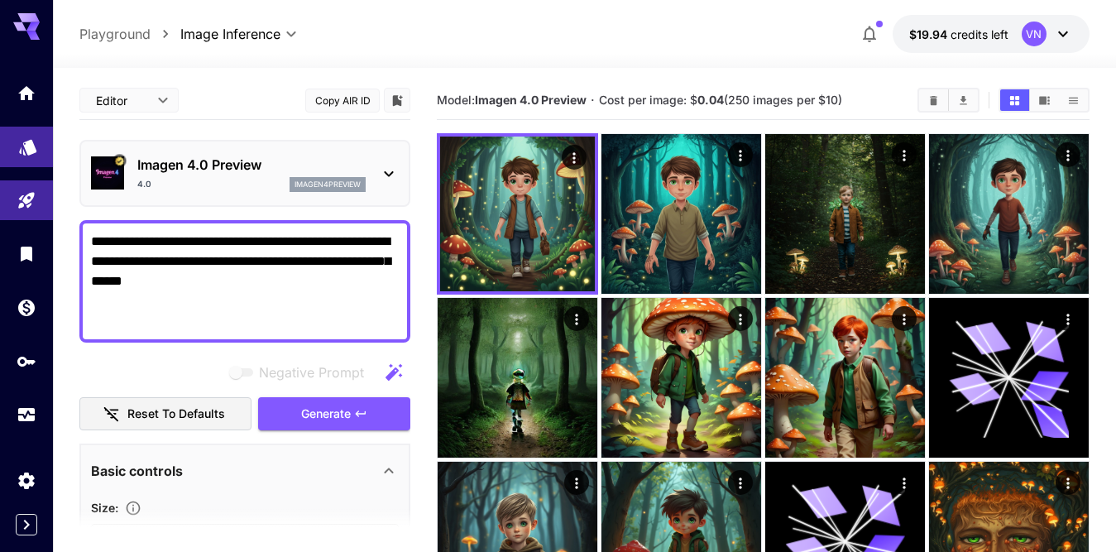
click at [18, 152] on icon "Models" at bounding box center [28, 142] width 20 height 20
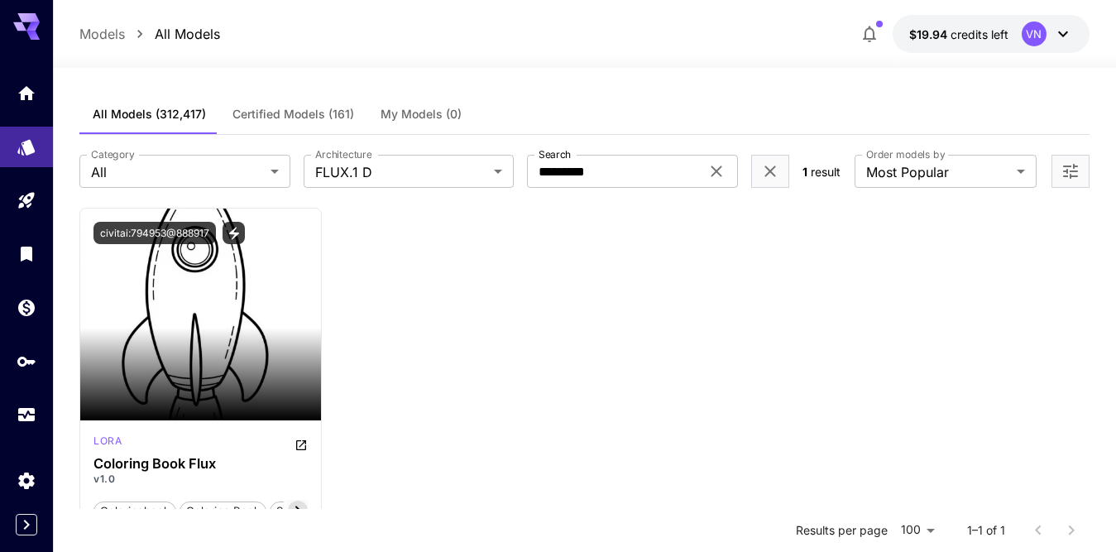
click at [292, 113] on span "Certified Models (161)" at bounding box center [293, 114] width 122 height 15
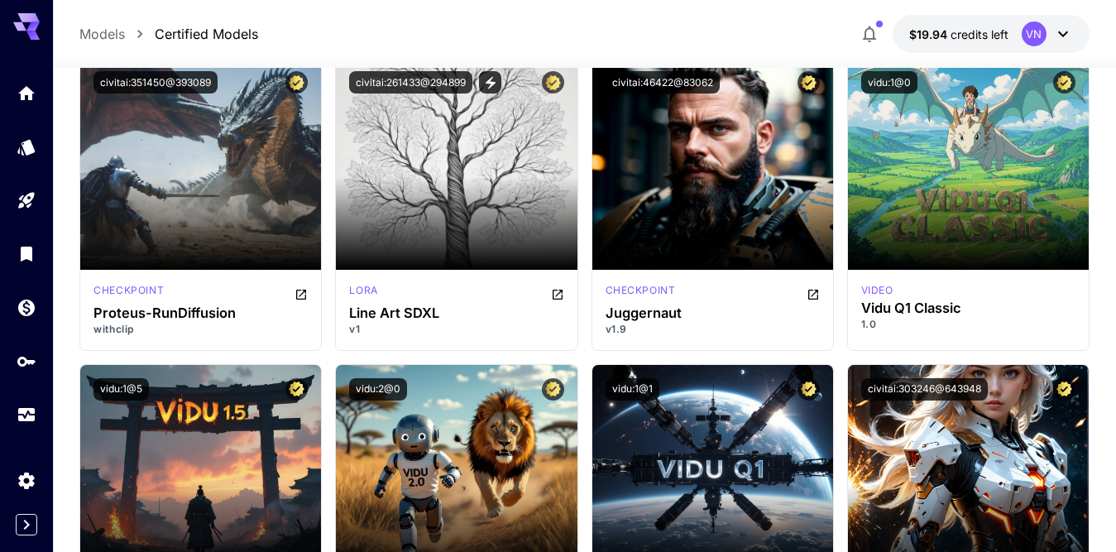
scroll to position [6577, 0]
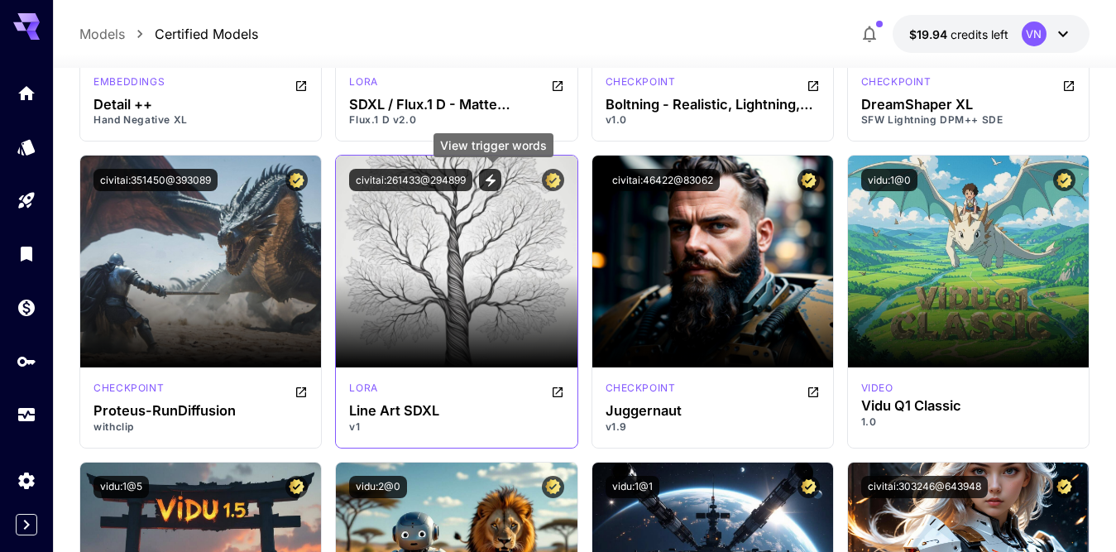
click at [490, 179] on icon "View trigger words" at bounding box center [491, 180] width 10 height 12
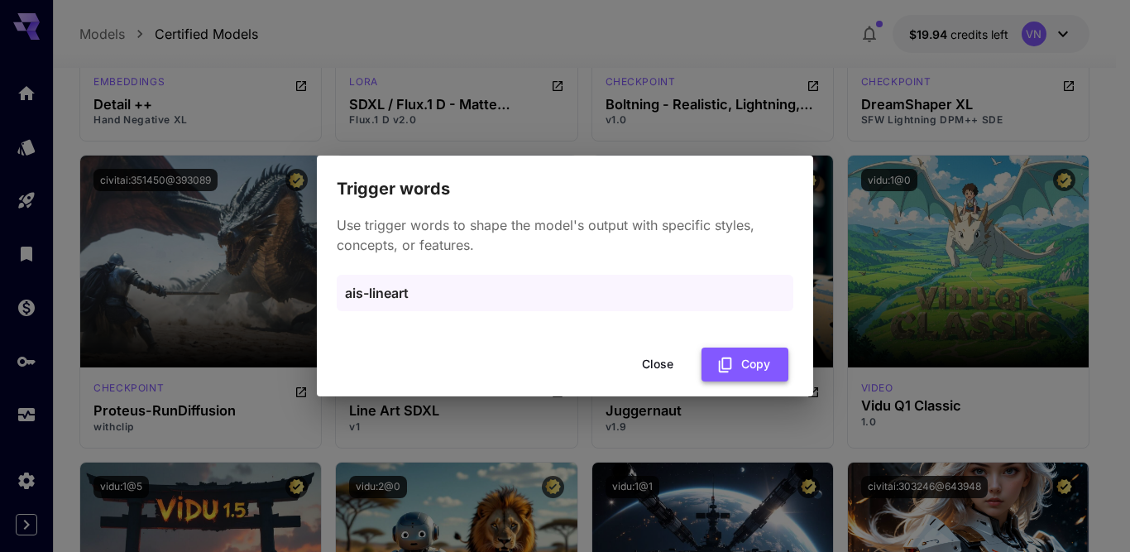
click at [738, 362] on button "Copy" at bounding box center [744, 364] width 87 height 34
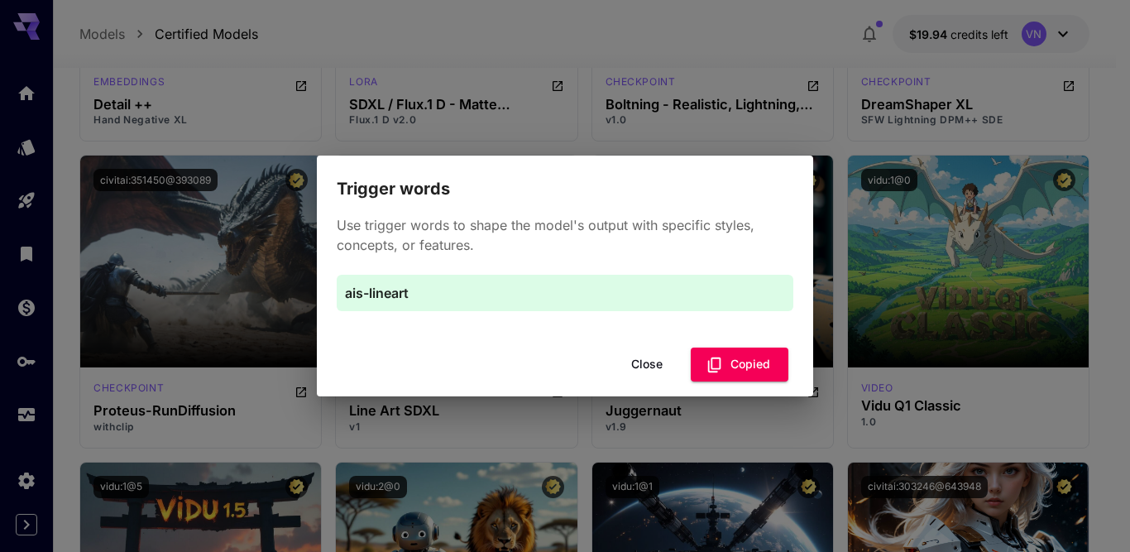
click at [641, 364] on button "Close" at bounding box center [647, 364] width 74 height 34
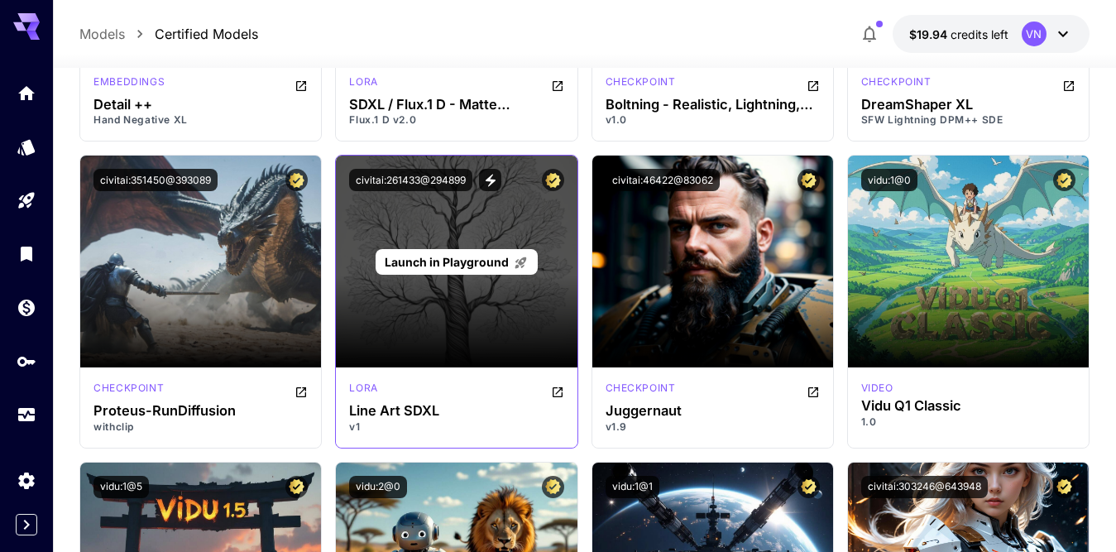
click at [431, 262] on span "Launch in Playground" at bounding box center [447, 262] width 124 height 14
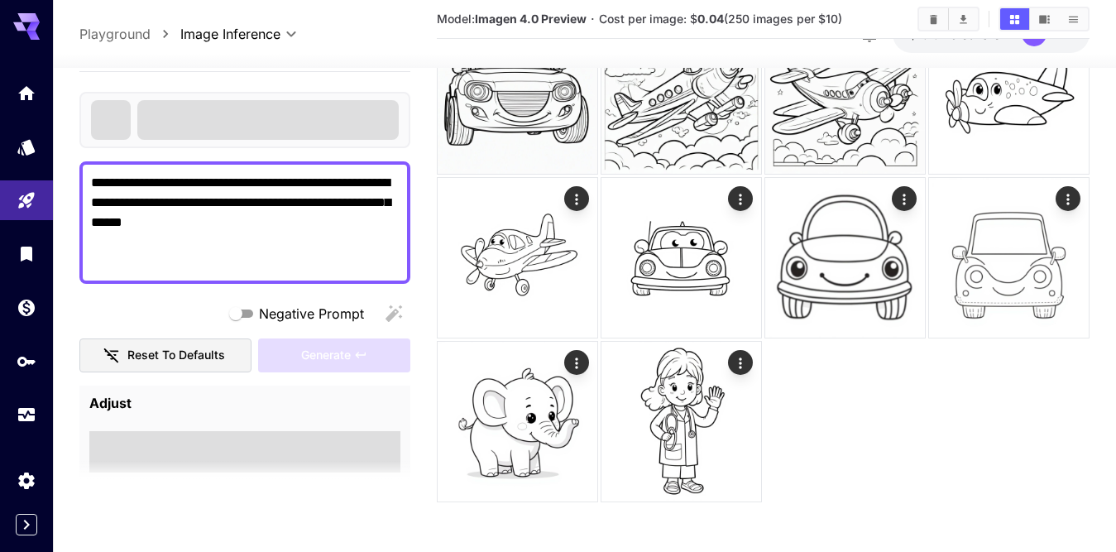
scroll to position [1594, 0]
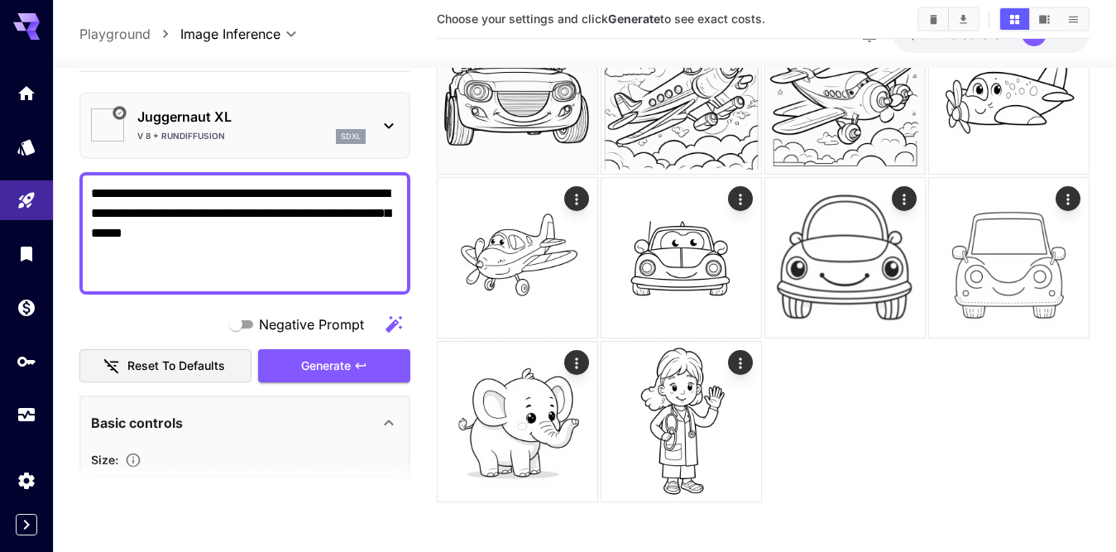
type input "*******"
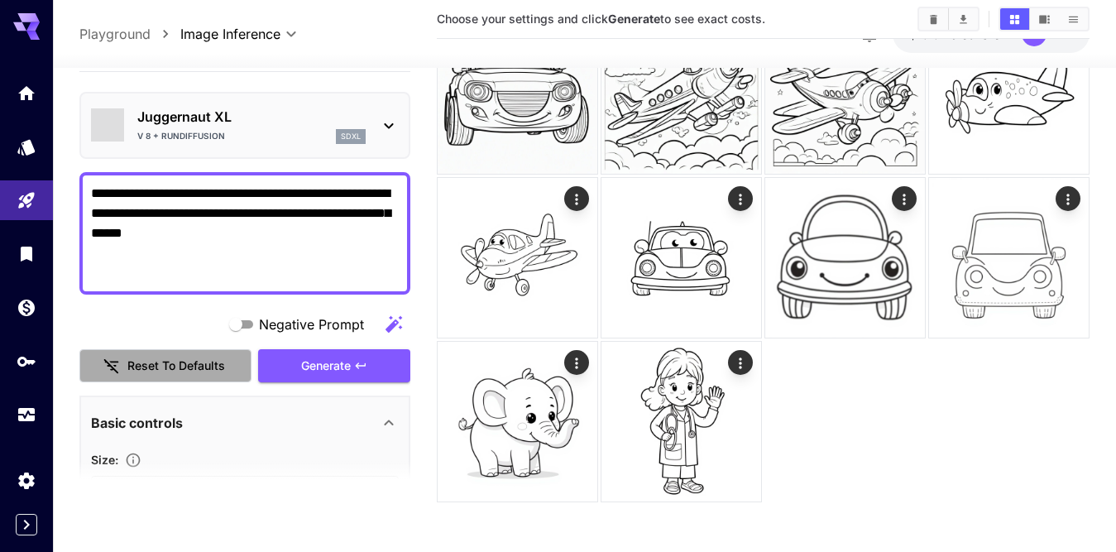
click at [170, 363] on button "Reset to defaults" at bounding box center [165, 365] width 172 height 34
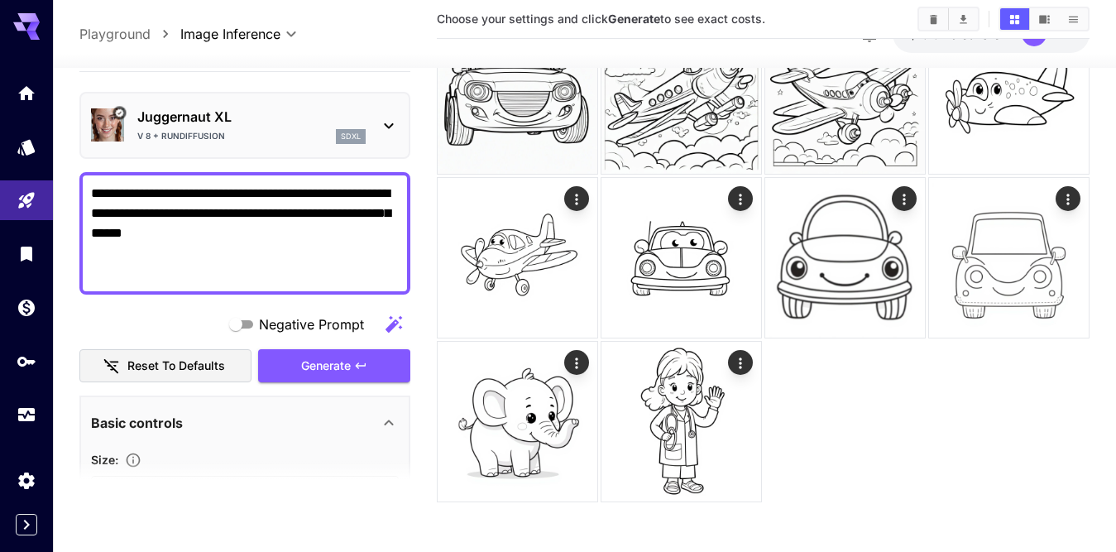
click at [151, 237] on textarea "**********" at bounding box center [245, 232] width 308 height 99
paste textarea
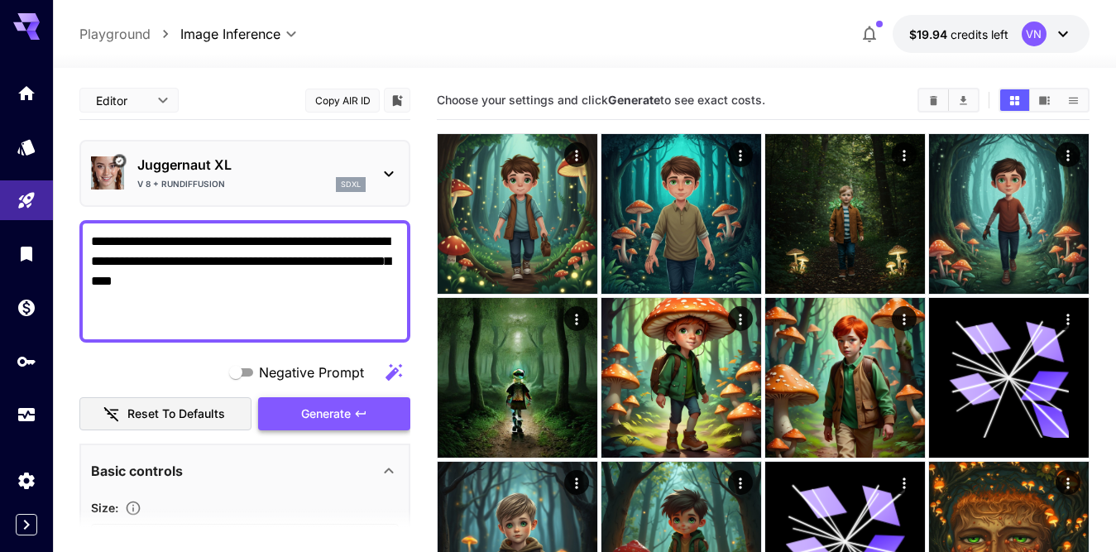
type textarea "**********"
click at [314, 418] on span "Generate" at bounding box center [326, 414] width 50 height 21
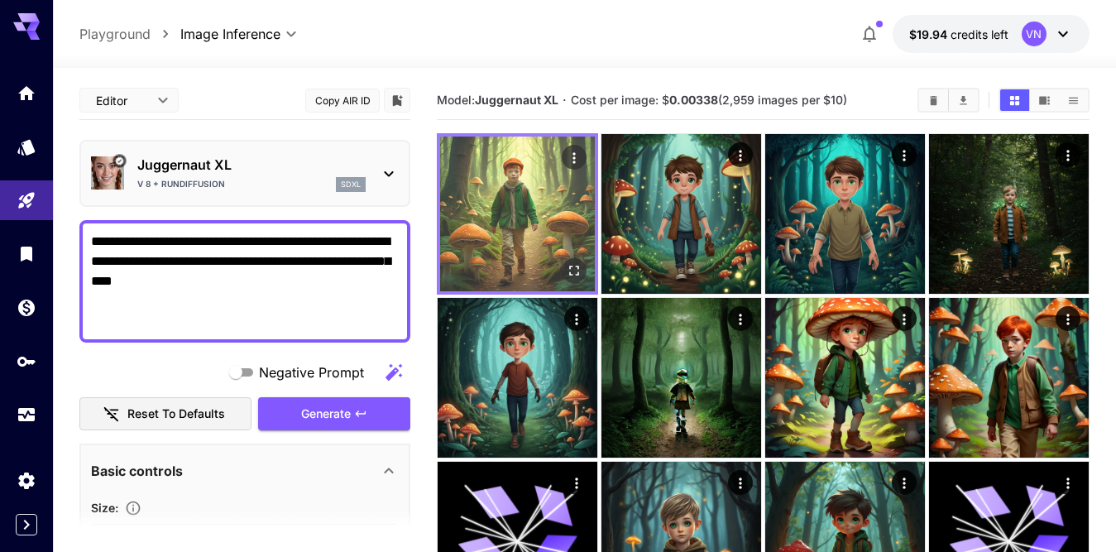
click at [524, 219] on img at bounding box center [517, 213] width 155 height 155
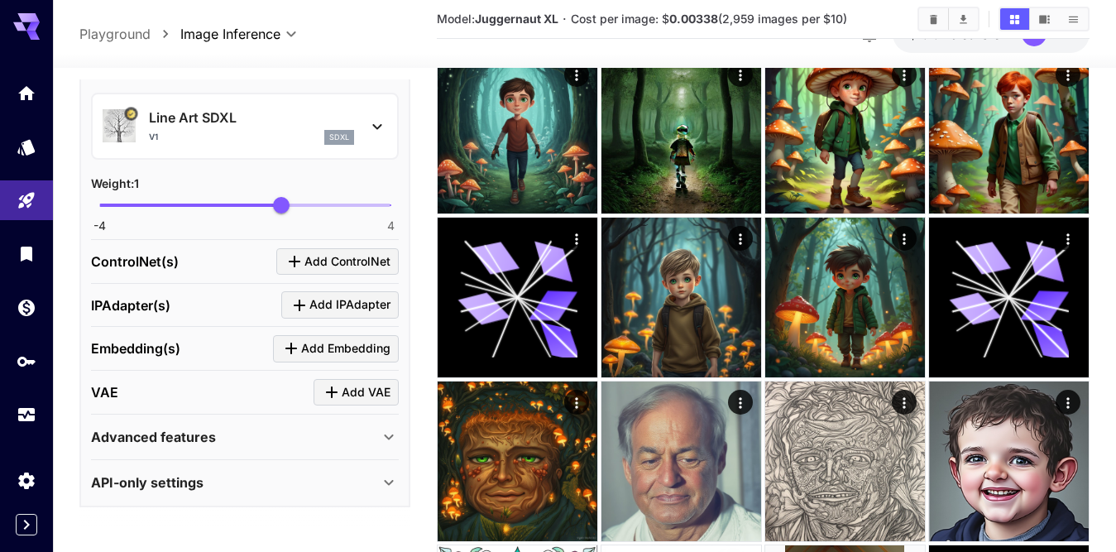
scroll to position [519, 0]
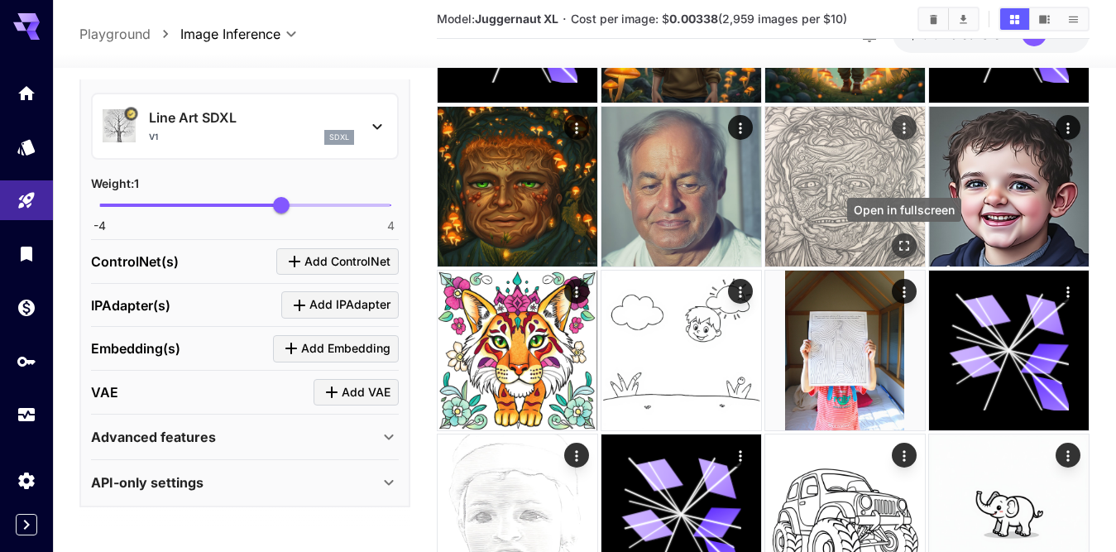
click at [904, 244] on icon "Open in fullscreen" at bounding box center [904, 245] width 17 height 17
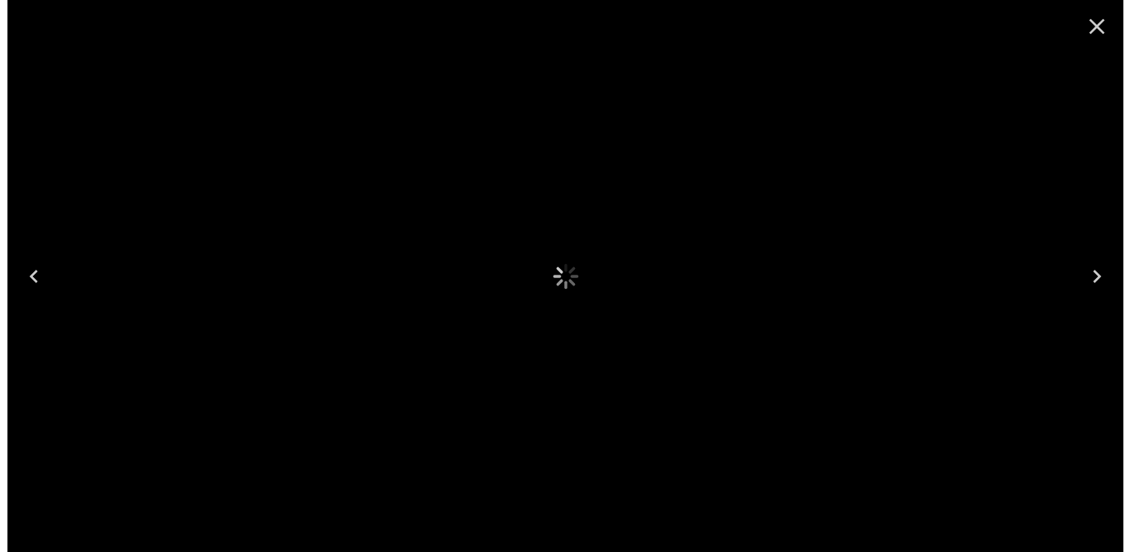
scroll to position [601, 0]
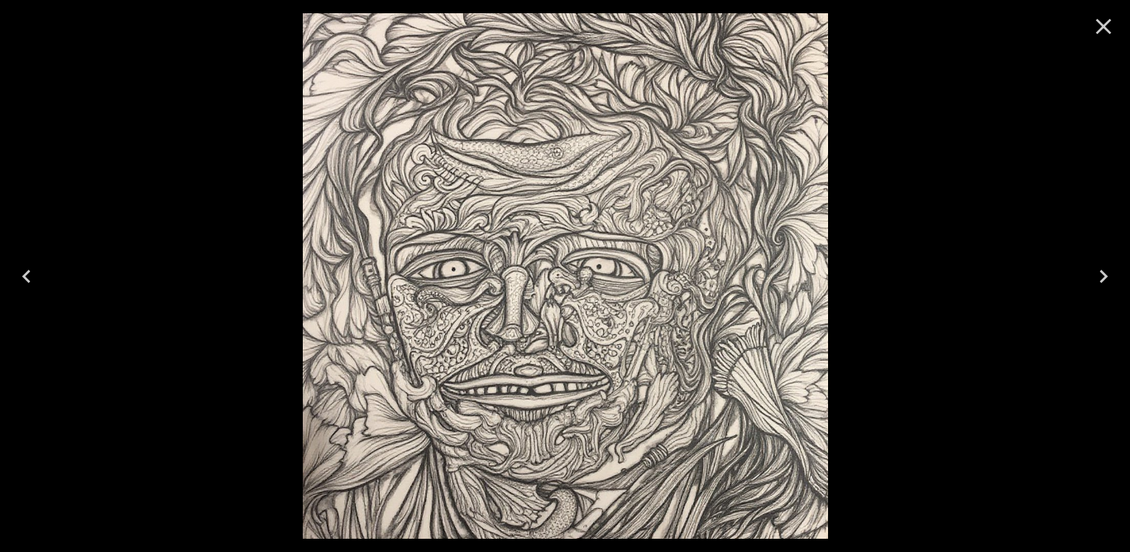
click at [1106, 275] on icon "Next" at bounding box center [1103, 276] width 8 height 13
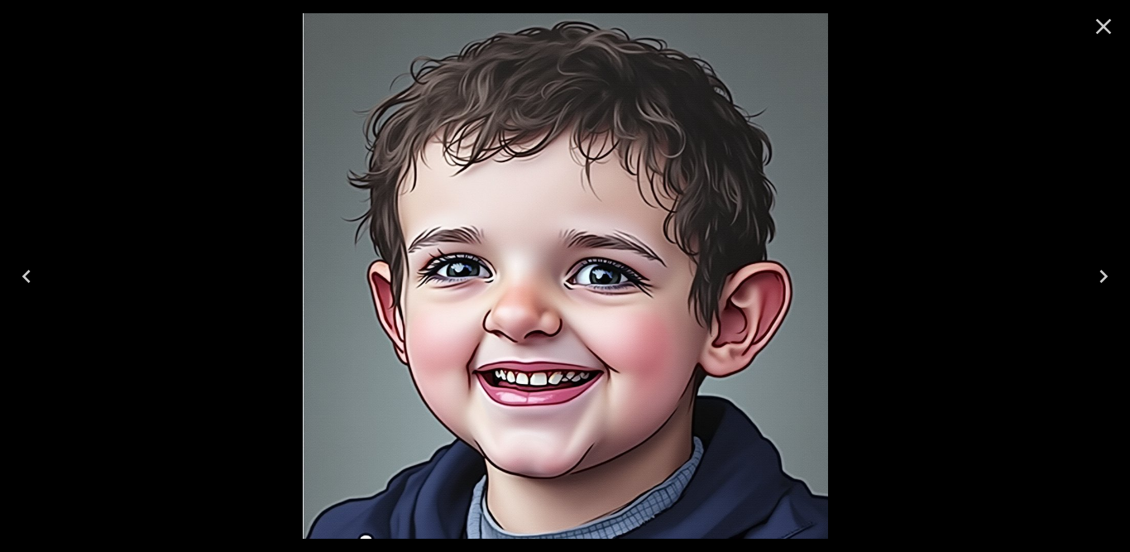
click at [1106, 275] on icon "Next" at bounding box center [1103, 276] width 8 height 13
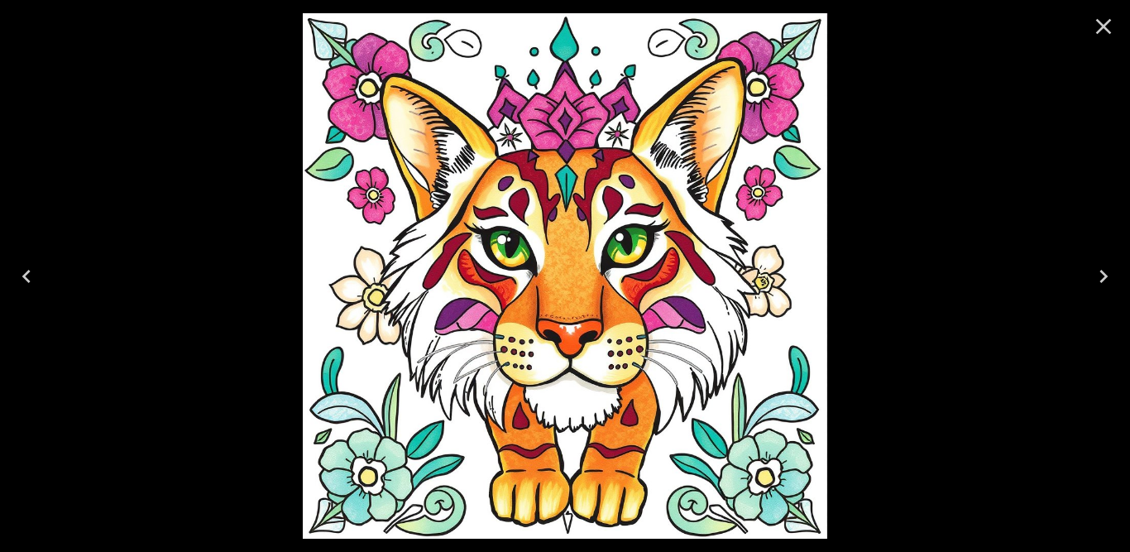
click at [1106, 275] on icon "Next" at bounding box center [1103, 276] width 8 height 13
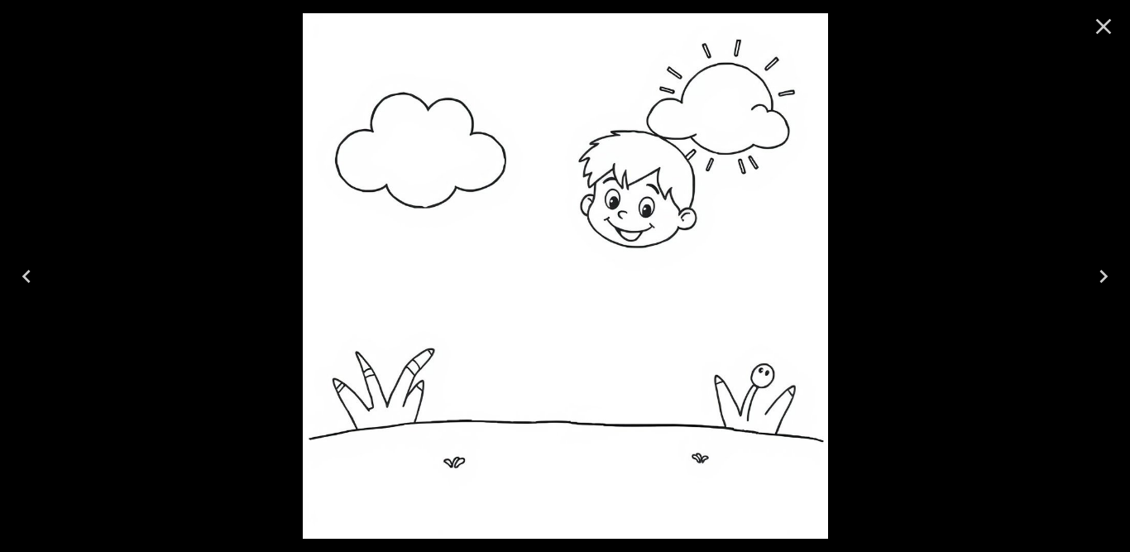
click at [1106, 275] on icon "Next" at bounding box center [1103, 276] width 8 height 13
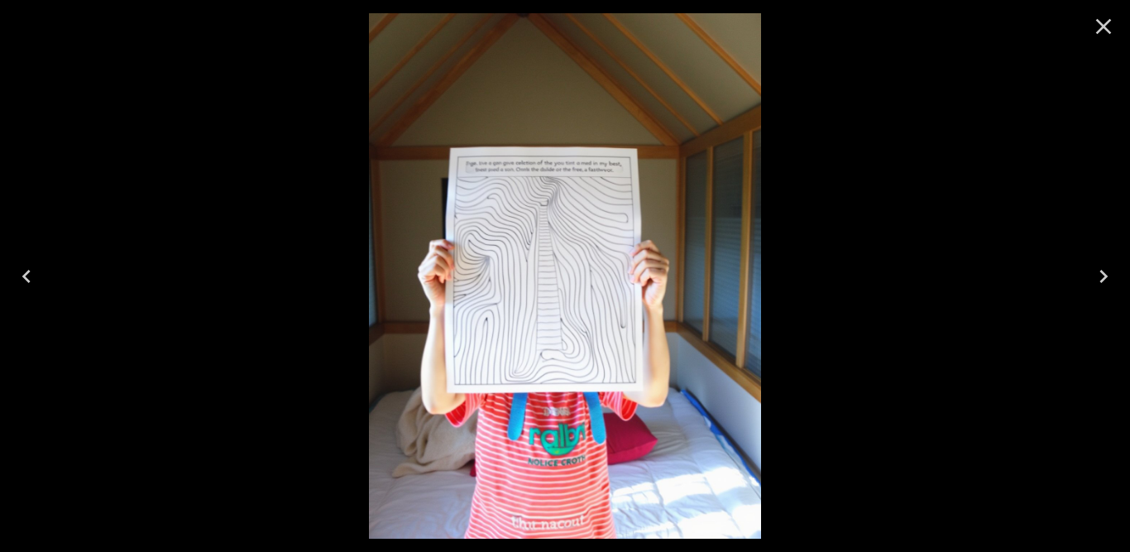
click at [1105, 275] on icon "Next" at bounding box center [1103, 276] width 8 height 13
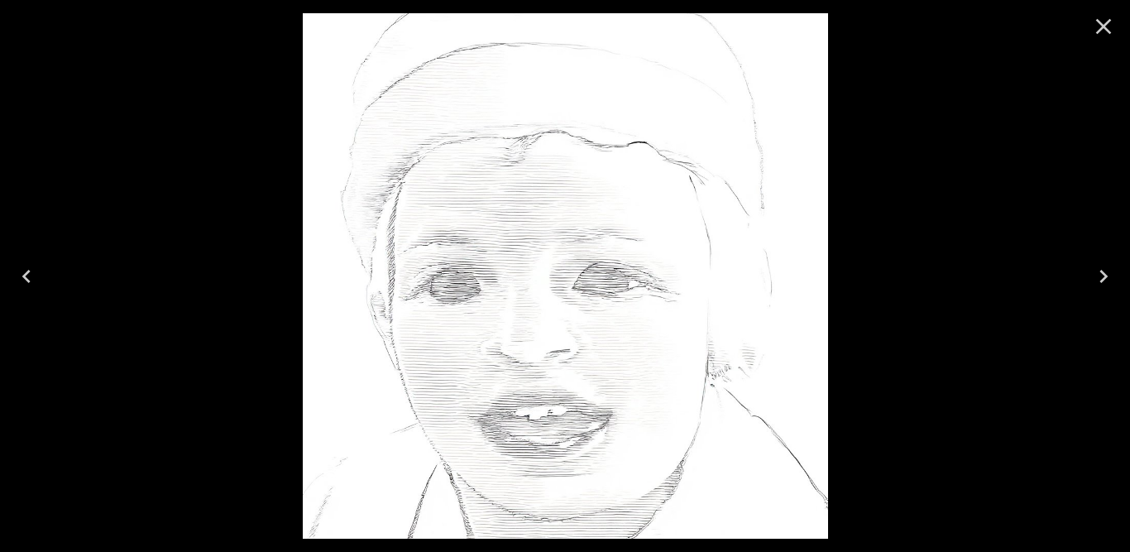
click at [1103, 275] on icon "Next" at bounding box center [1103, 276] width 26 height 26
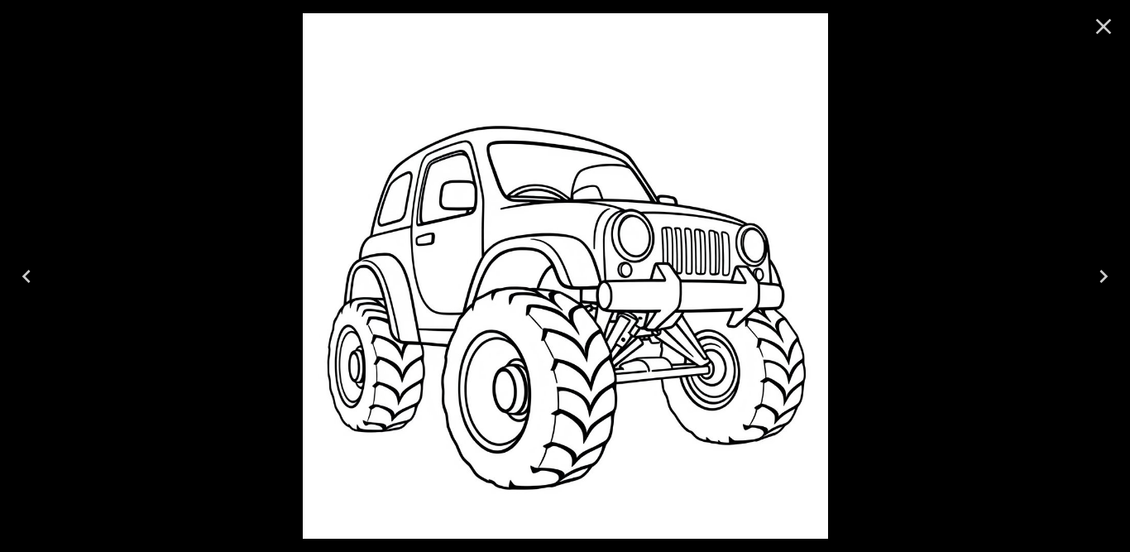
click at [1099, 29] on icon "Close" at bounding box center [1103, 26] width 26 height 26
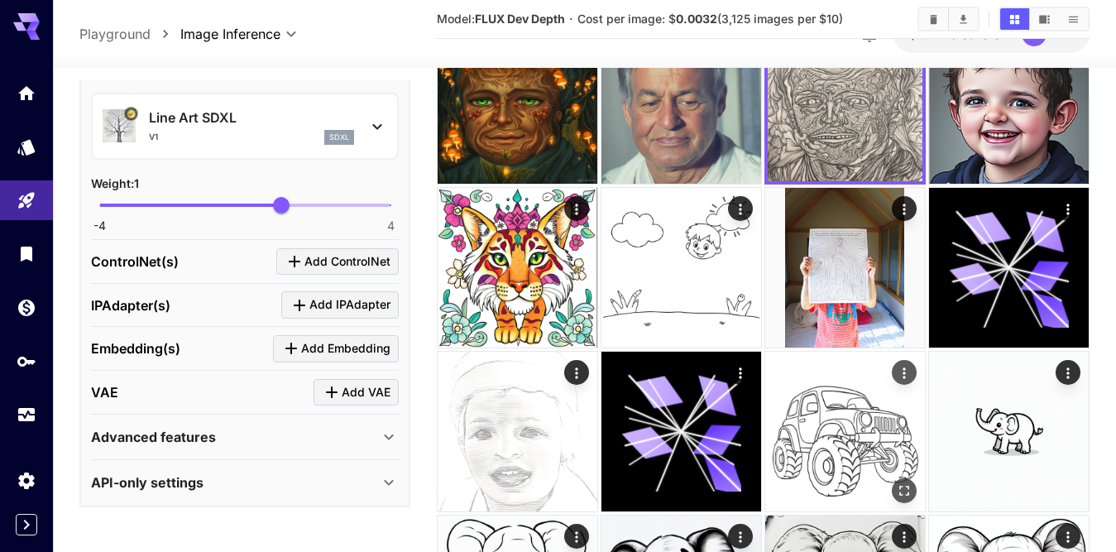
click at [814, 500] on img at bounding box center [845, 432] width 160 height 160
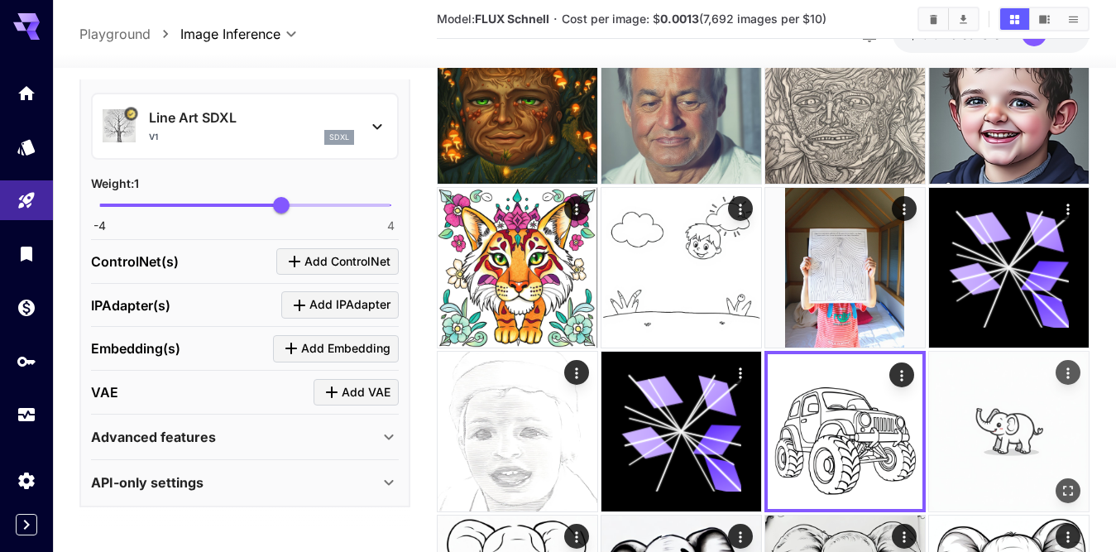
click at [1018, 431] on img at bounding box center [1009, 432] width 160 height 160
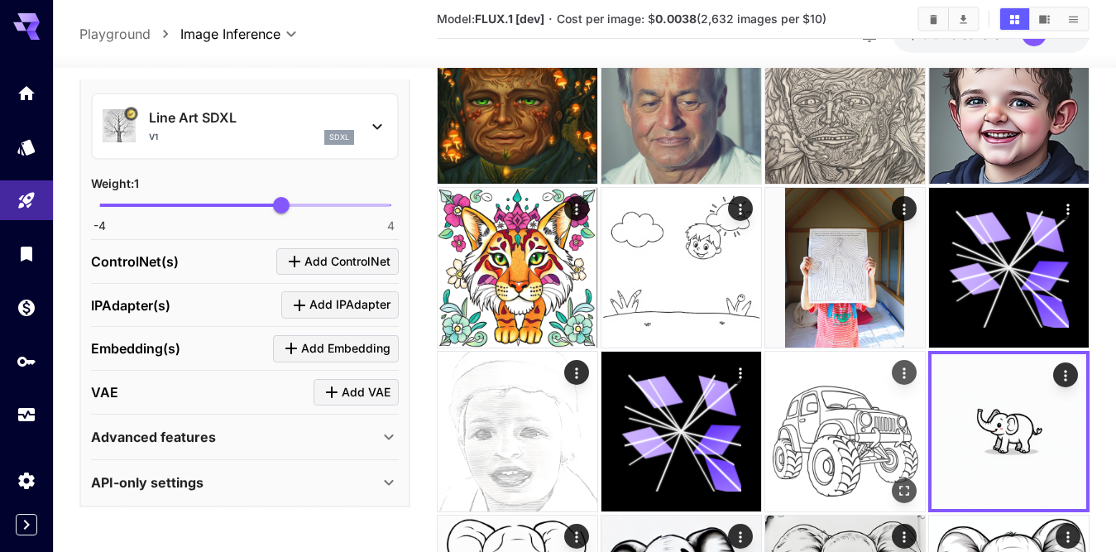
click at [797, 420] on img at bounding box center [845, 432] width 160 height 160
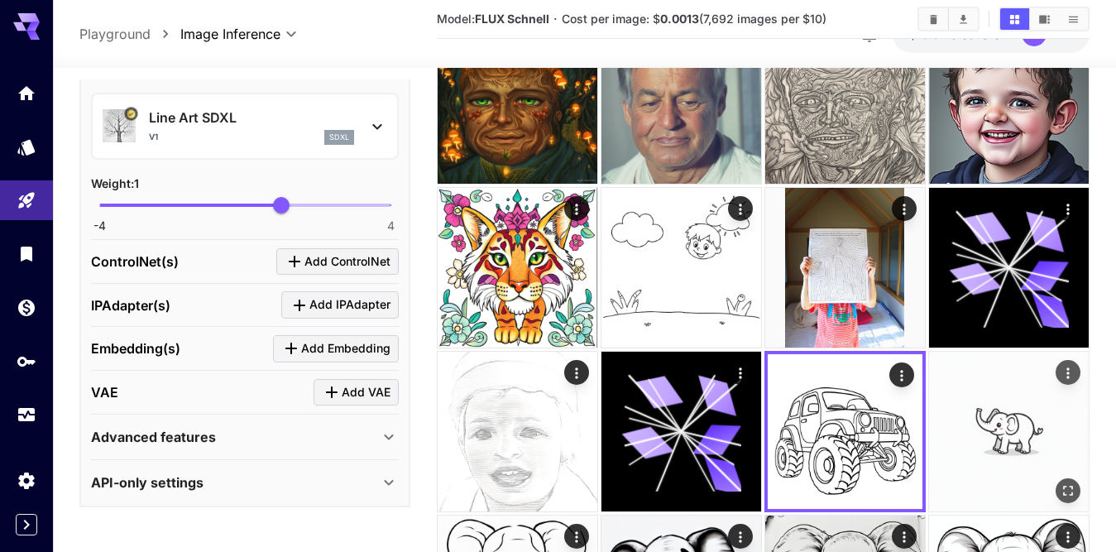
click at [990, 420] on img at bounding box center [1009, 432] width 160 height 160
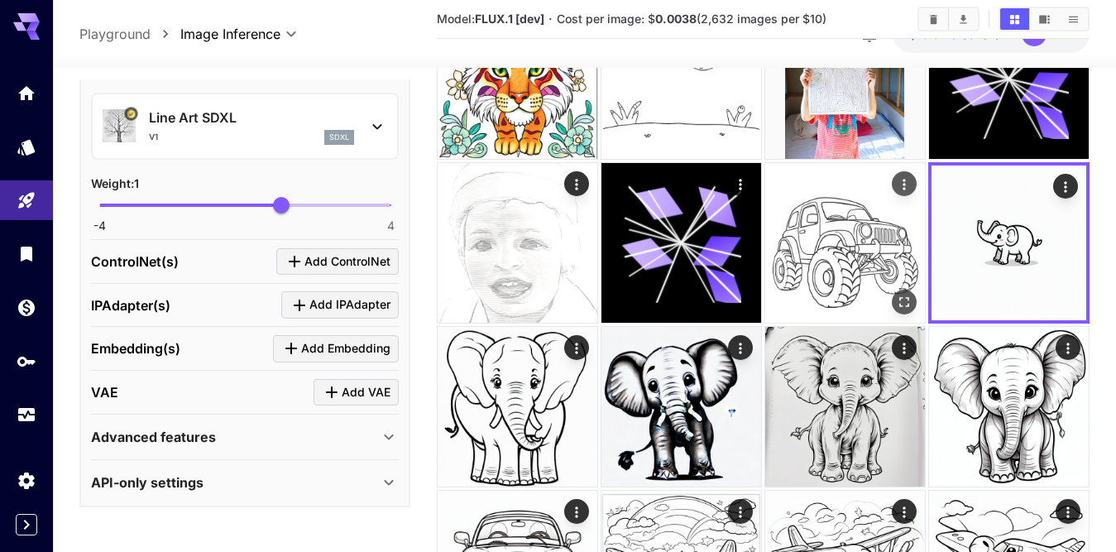
scroll to position [849, 0]
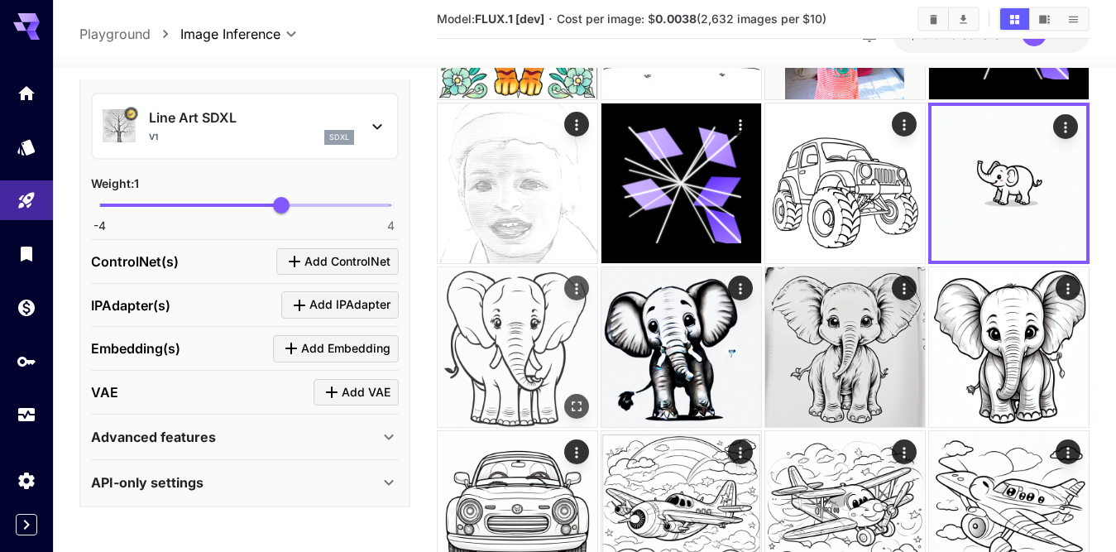
click at [499, 330] on img at bounding box center [518, 347] width 160 height 160
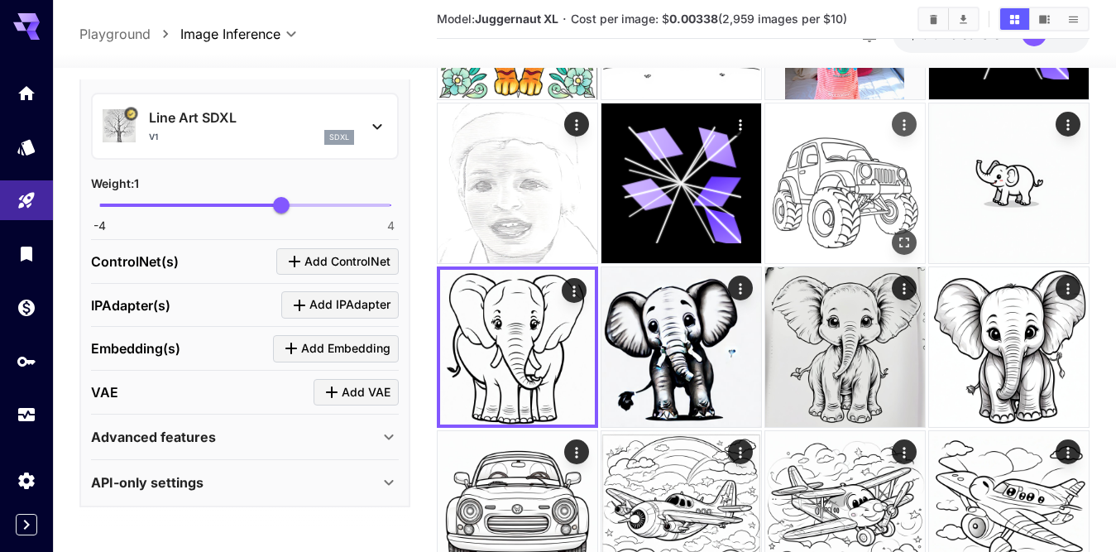
click at [859, 173] on img at bounding box center [845, 183] width 160 height 160
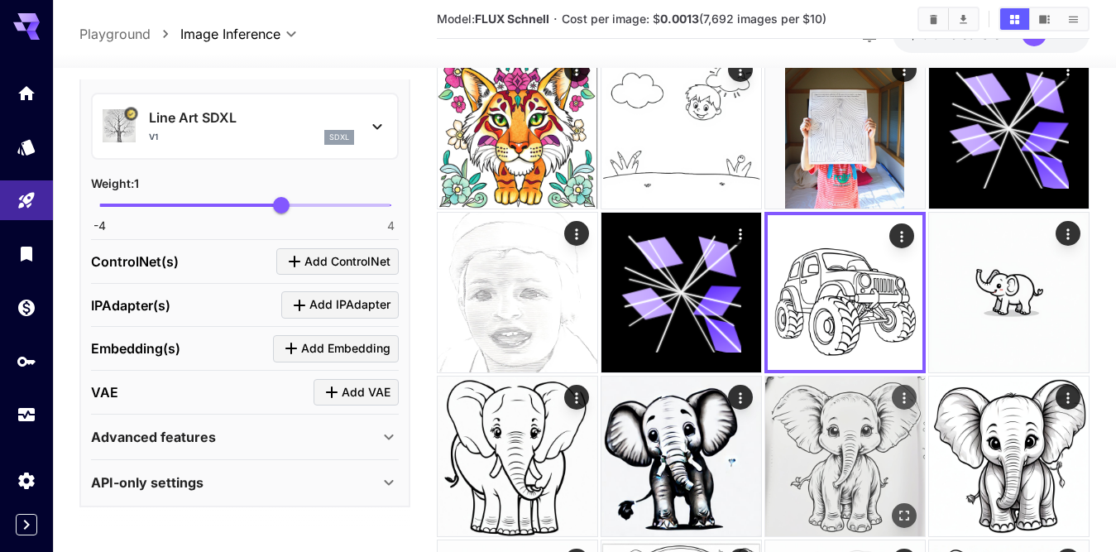
scroll to position [684, 0]
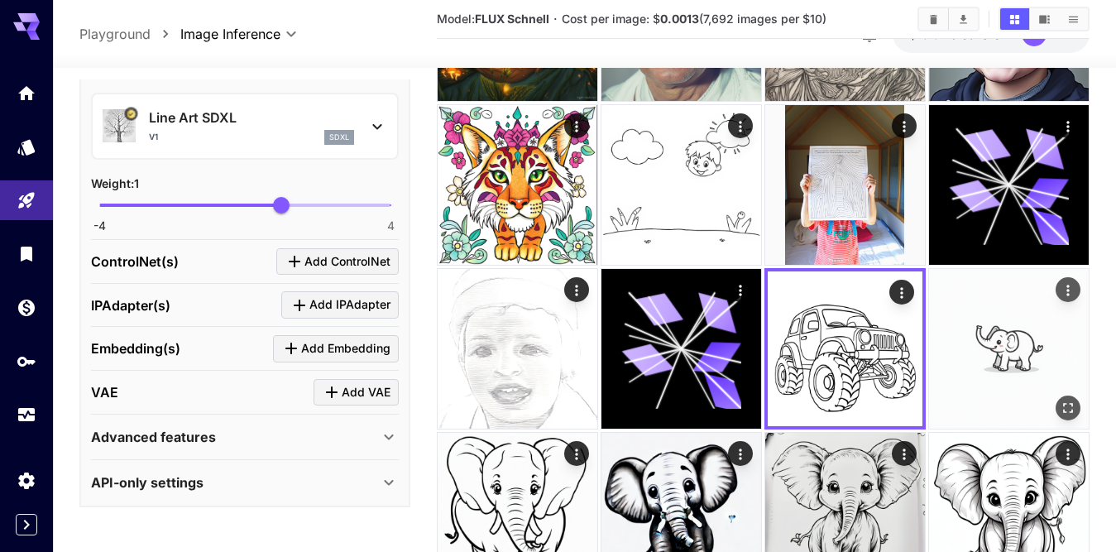
click at [1012, 349] on img at bounding box center [1009, 349] width 160 height 160
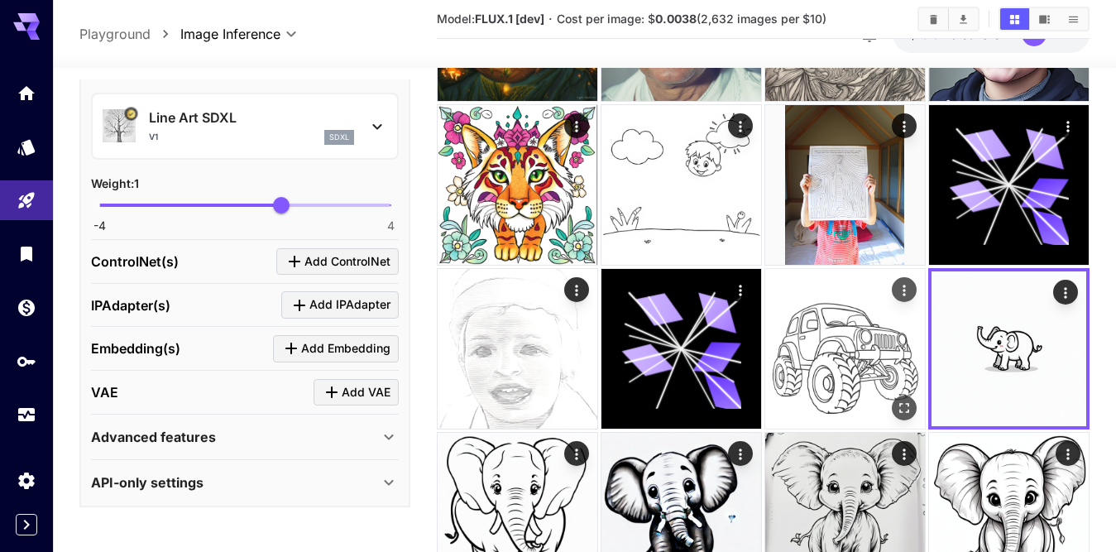
click at [853, 348] on img at bounding box center [845, 349] width 160 height 160
